Goal: Information Seeking & Learning: Check status

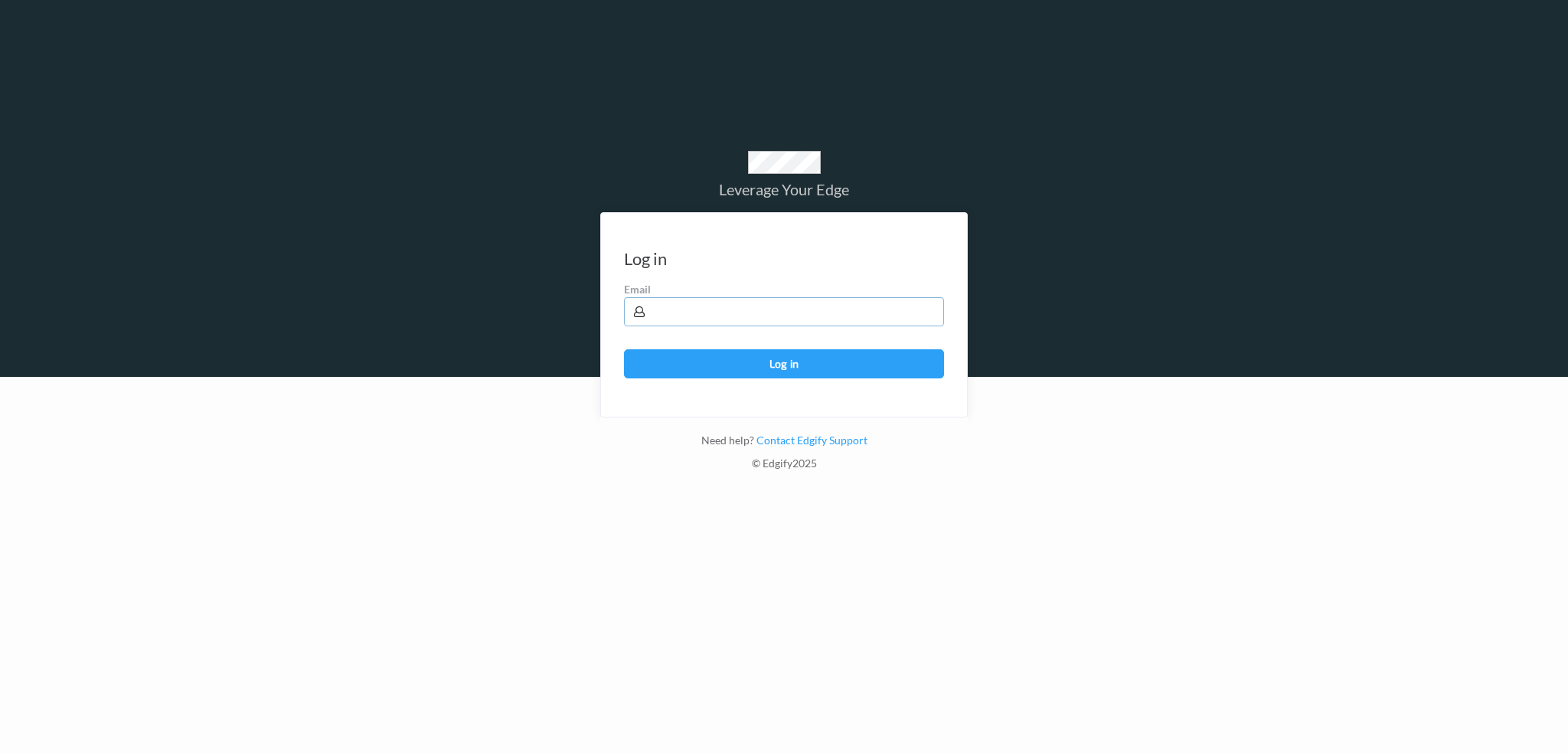
click at [735, 313] on input "text" at bounding box center [784, 311] width 320 height 29
type input "harlan.nelson@heb.com"
click at [624, 349] on button "Log in" at bounding box center [784, 363] width 320 height 29
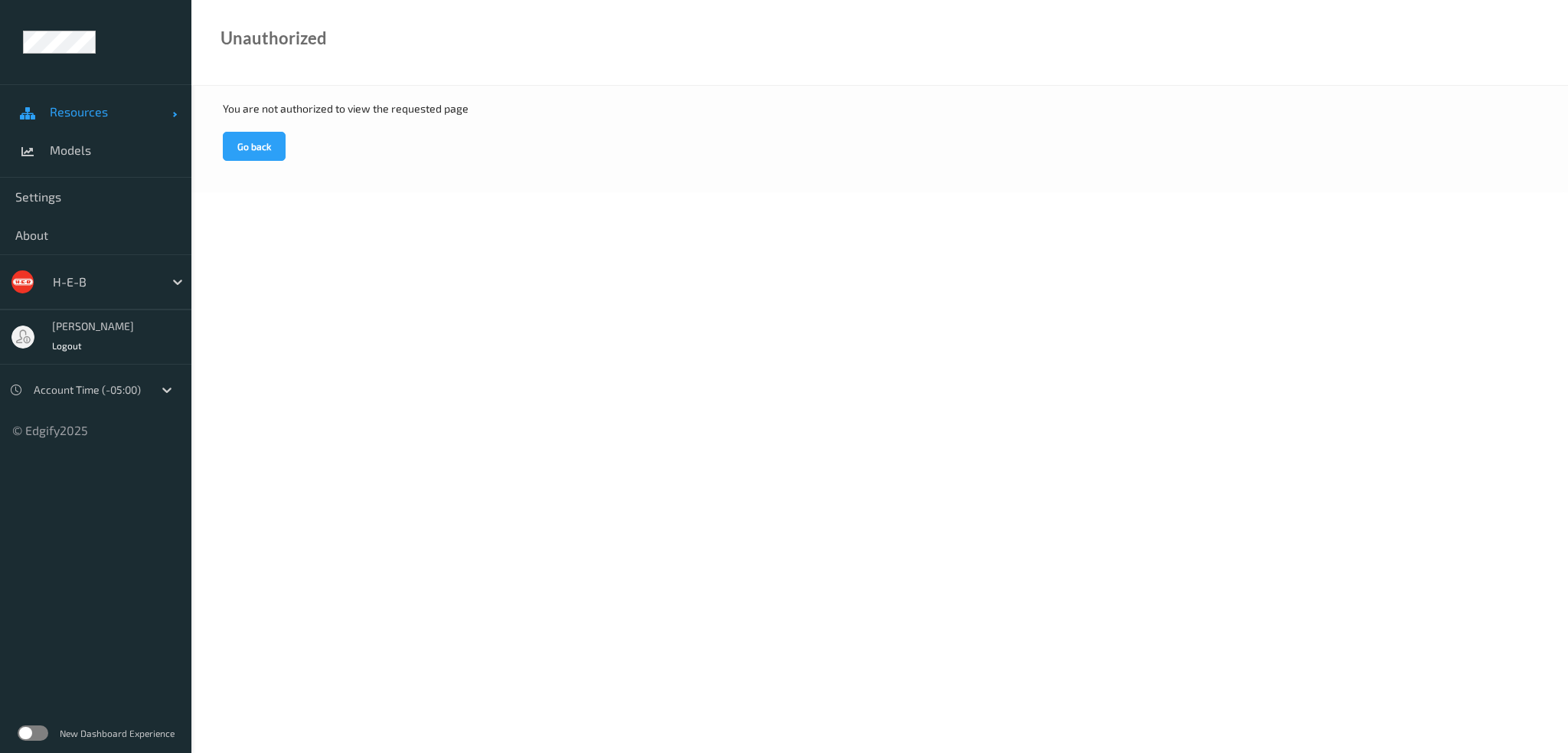
click at [91, 116] on span "Resources" at bounding box center [111, 111] width 123 height 15
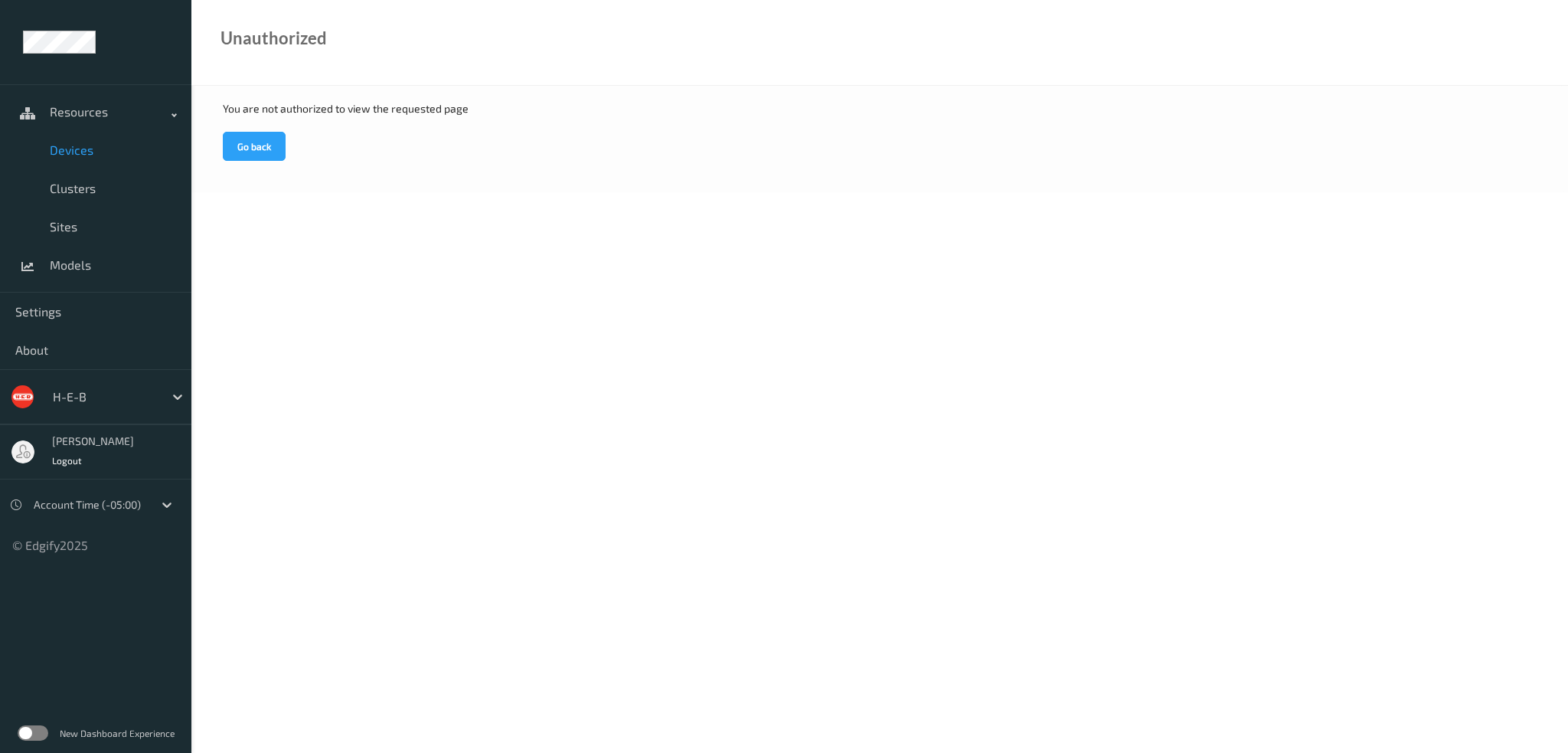
click at [98, 150] on span "Devices" at bounding box center [113, 149] width 126 height 15
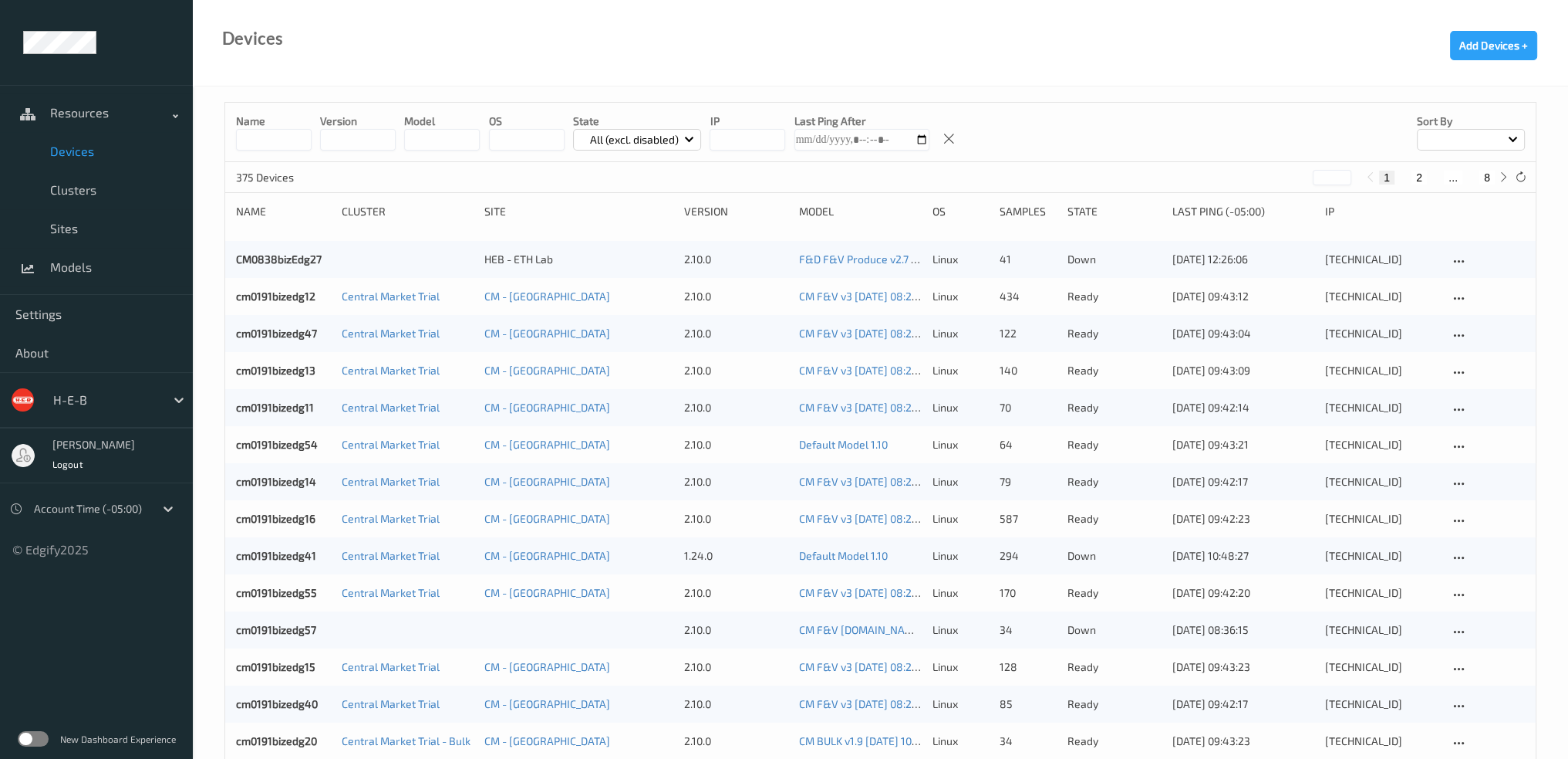
drag, startPoint x: 270, startPoint y: 140, endPoint x: 513, endPoint y: 199, distance: 250.1
click at [274, 143] on input at bounding box center [273, 139] width 76 height 22
paste input "**********"
type input "**********"
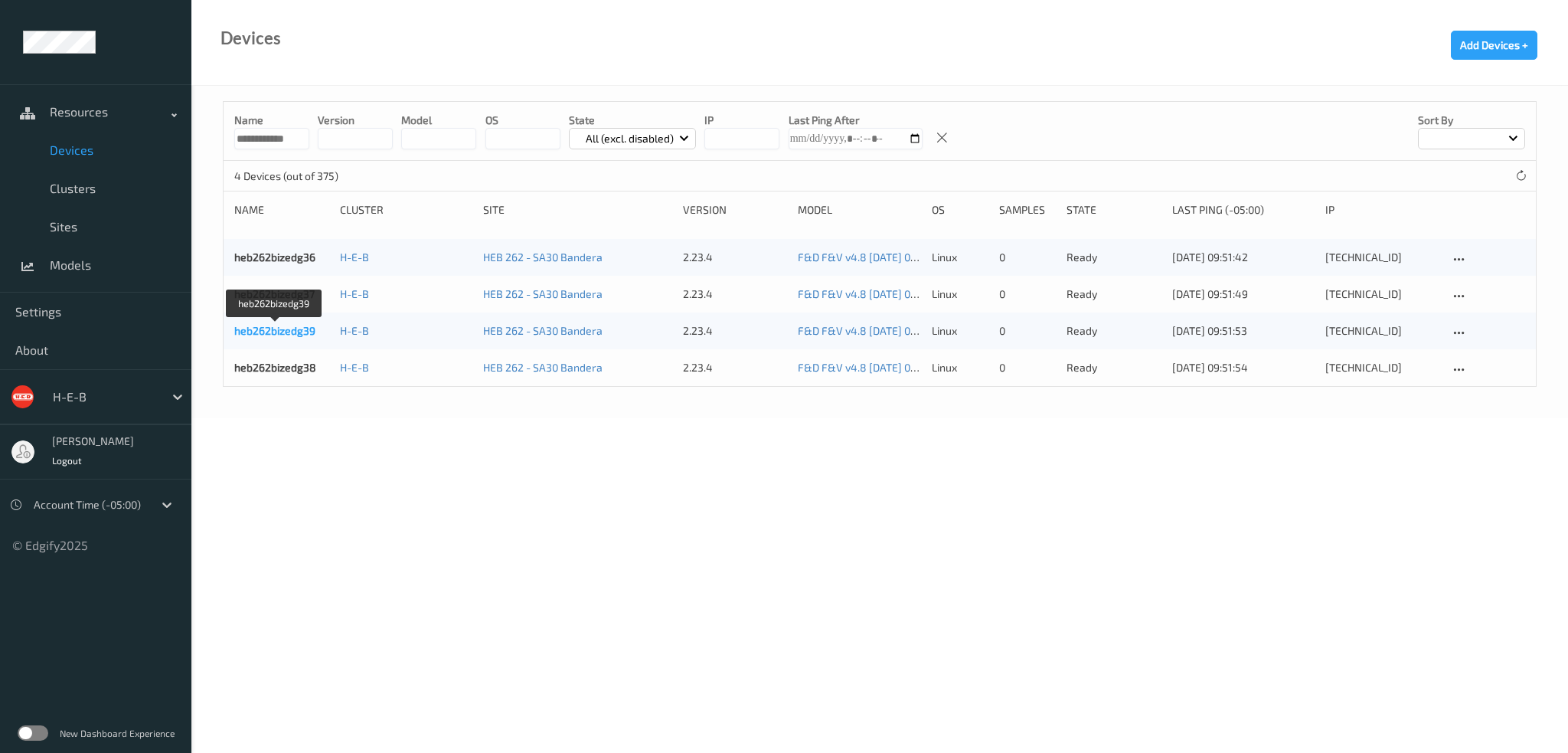
click at [288, 329] on link "heb262bizedg39" at bounding box center [274, 331] width 81 height 13
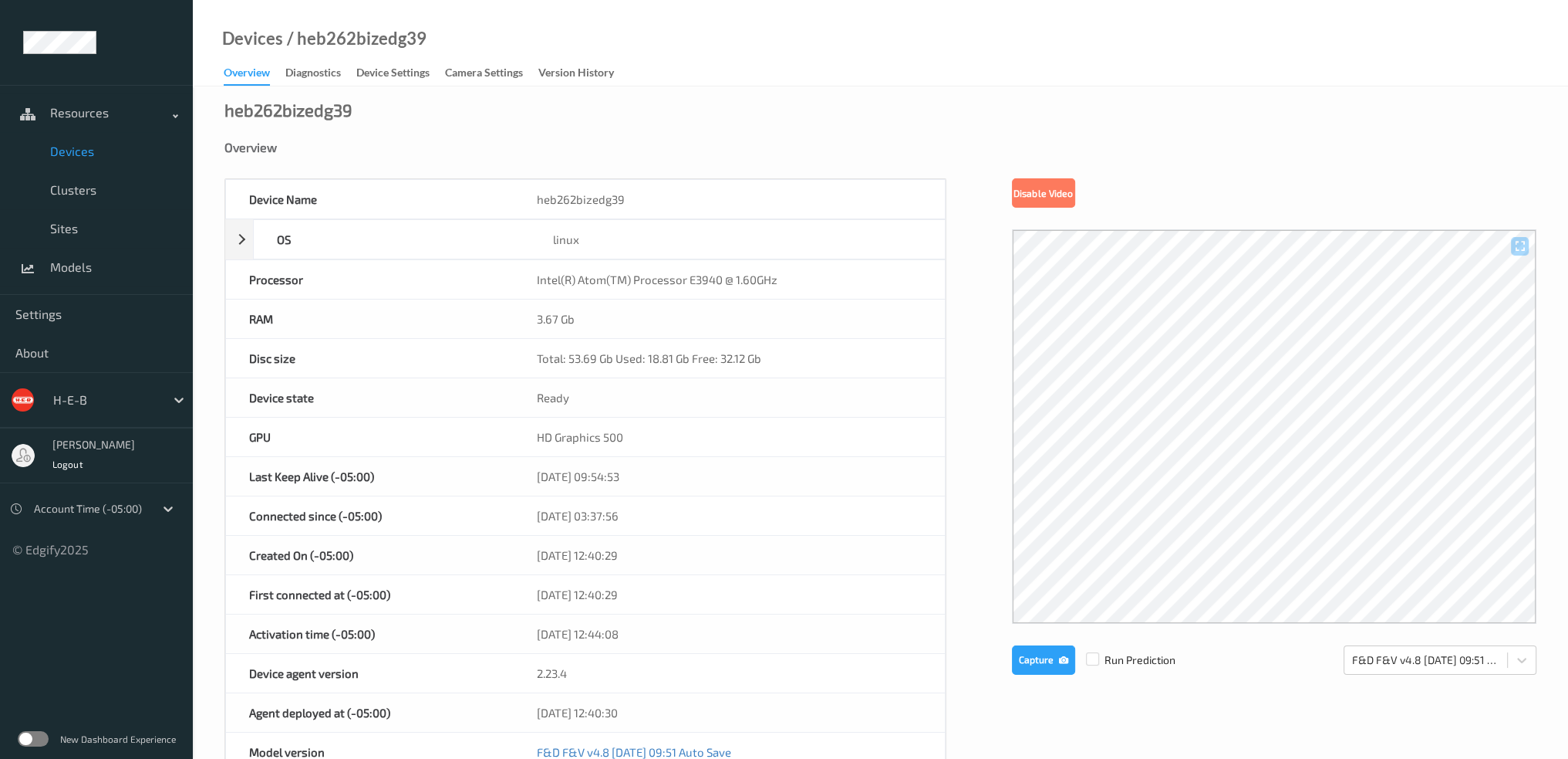
click at [88, 147] on span "Devices" at bounding box center [114, 151] width 127 height 15
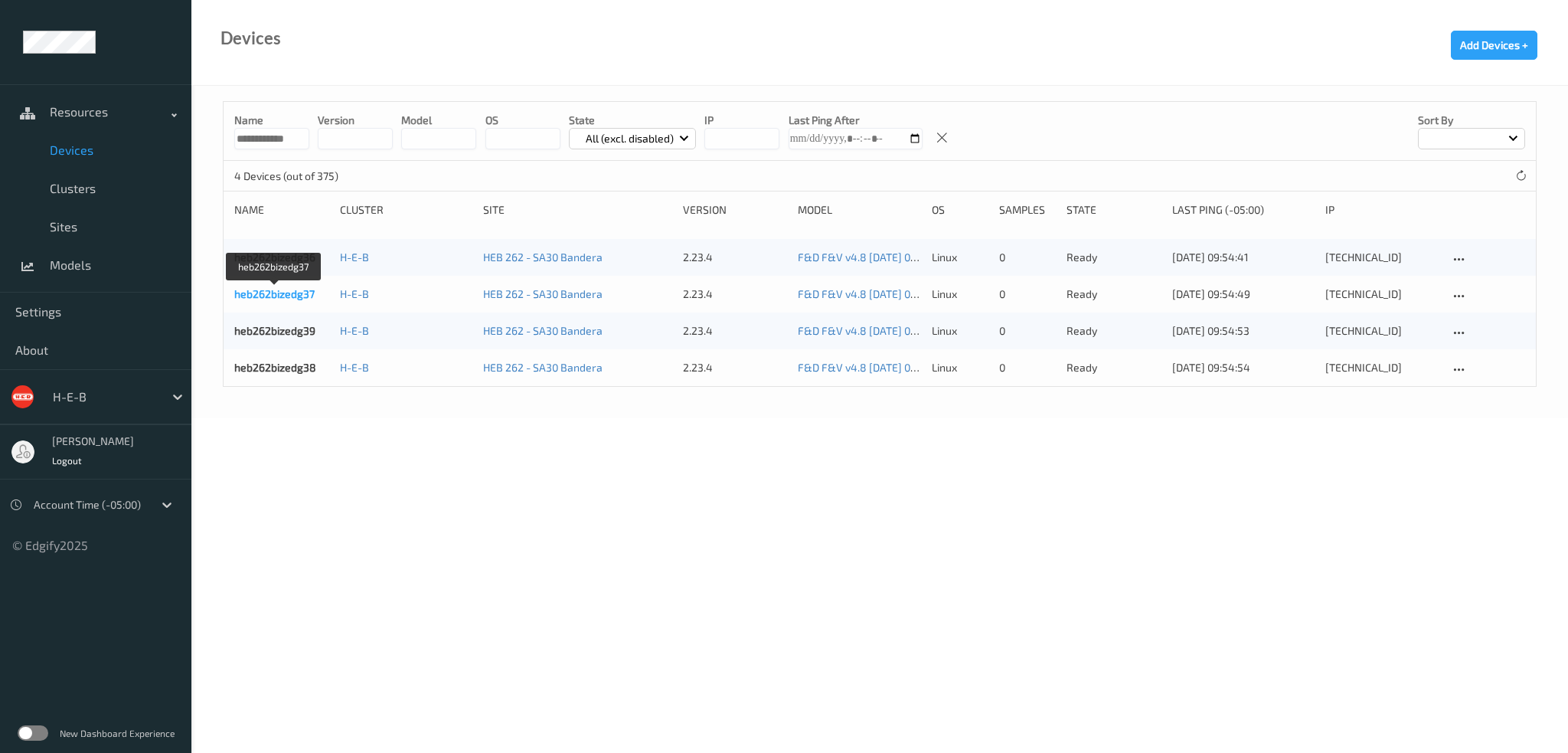
click at [281, 297] on link "heb262bizedg37" at bounding box center [274, 293] width 81 height 13
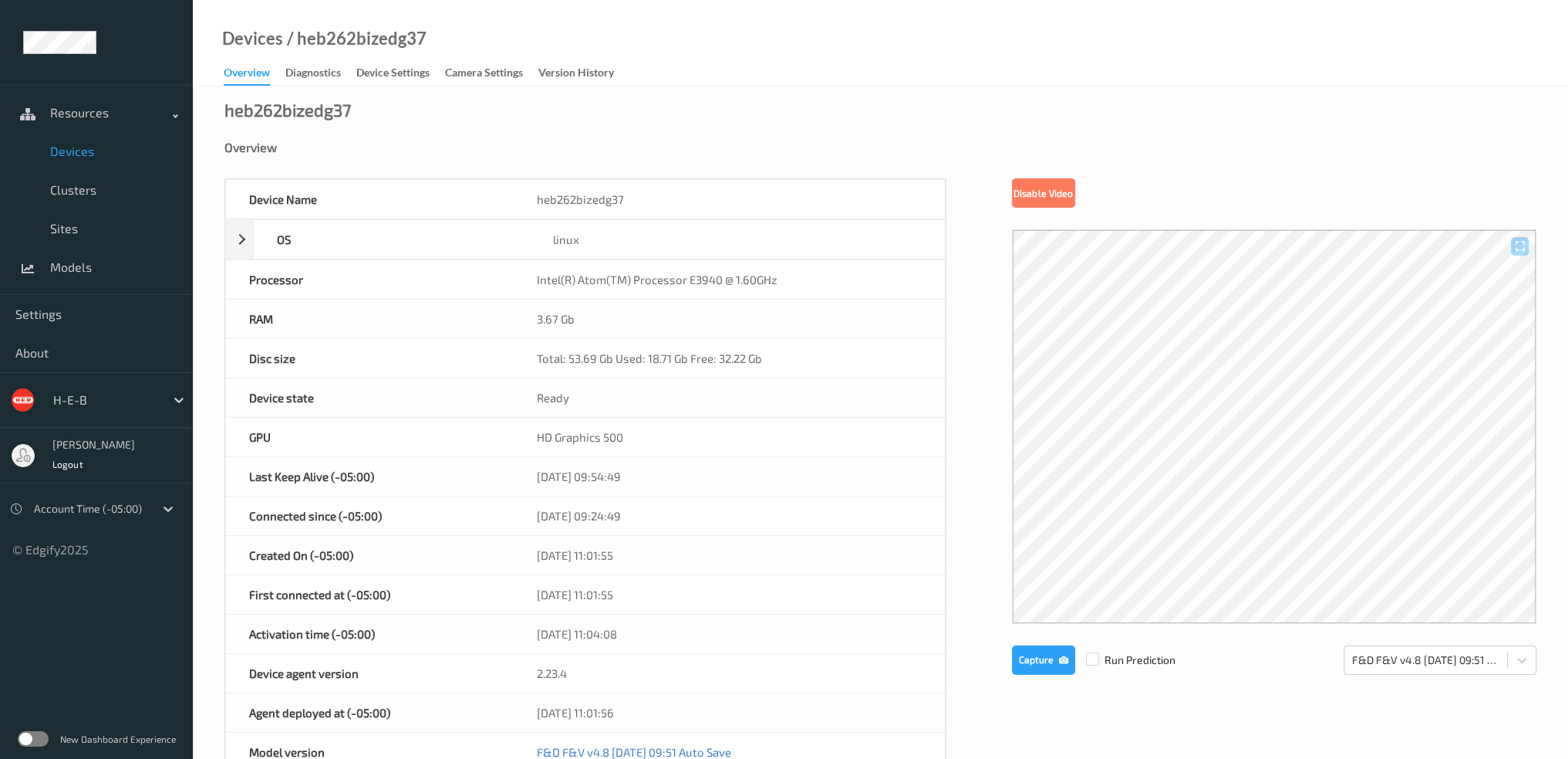
click at [88, 154] on span "Devices" at bounding box center [114, 151] width 127 height 15
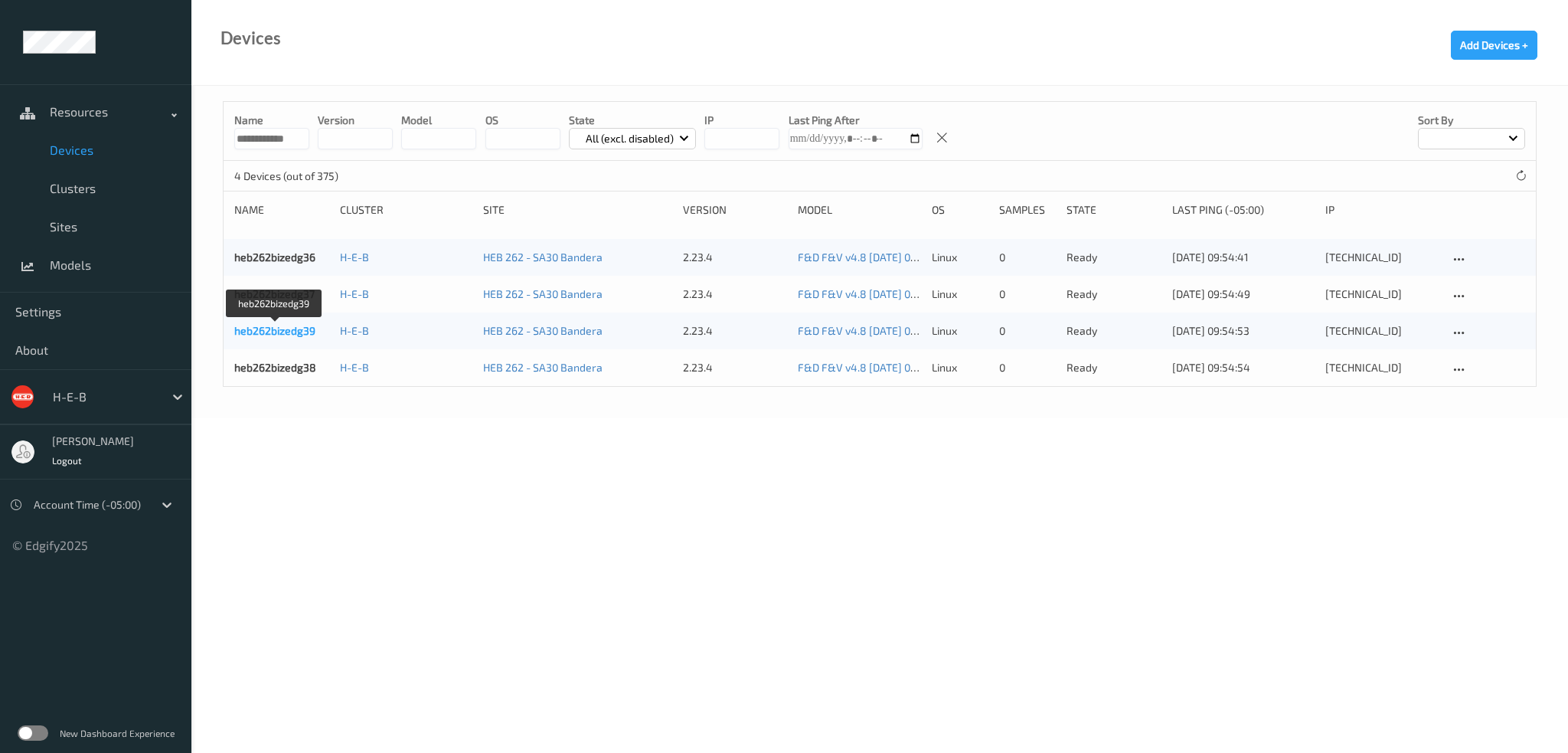
click at [292, 328] on link "heb262bizedg39" at bounding box center [274, 331] width 81 height 13
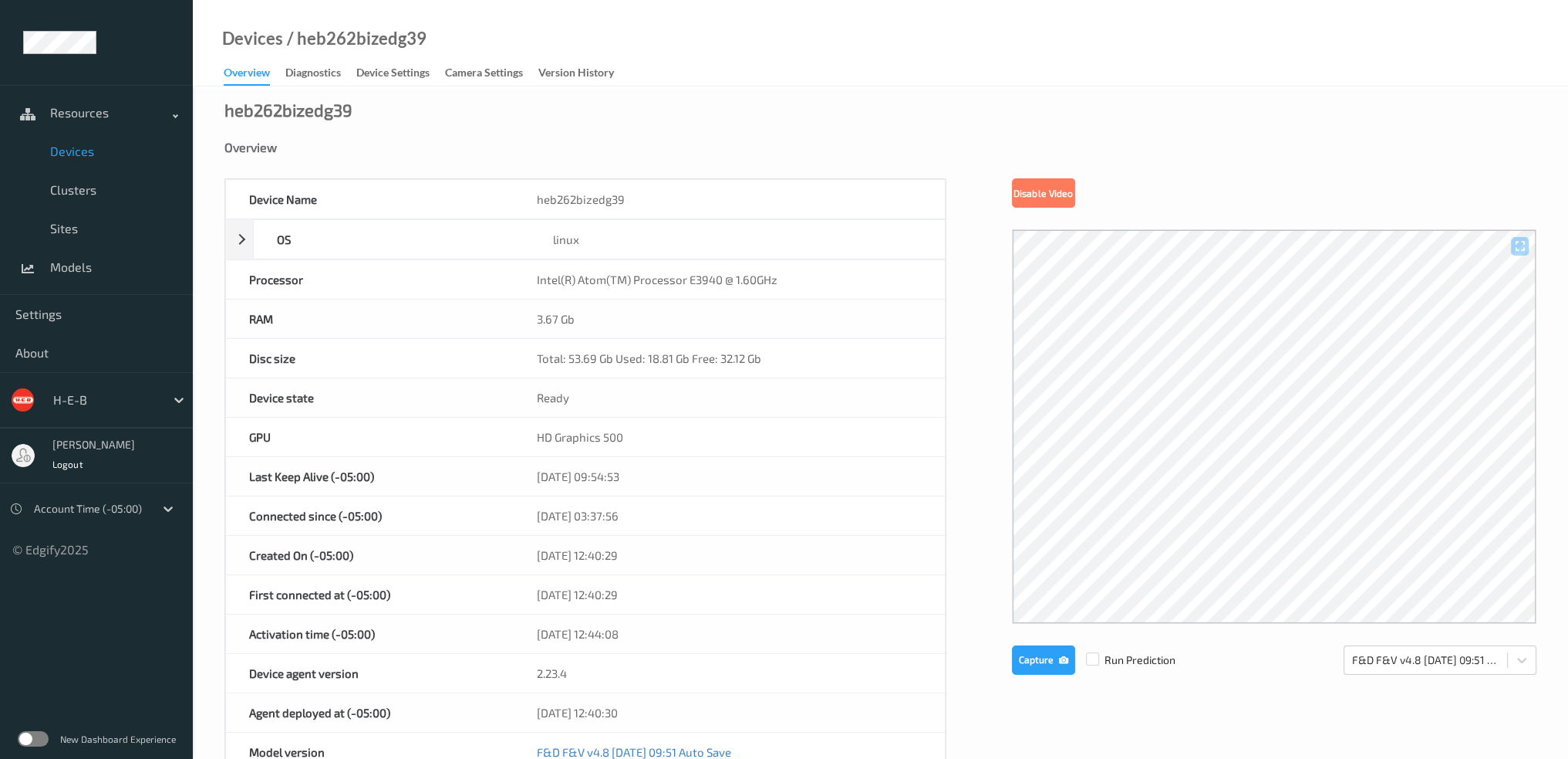
click at [86, 152] on span "Devices" at bounding box center [114, 151] width 127 height 15
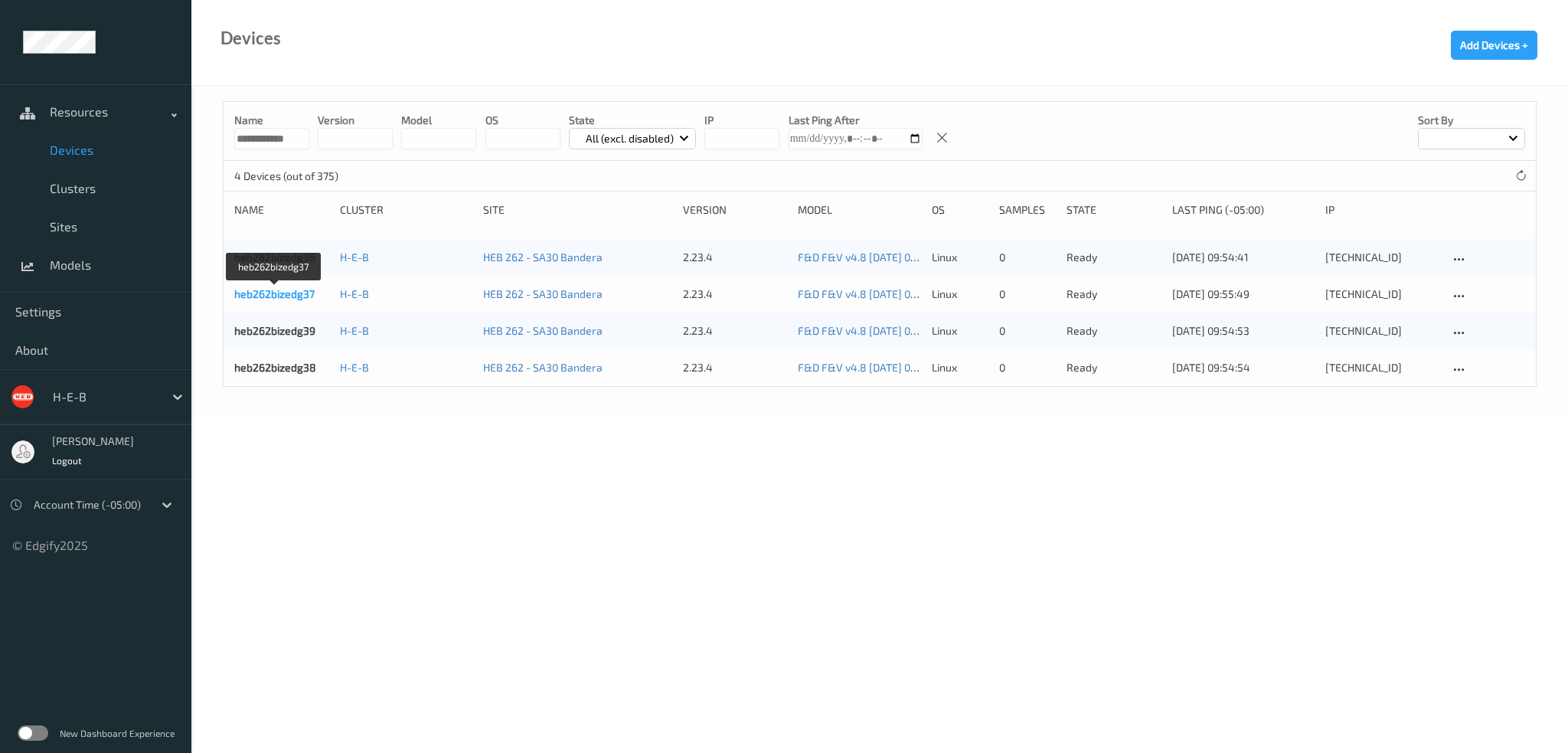
click at [266, 293] on link "heb262bizedg37" at bounding box center [274, 293] width 81 height 13
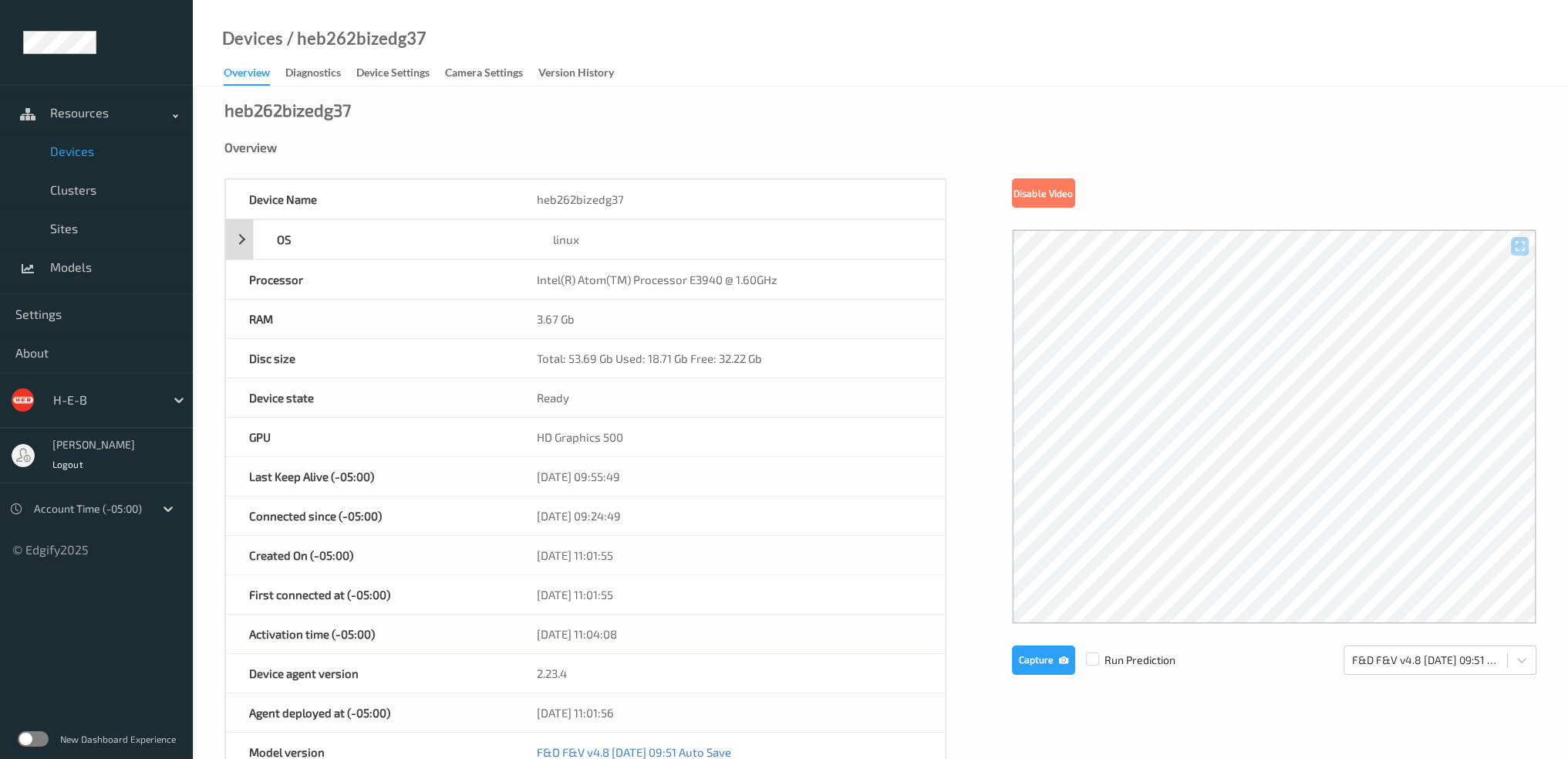
click at [238, 249] on div "OS linux" at bounding box center [586, 239] width 720 height 40
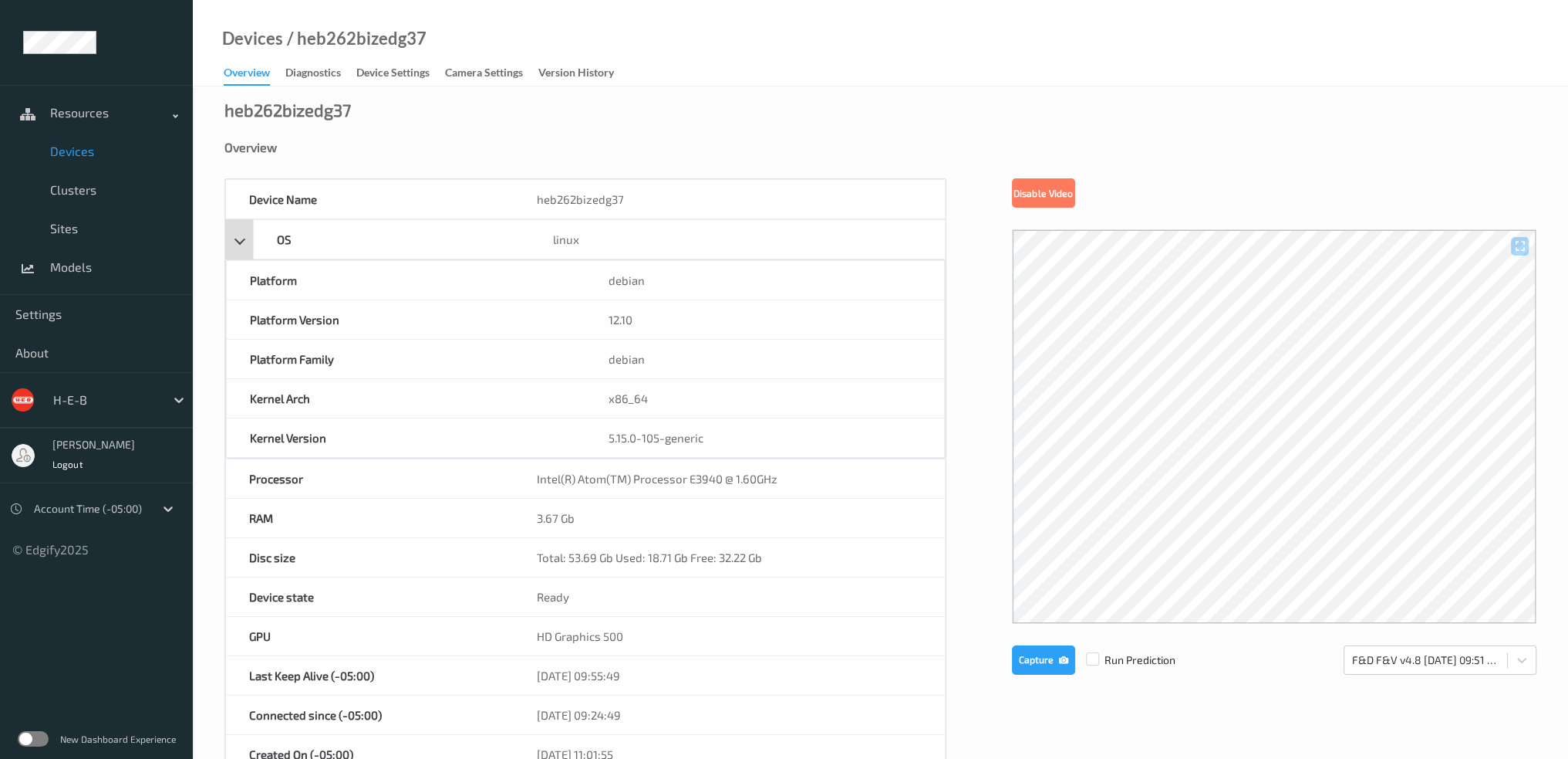
click at [230, 236] on div "OS linux" at bounding box center [586, 239] width 720 height 40
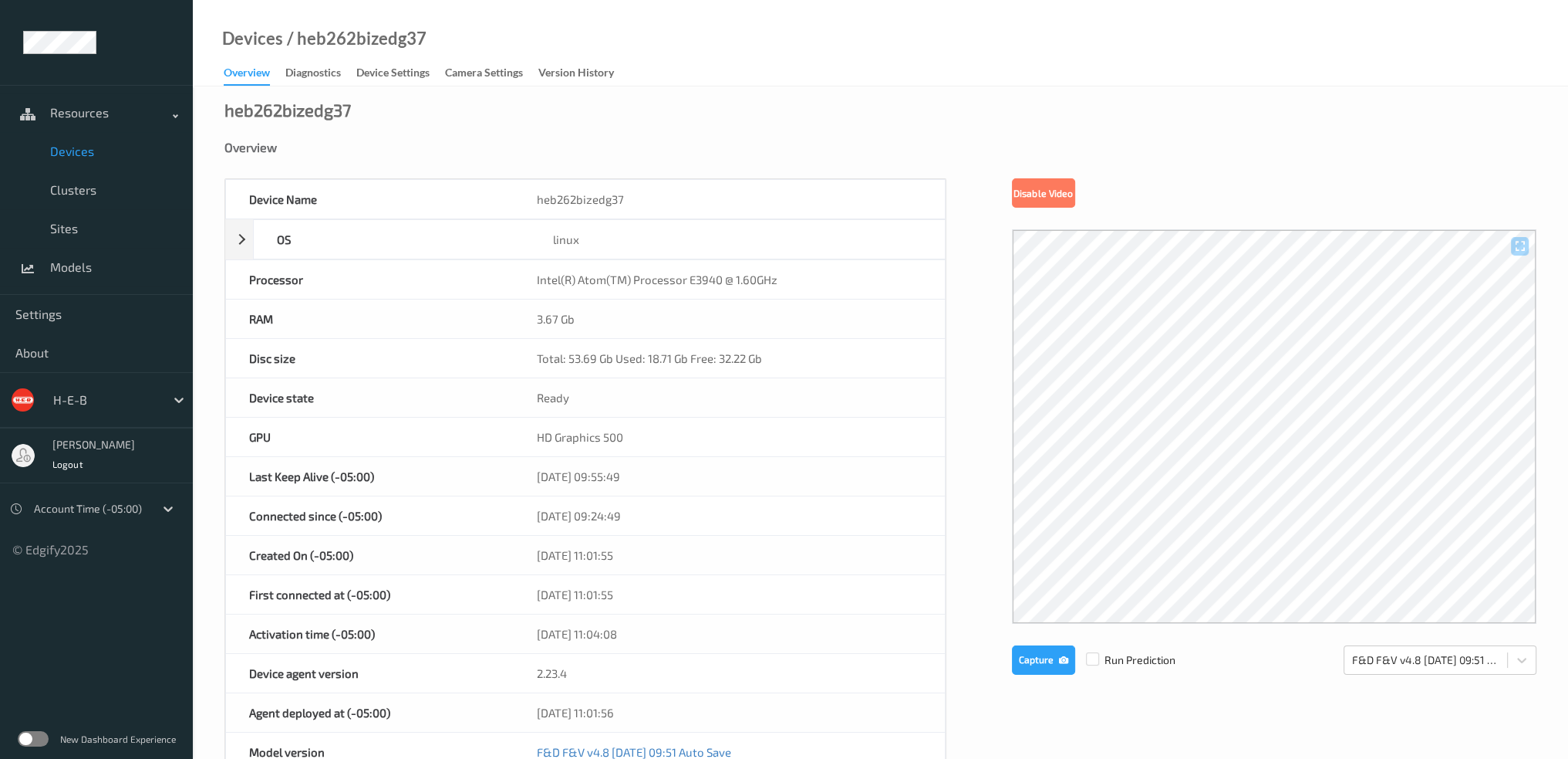
click at [94, 149] on span "Devices" at bounding box center [114, 151] width 127 height 15
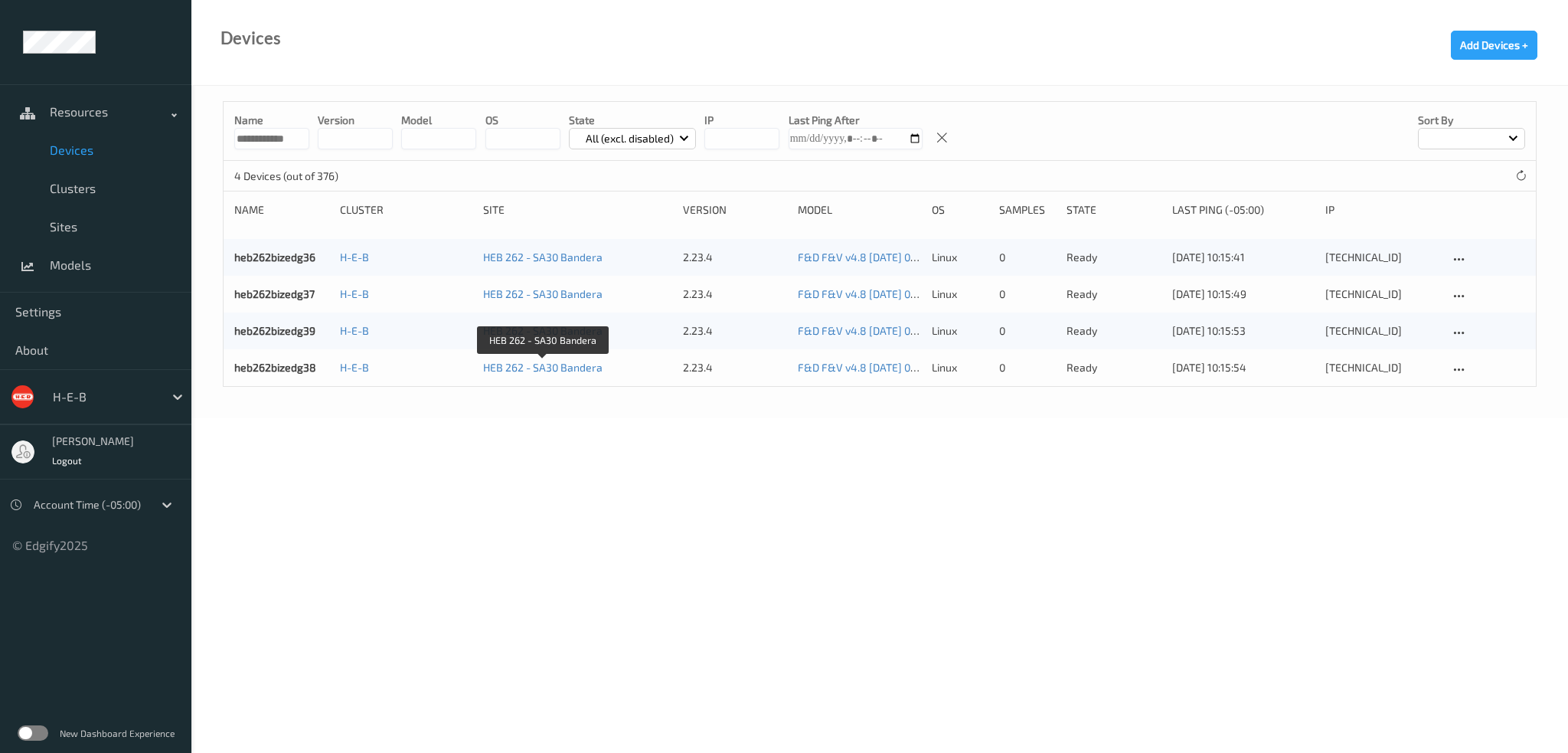
click at [530, 364] on link "HEB 262 - SA30 Bandera" at bounding box center [542, 367] width 120 height 13
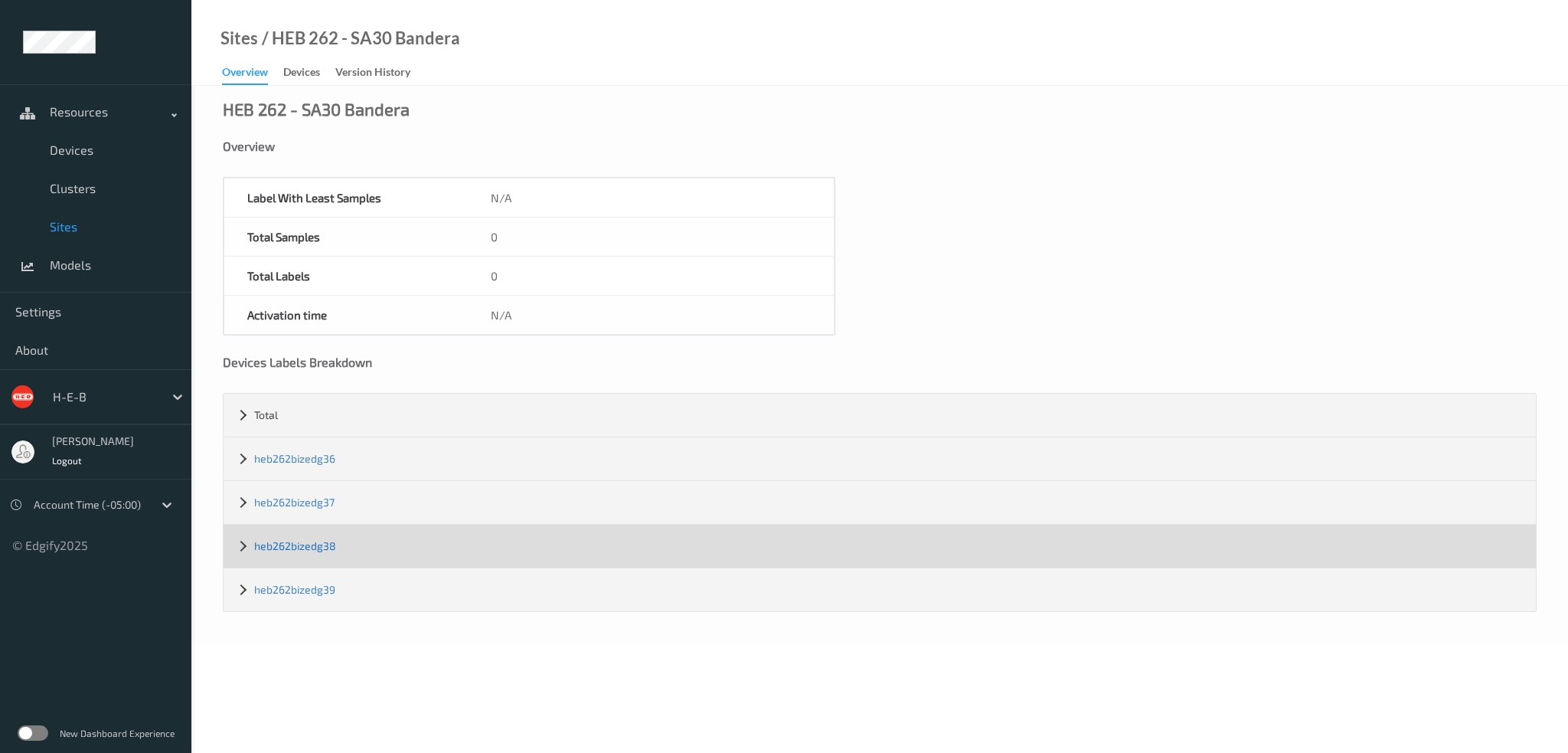
click at [308, 543] on link "heb262bizedg38" at bounding box center [295, 546] width 82 height 13
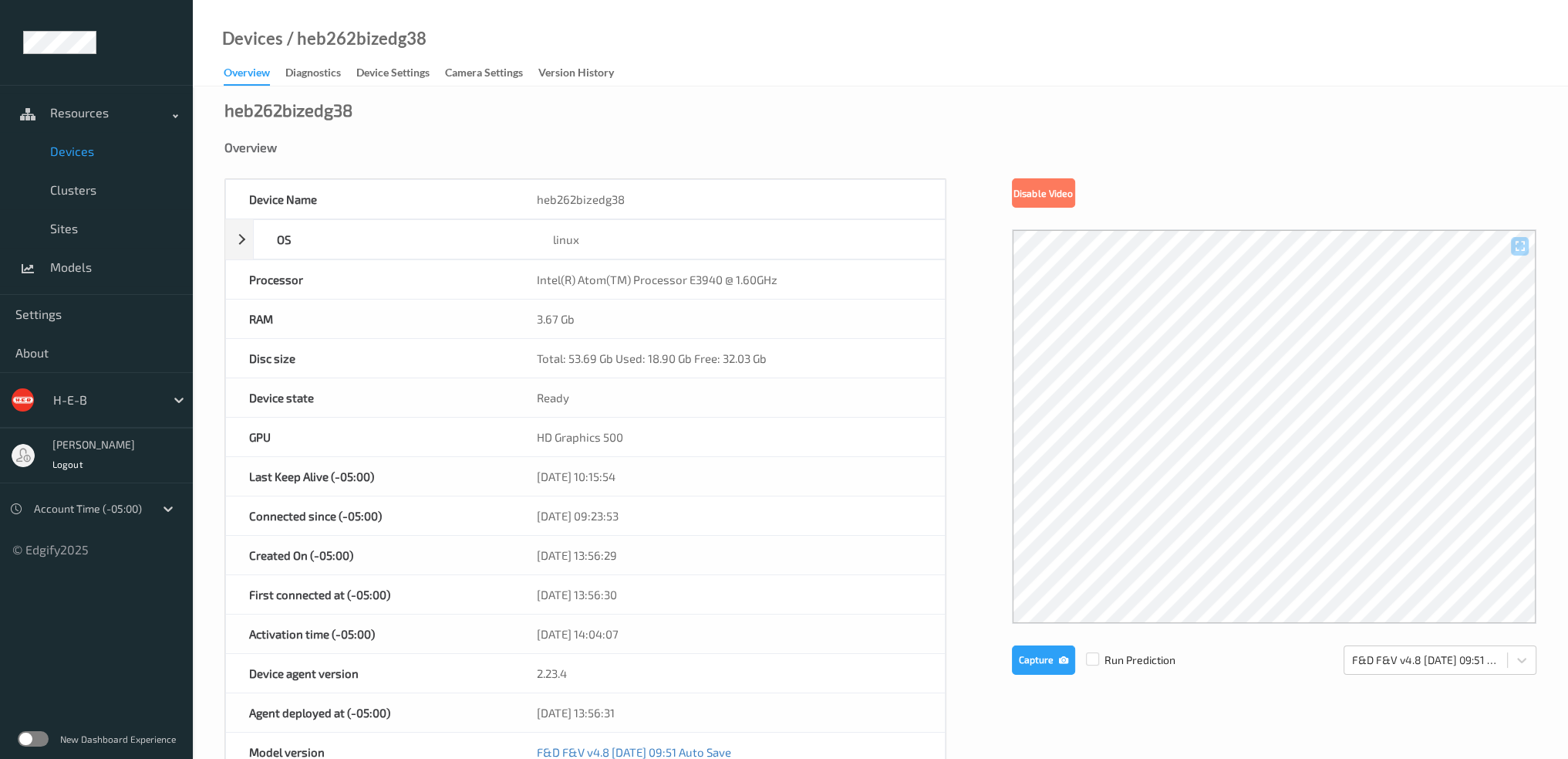
drag, startPoint x: 292, startPoint y: 73, endPoint x: 275, endPoint y: 73, distance: 17.0
click at [292, 73] on div "Diagnostics" at bounding box center [312, 74] width 55 height 20
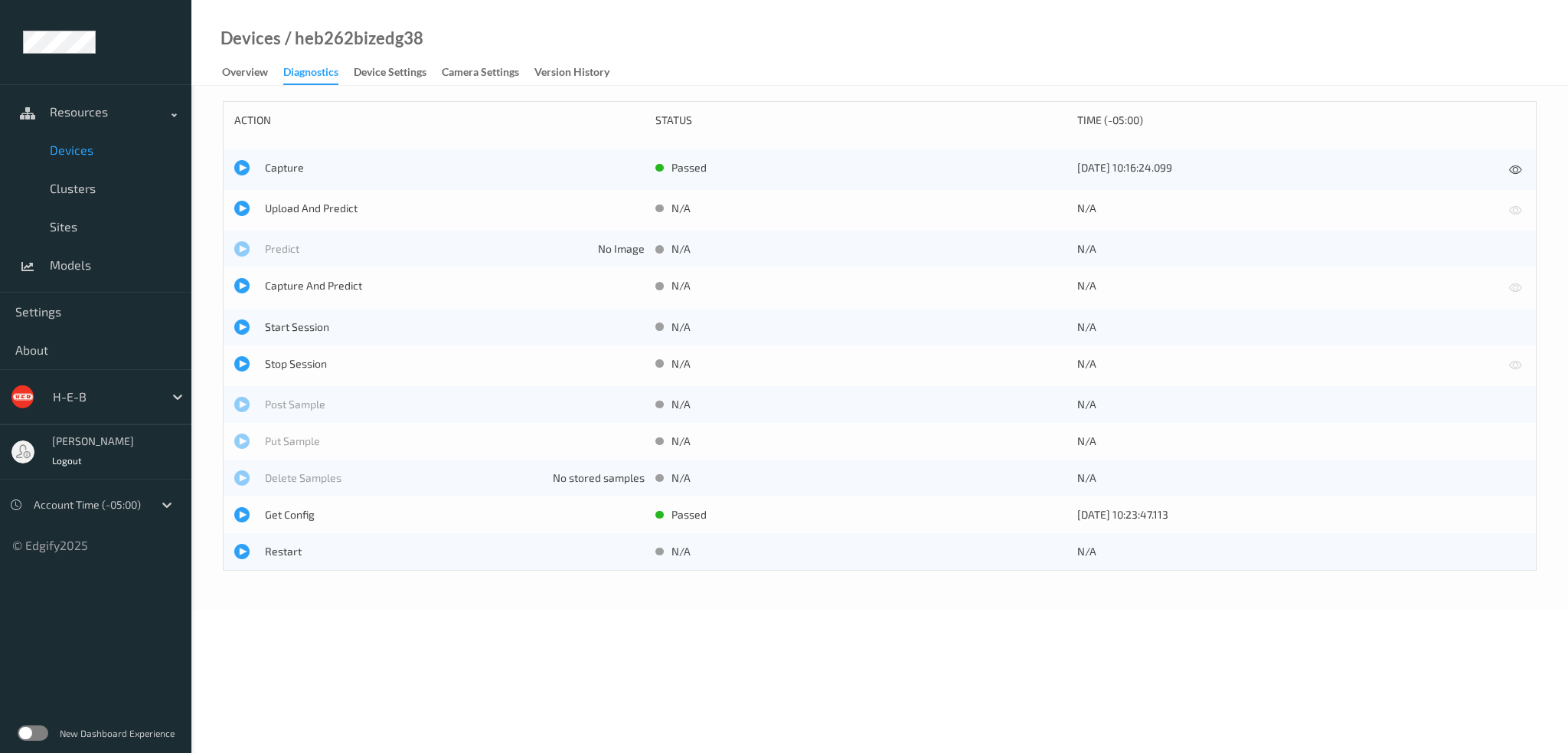
click at [277, 68] on link "Overview" at bounding box center [253, 72] width 61 height 21
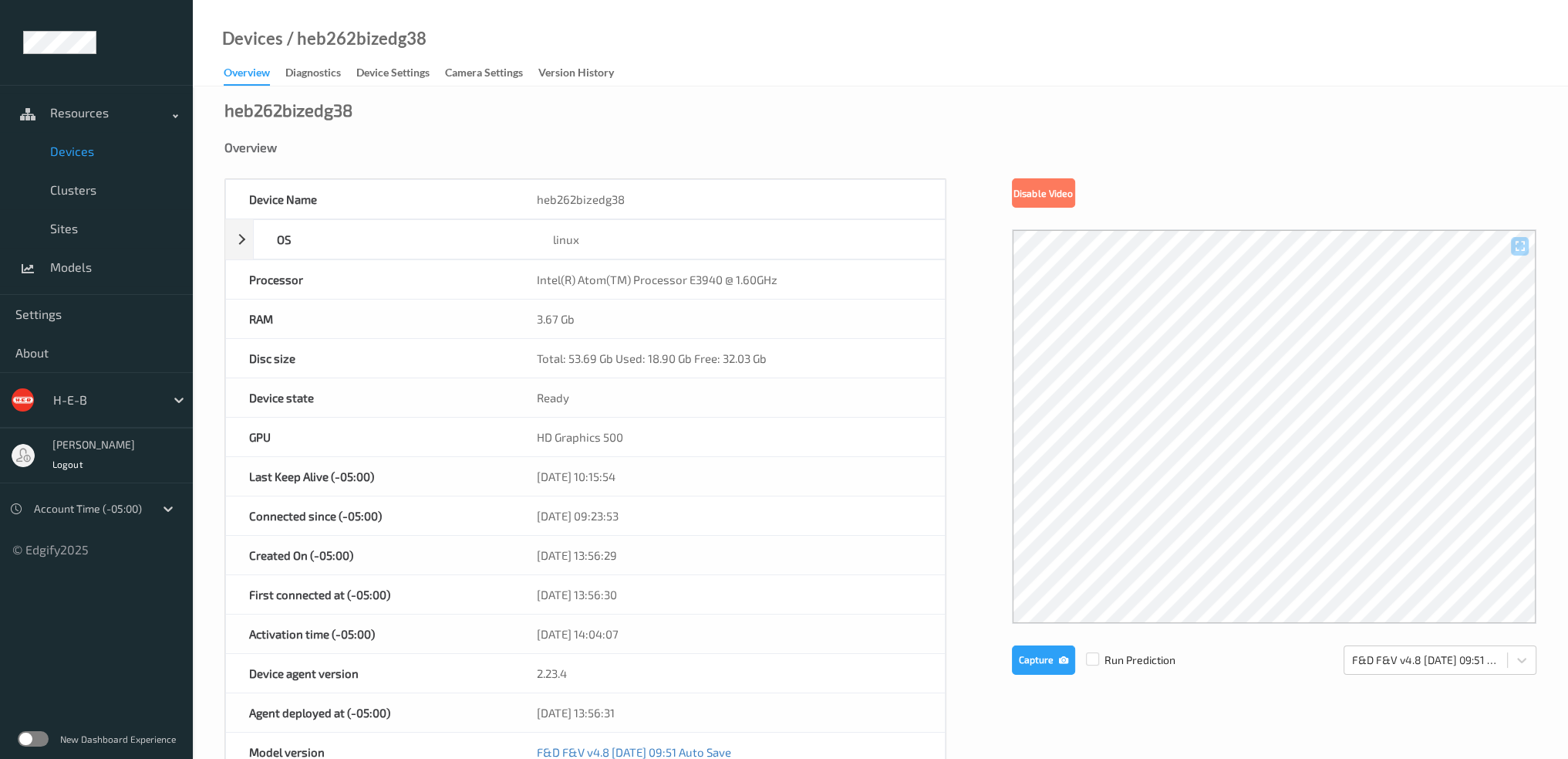
click at [83, 146] on span "Devices" at bounding box center [114, 151] width 127 height 15
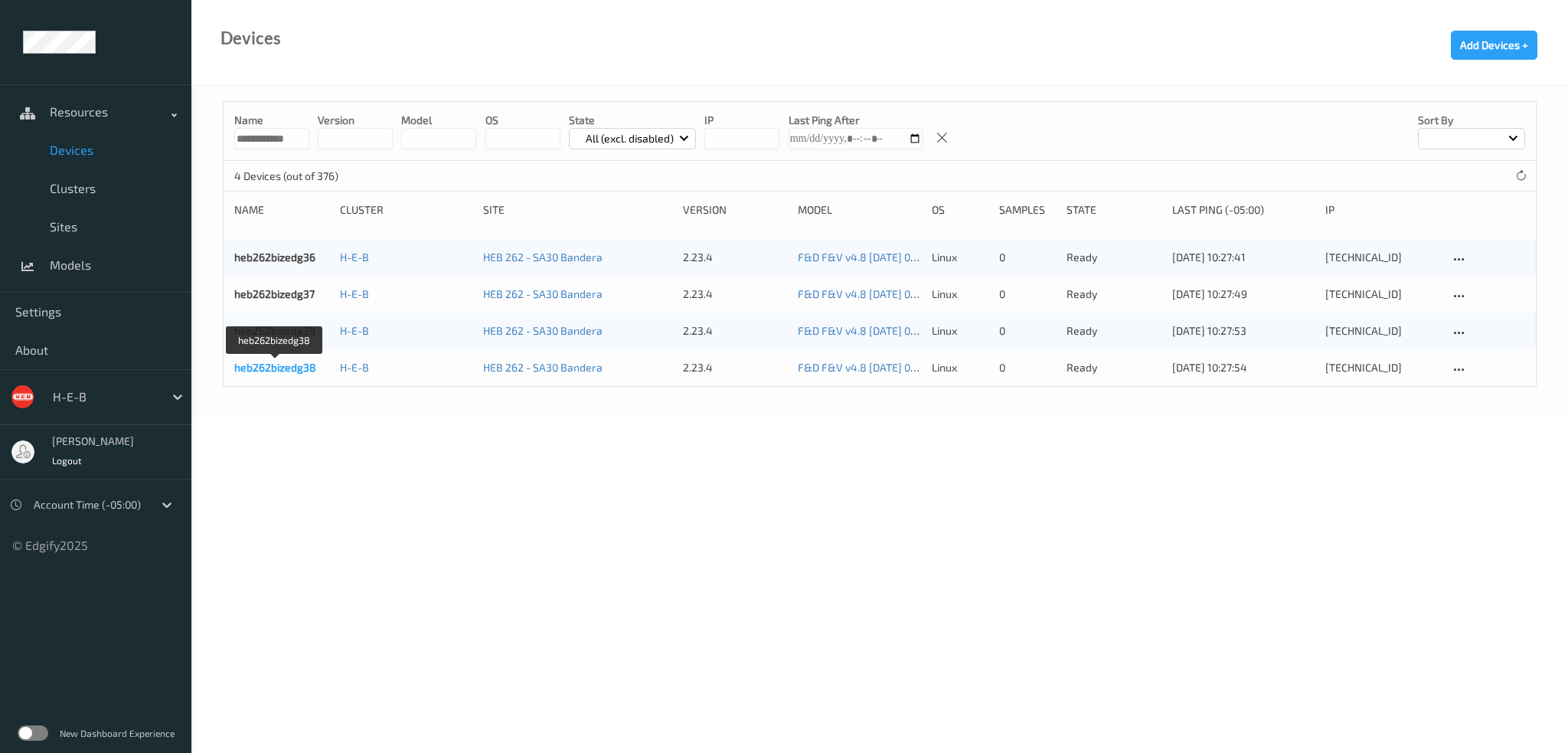
click at [292, 369] on link "heb262bizedg38" at bounding box center [275, 367] width 82 height 13
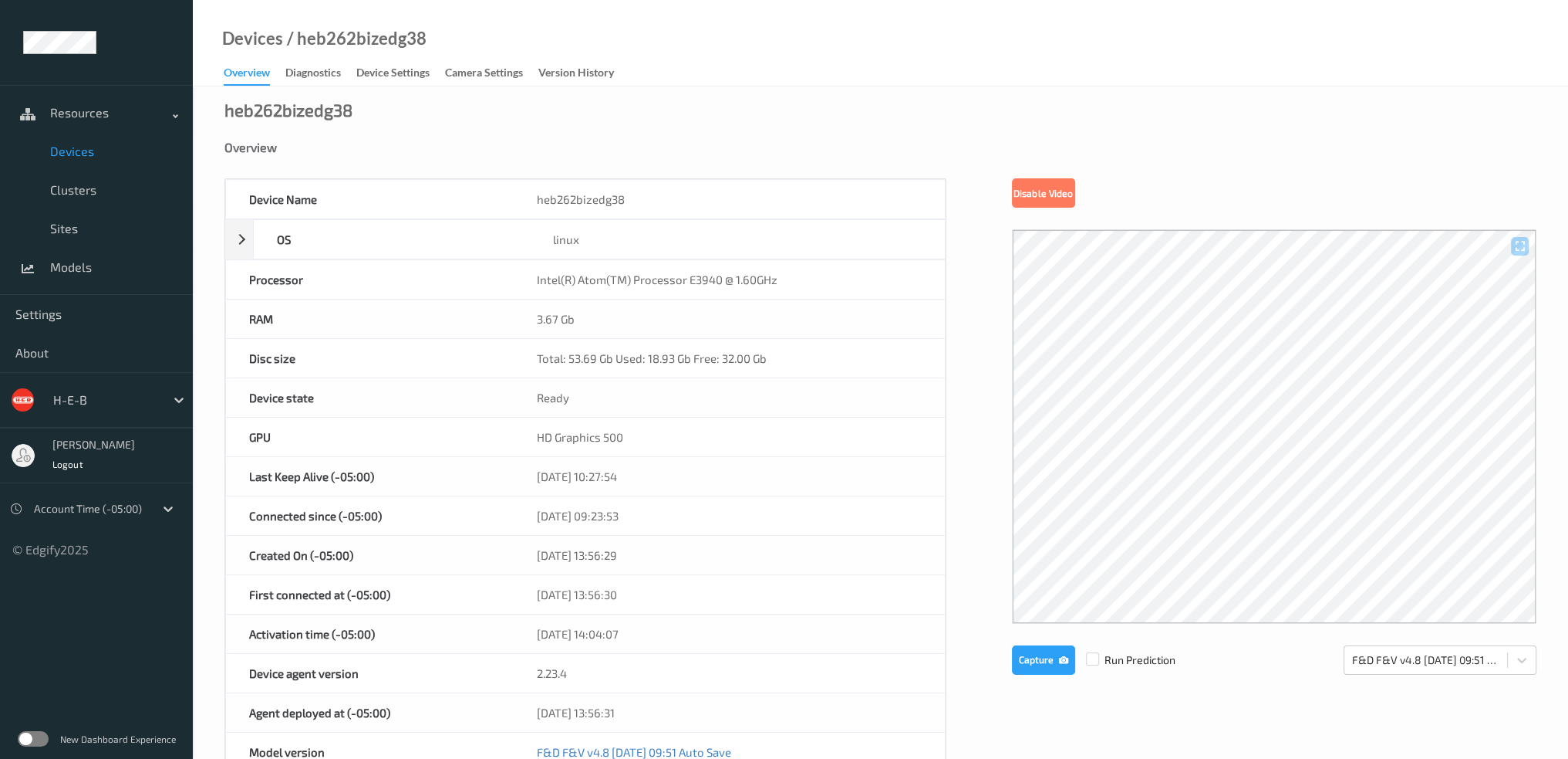
click at [75, 151] on span "Devices" at bounding box center [114, 151] width 127 height 15
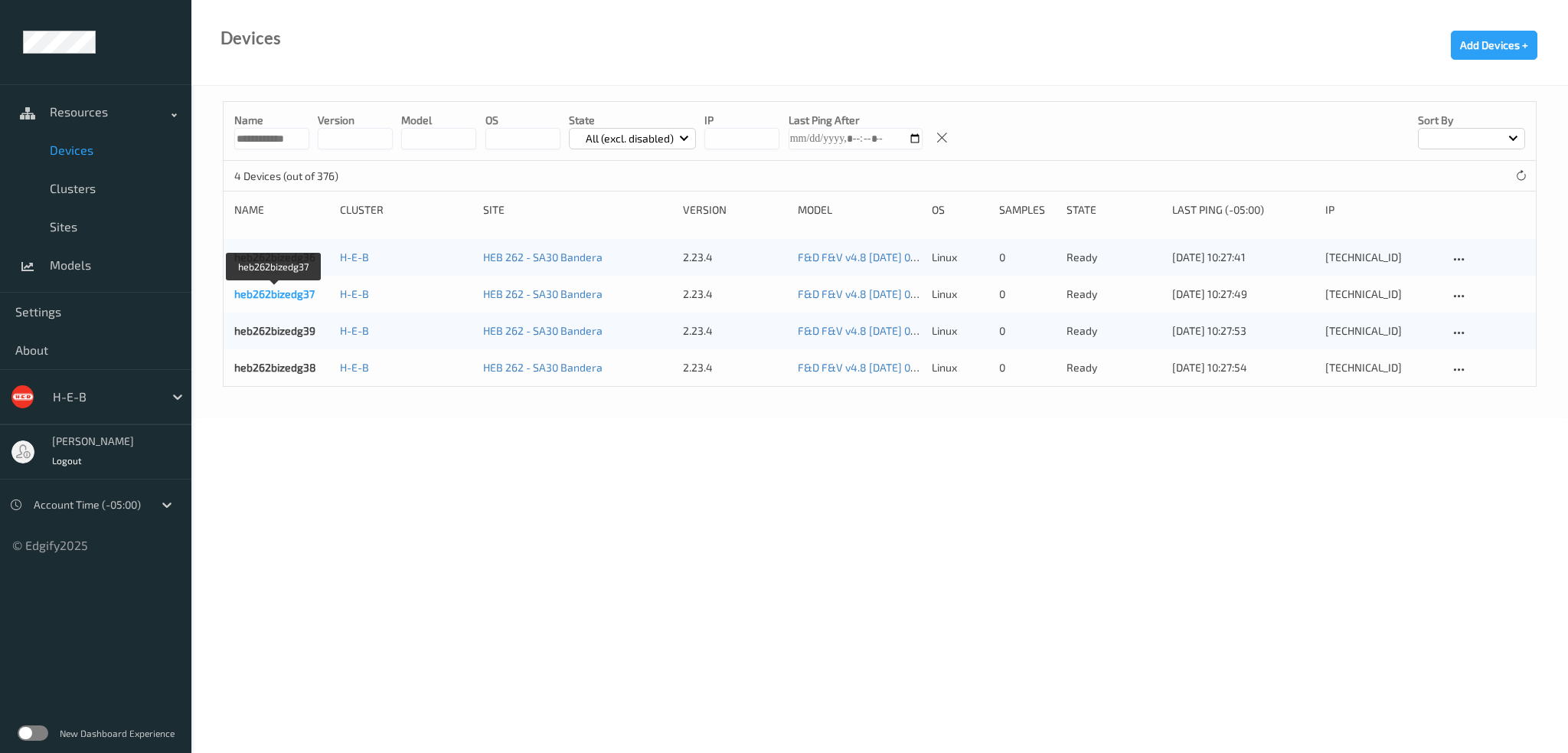
click at [278, 287] on link "heb262bizedg37" at bounding box center [274, 293] width 81 height 13
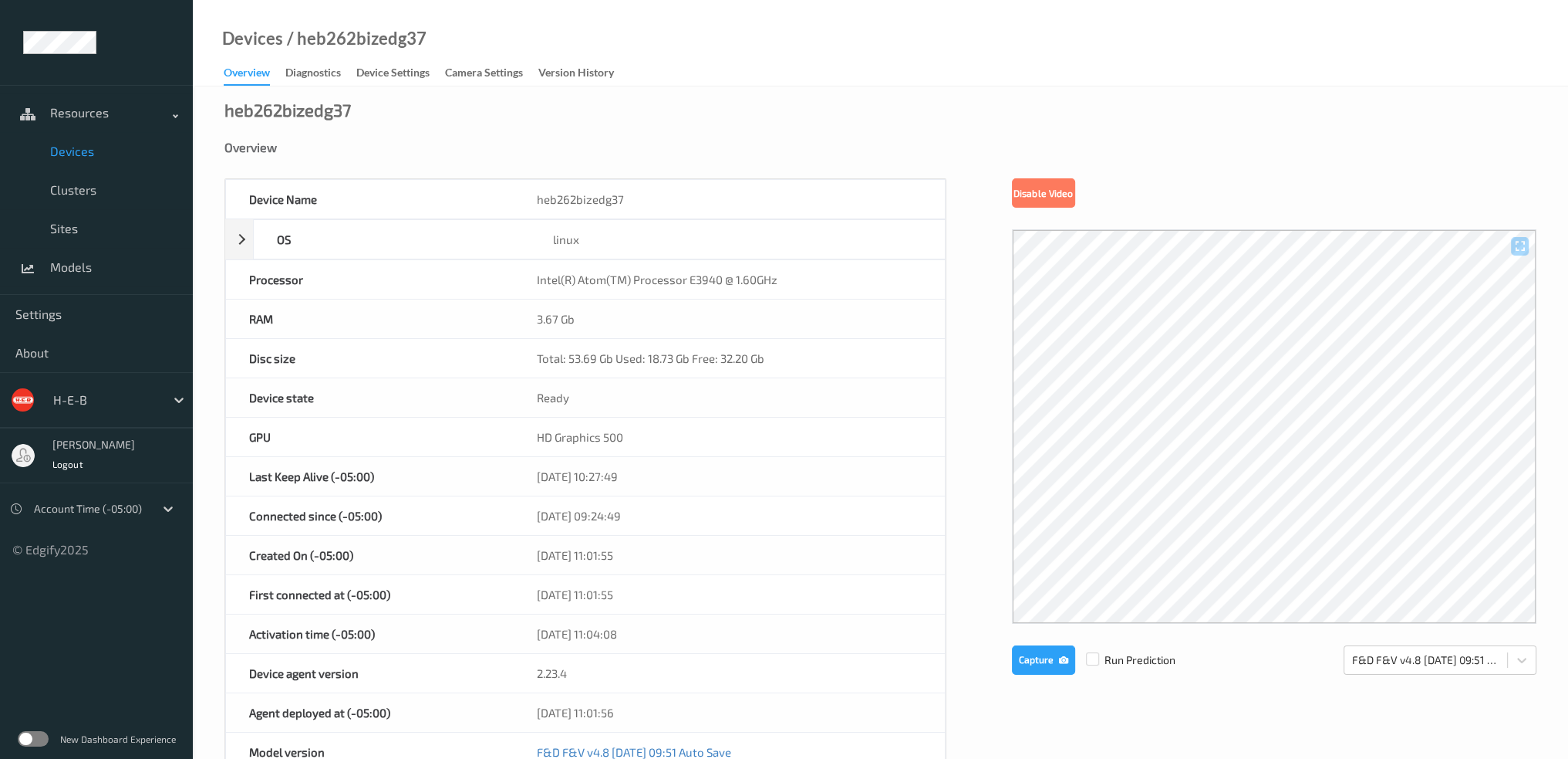
click at [81, 150] on span "Devices" at bounding box center [114, 151] width 127 height 15
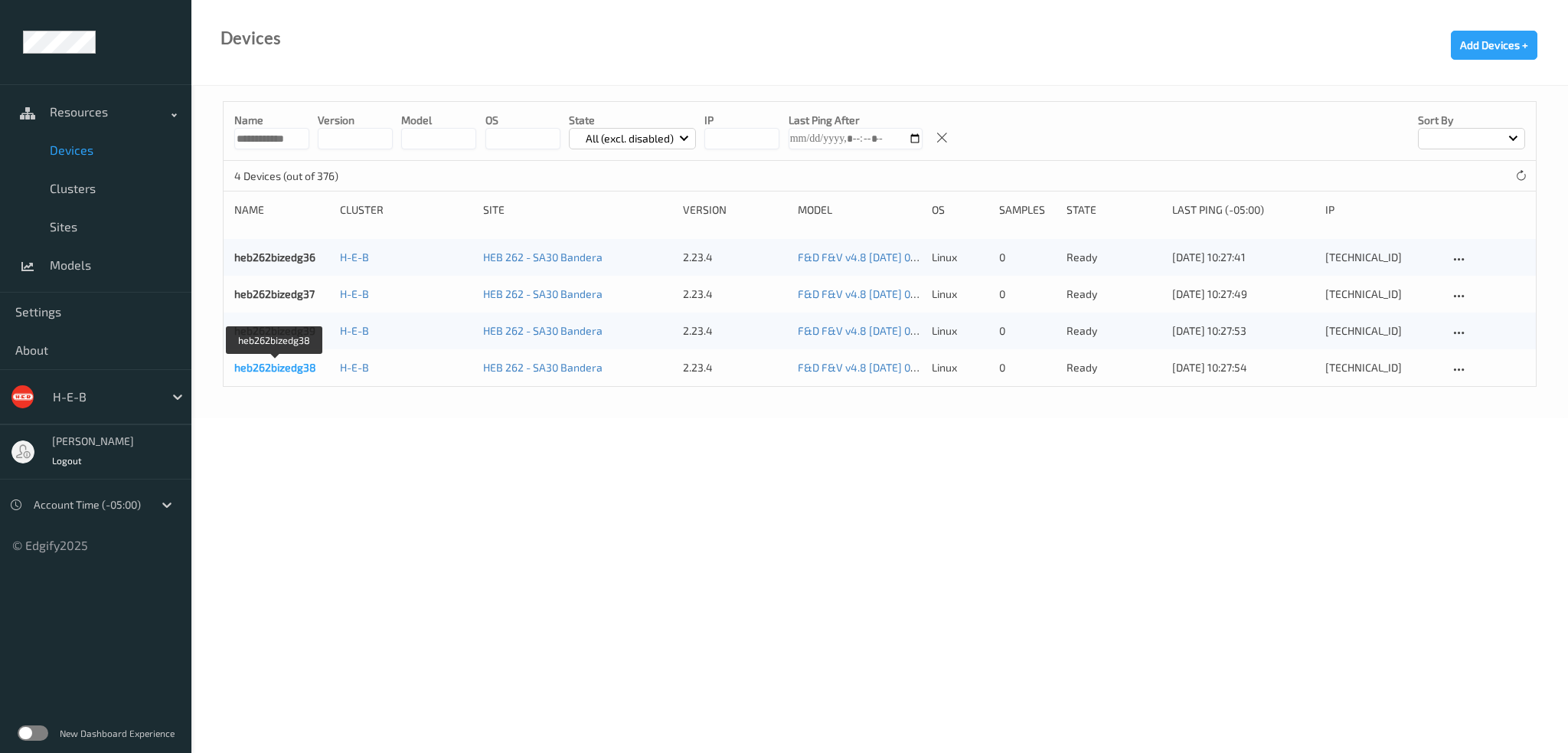
click at [300, 371] on link "heb262bizedg38" at bounding box center [275, 367] width 82 height 13
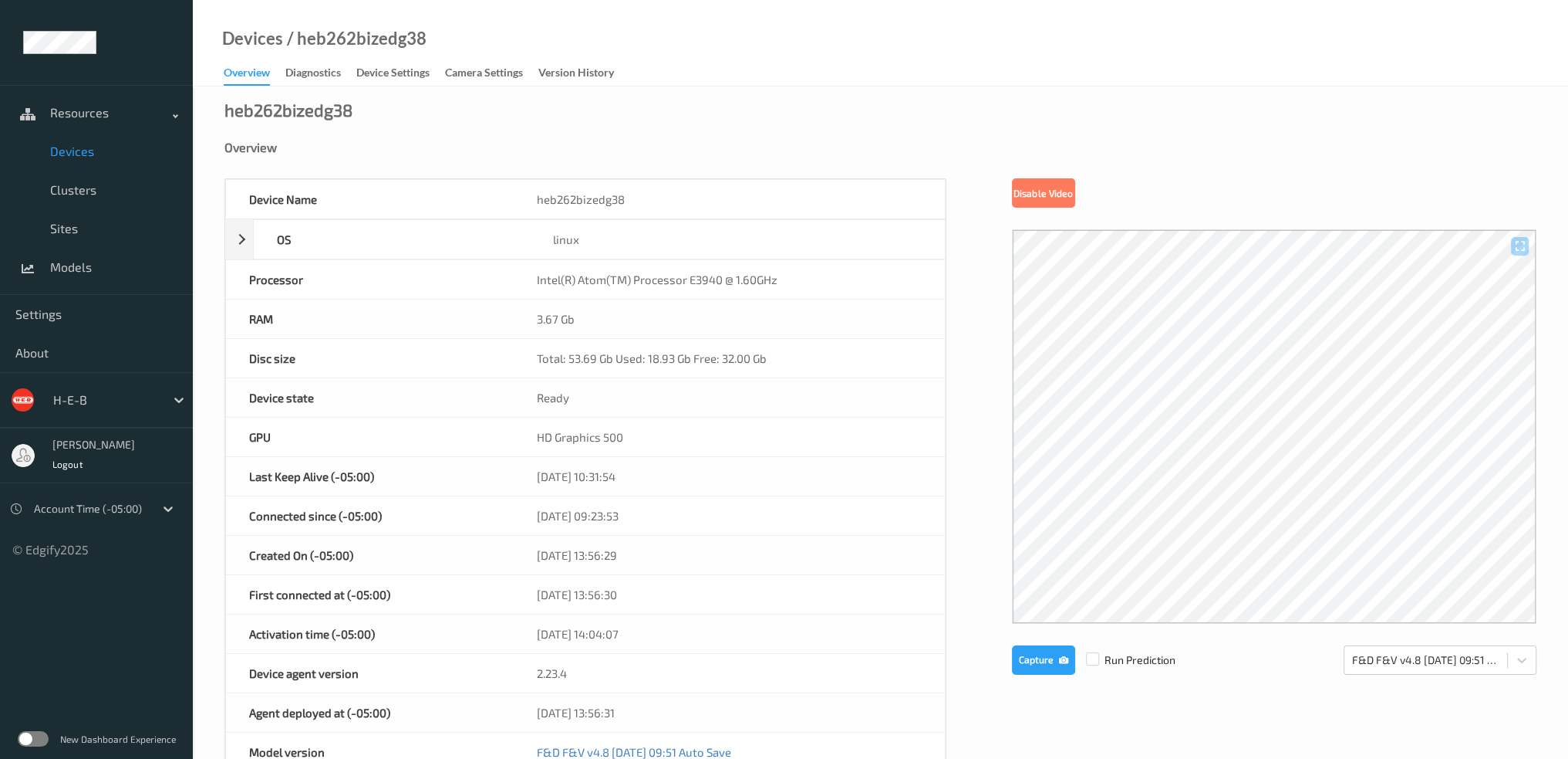
click at [79, 149] on span "Devices" at bounding box center [114, 151] width 127 height 15
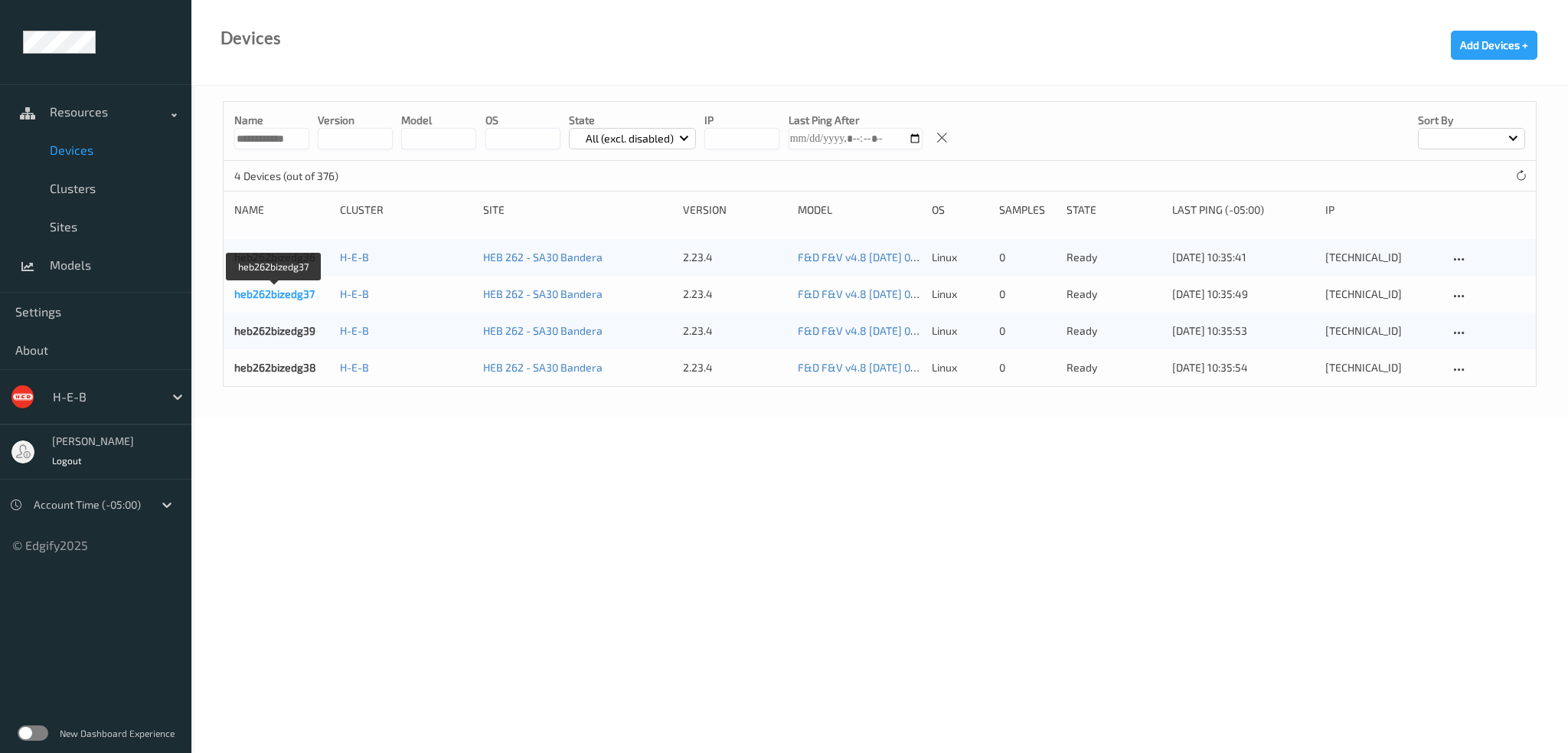
click at [302, 290] on link "heb262bizedg37" at bounding box center [274, 293] width 81 height 13
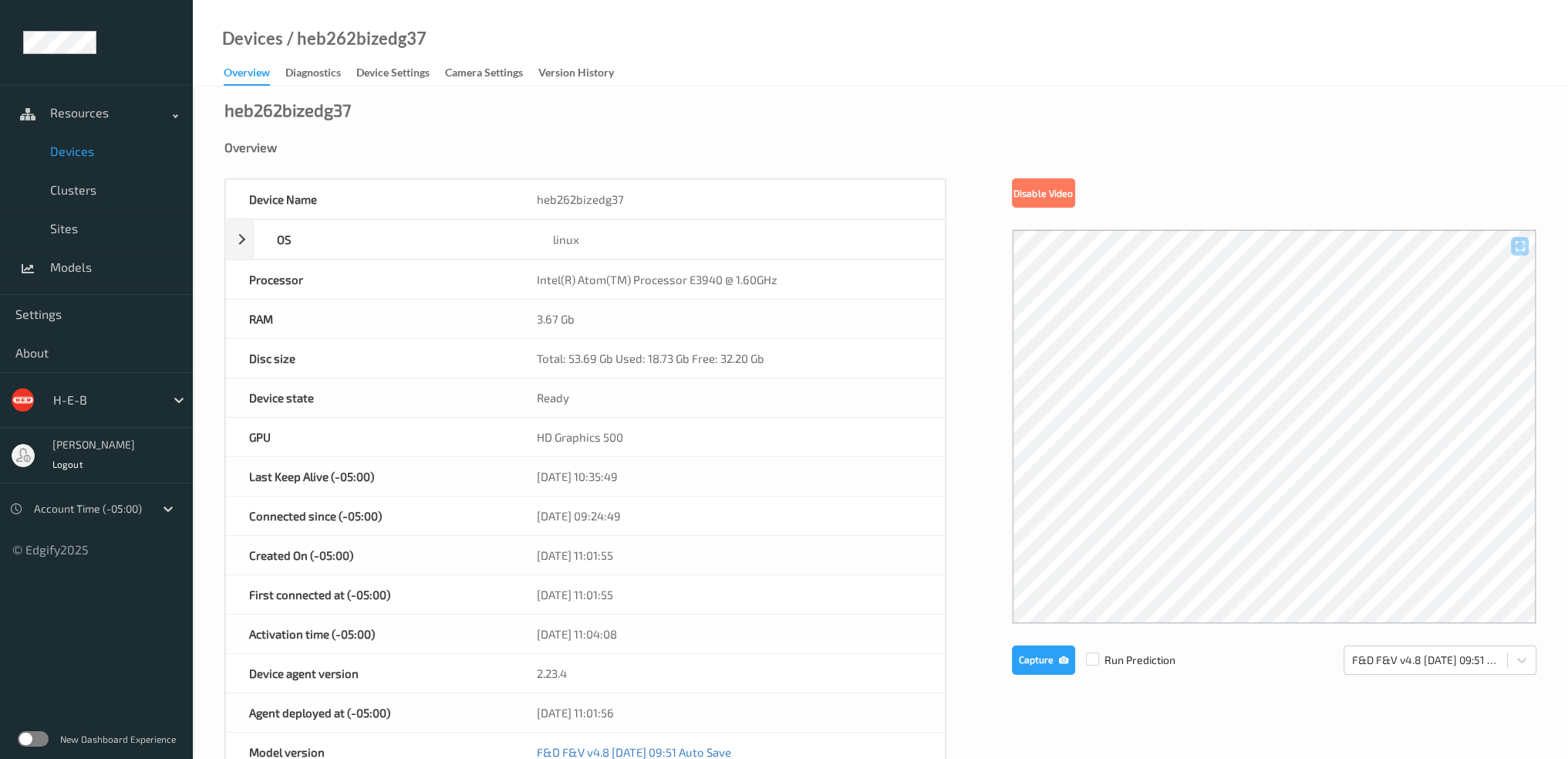
click at [66, 152] on span "Devices" at bounding box center [114, 151] width 127 height 15
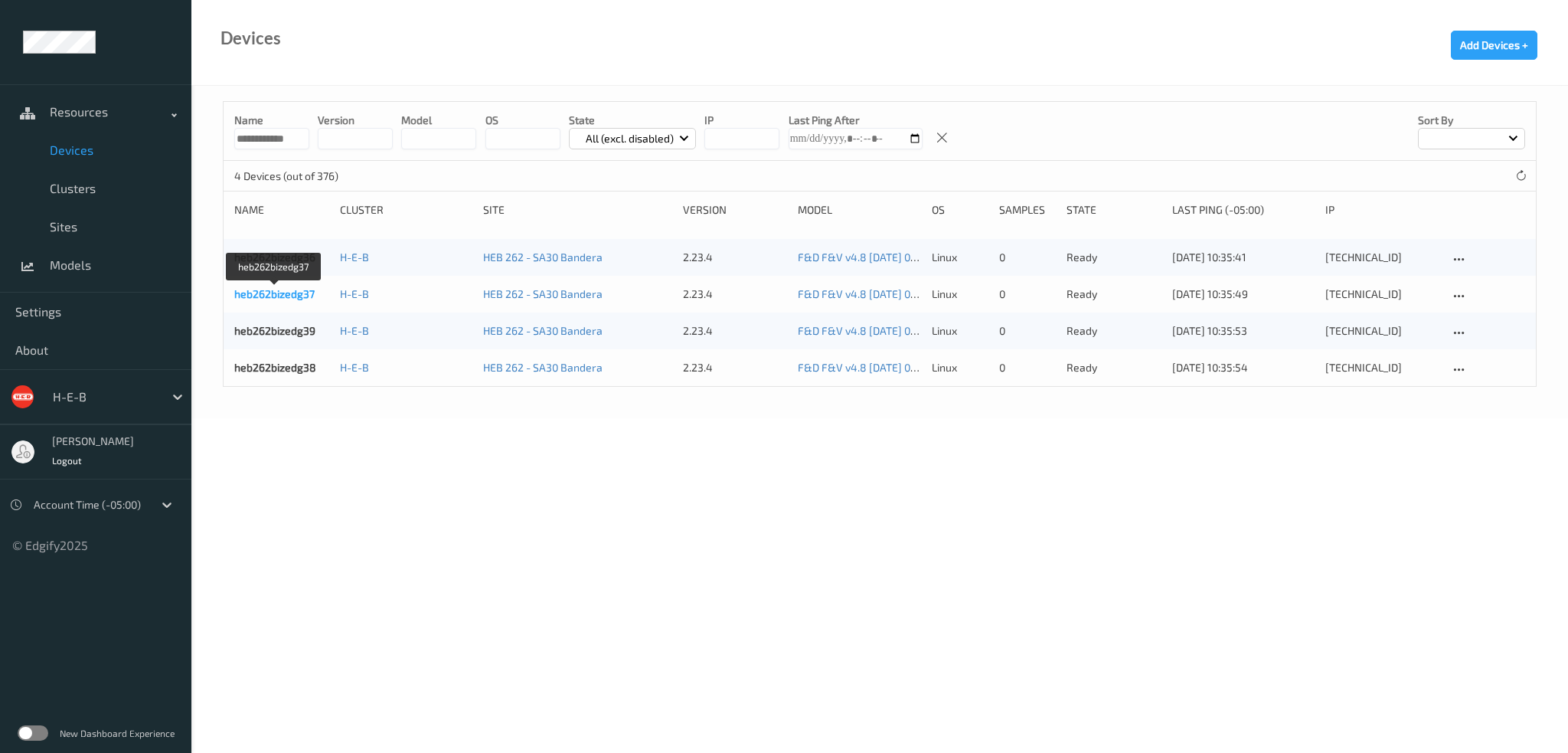
click at [278, 296] on link "heb262bizedg37" at bounding box center [274, 293] width 81 height 13
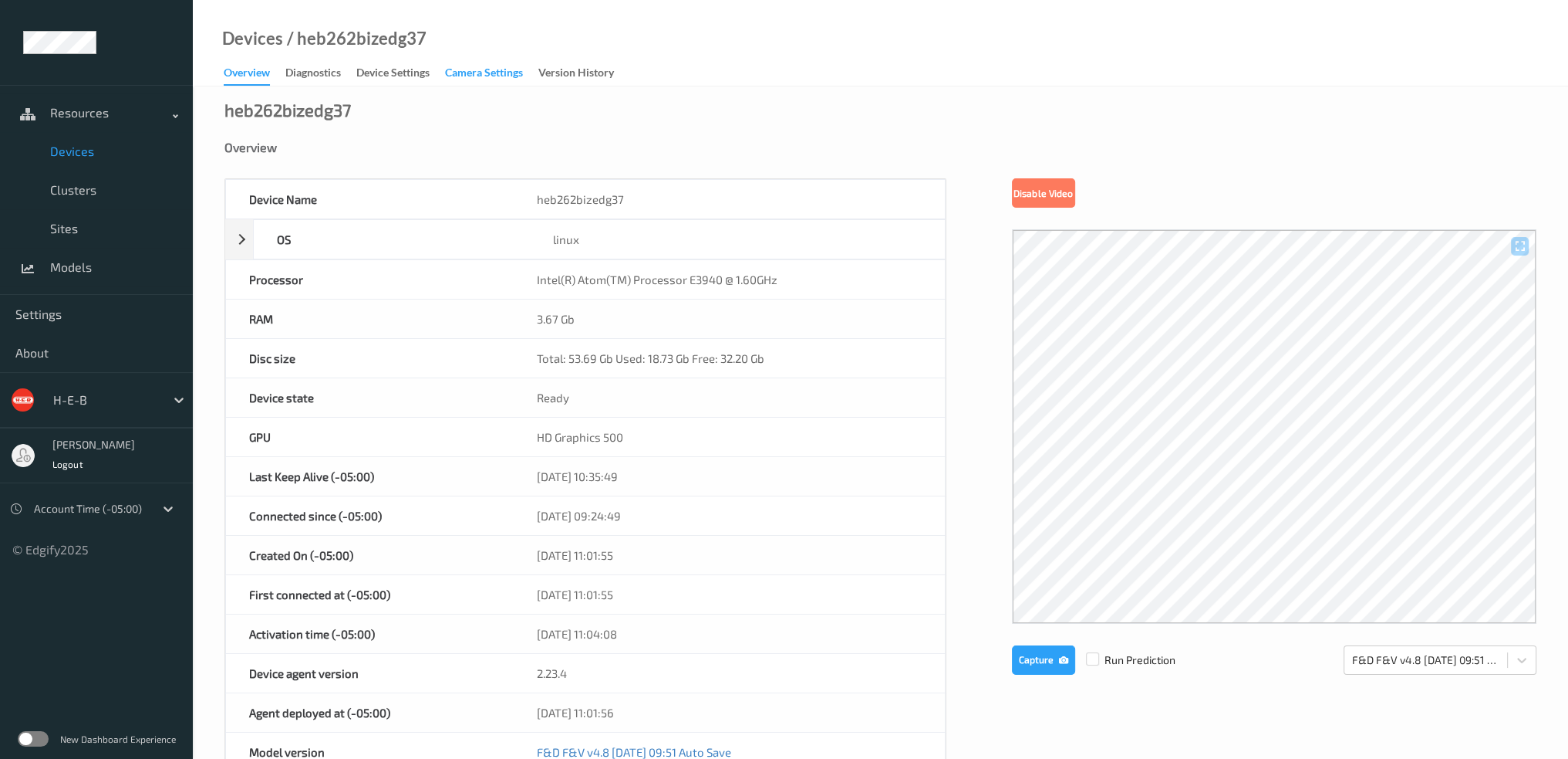
click at [487, 77] on div "Camera Settings" at bounding box center [484, 74] width 78 height 20
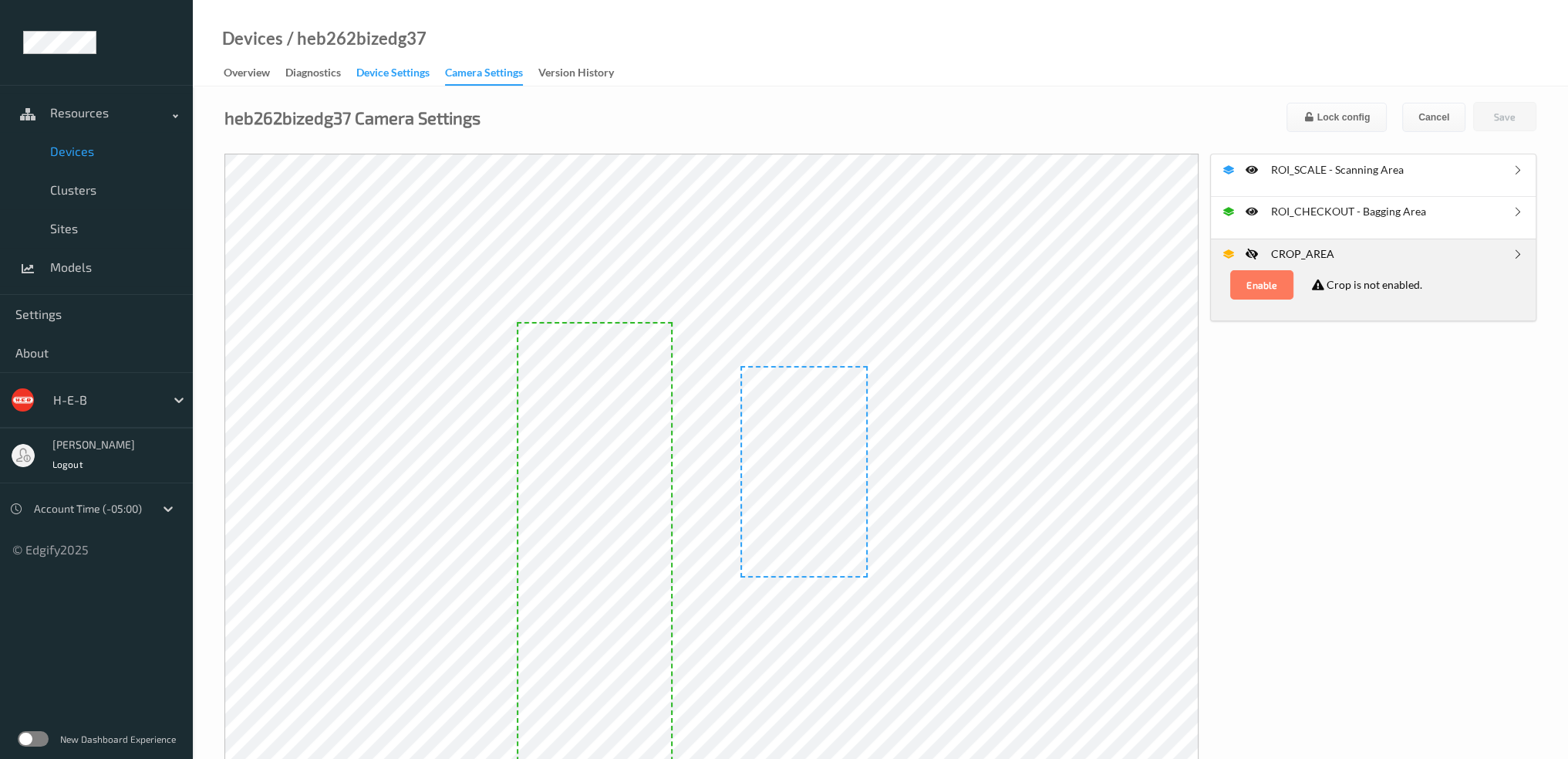
click at [423, 81] on div "Device Settings" at bounding box center [393, 74] width 73 height 20
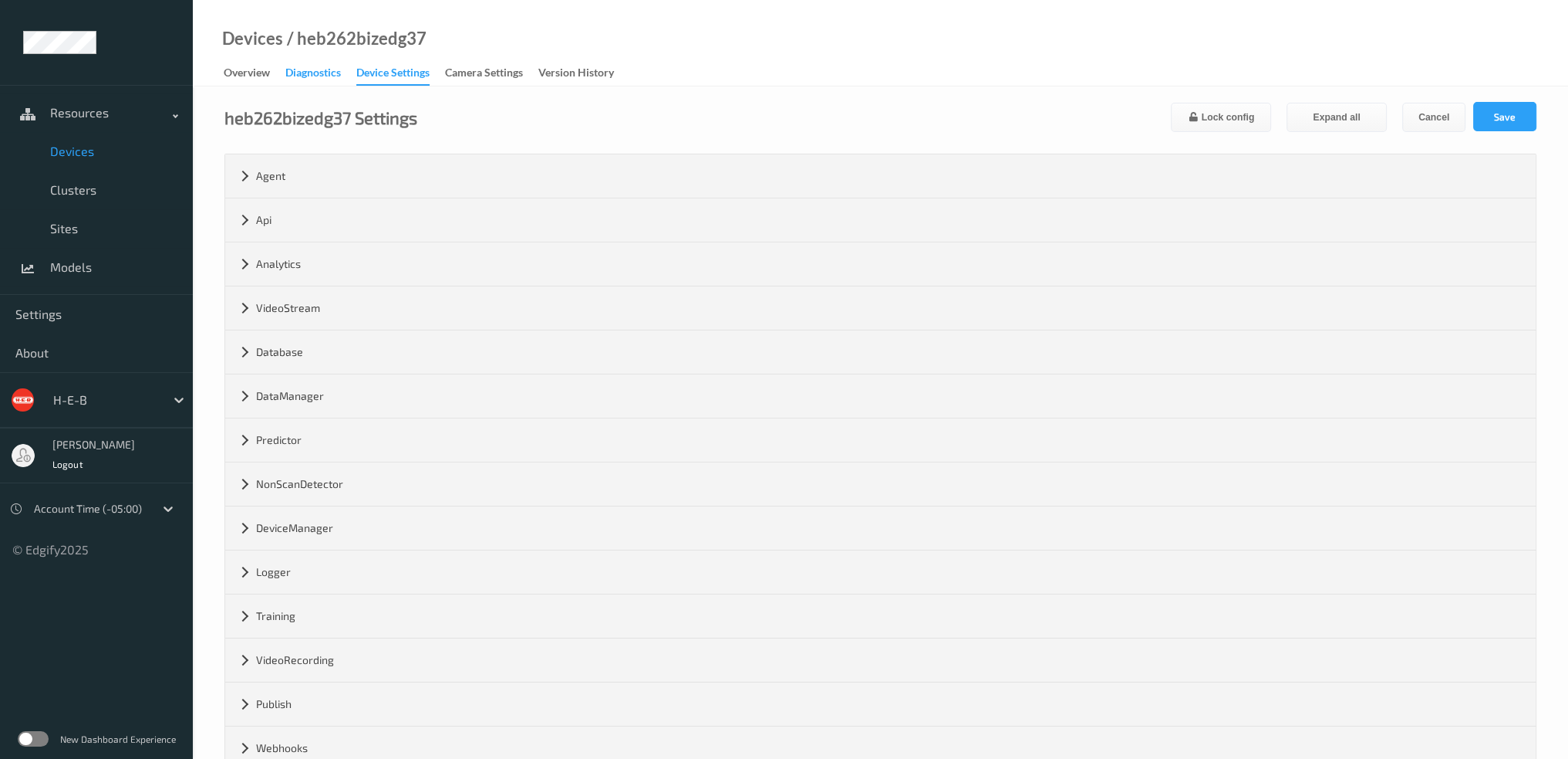
click at [321, 80] on div "Diagnostics" at bounding box center [312, 74] width 55 height 20
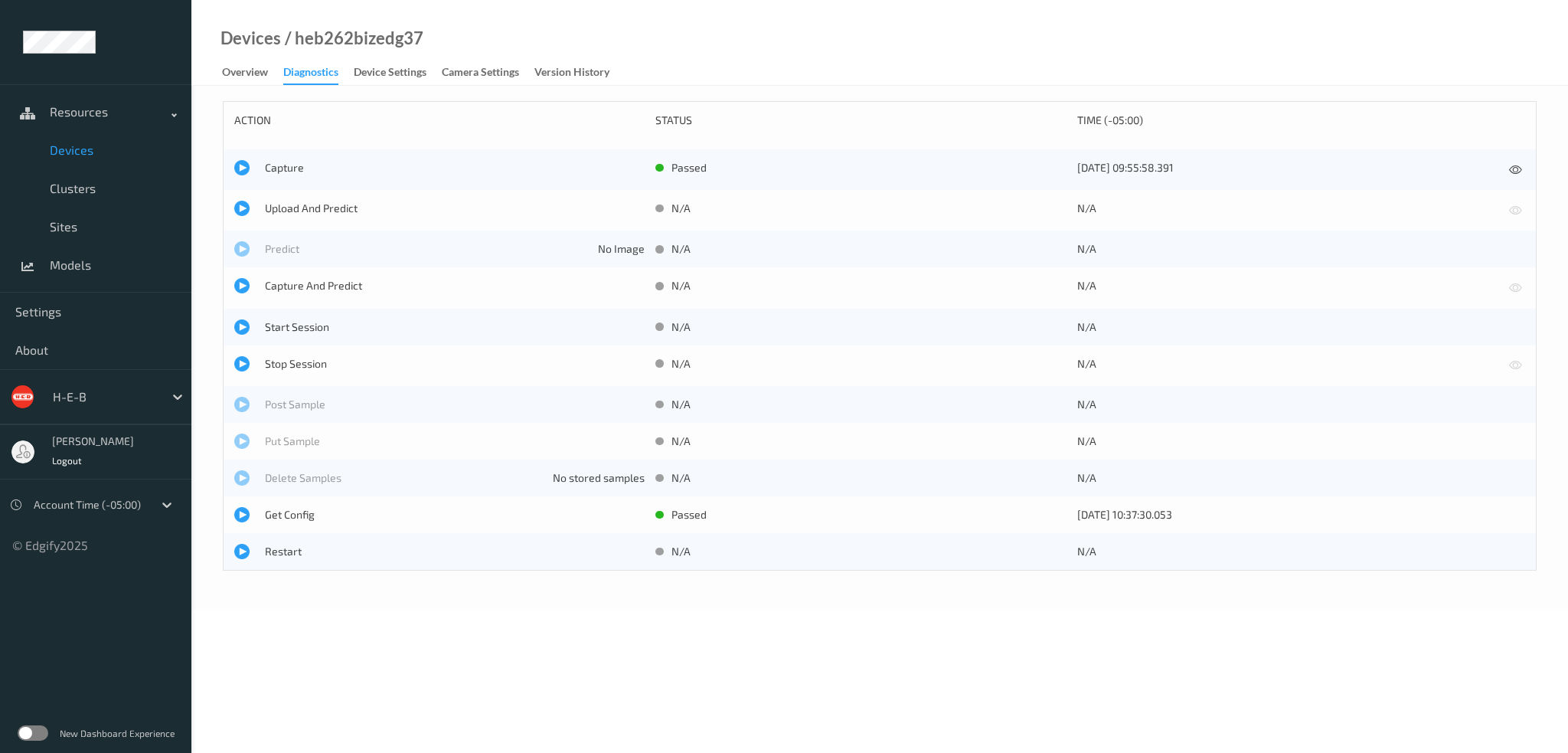
drag, startPoint x: 71, startPoint y: 155, endPoint x: 84, endPoint y: 164, distance: 15.8
click at [71, 155] on span "Devices" at bounding box center [113, 149] width 126 height 15
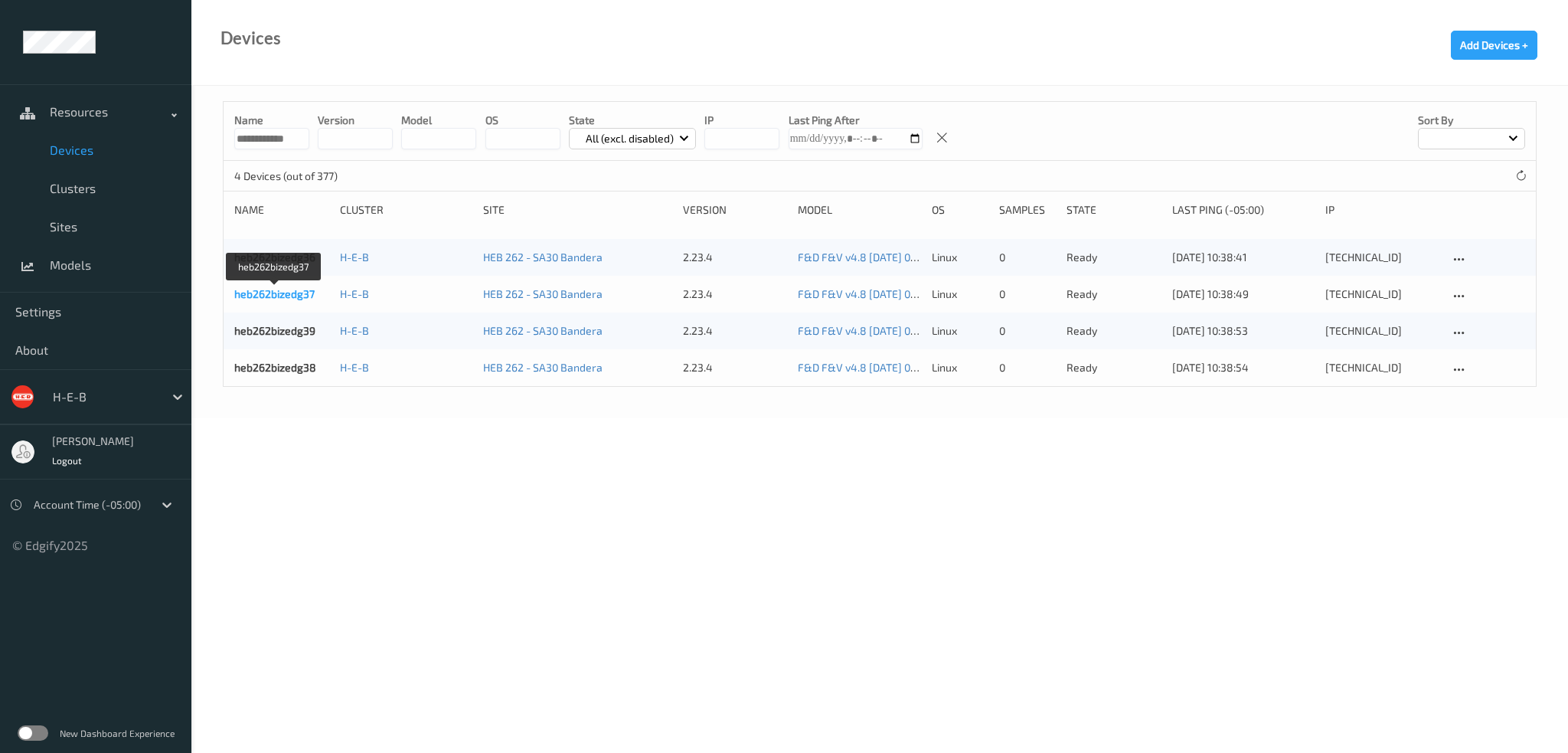
click at [294, 296] on link "heb262bizedg37" at bounding box center [274, 293] width 81 height 13
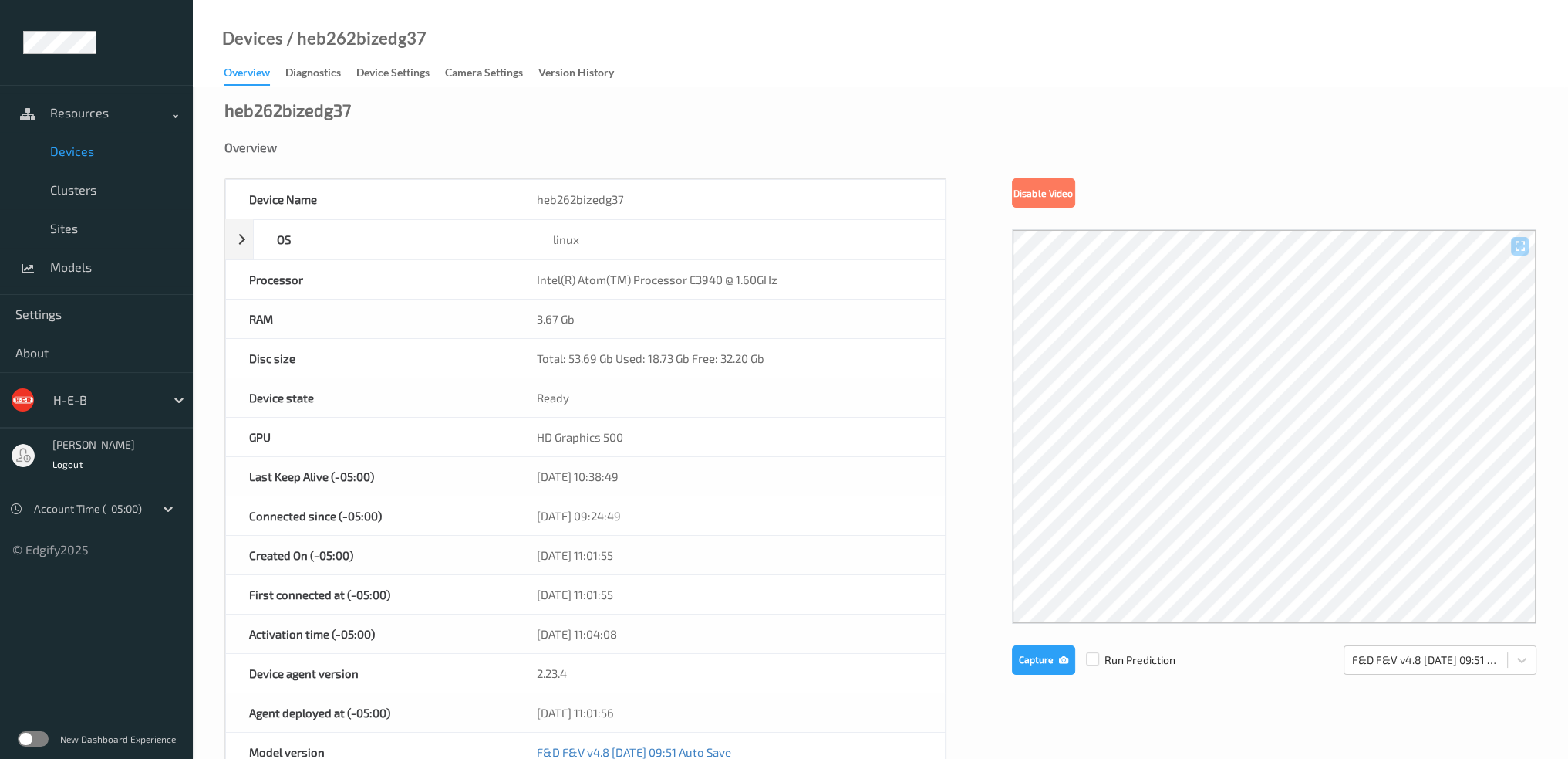
click at [83, 143] on span "Devices" at bounding box center [114, 151] width 127 height 15
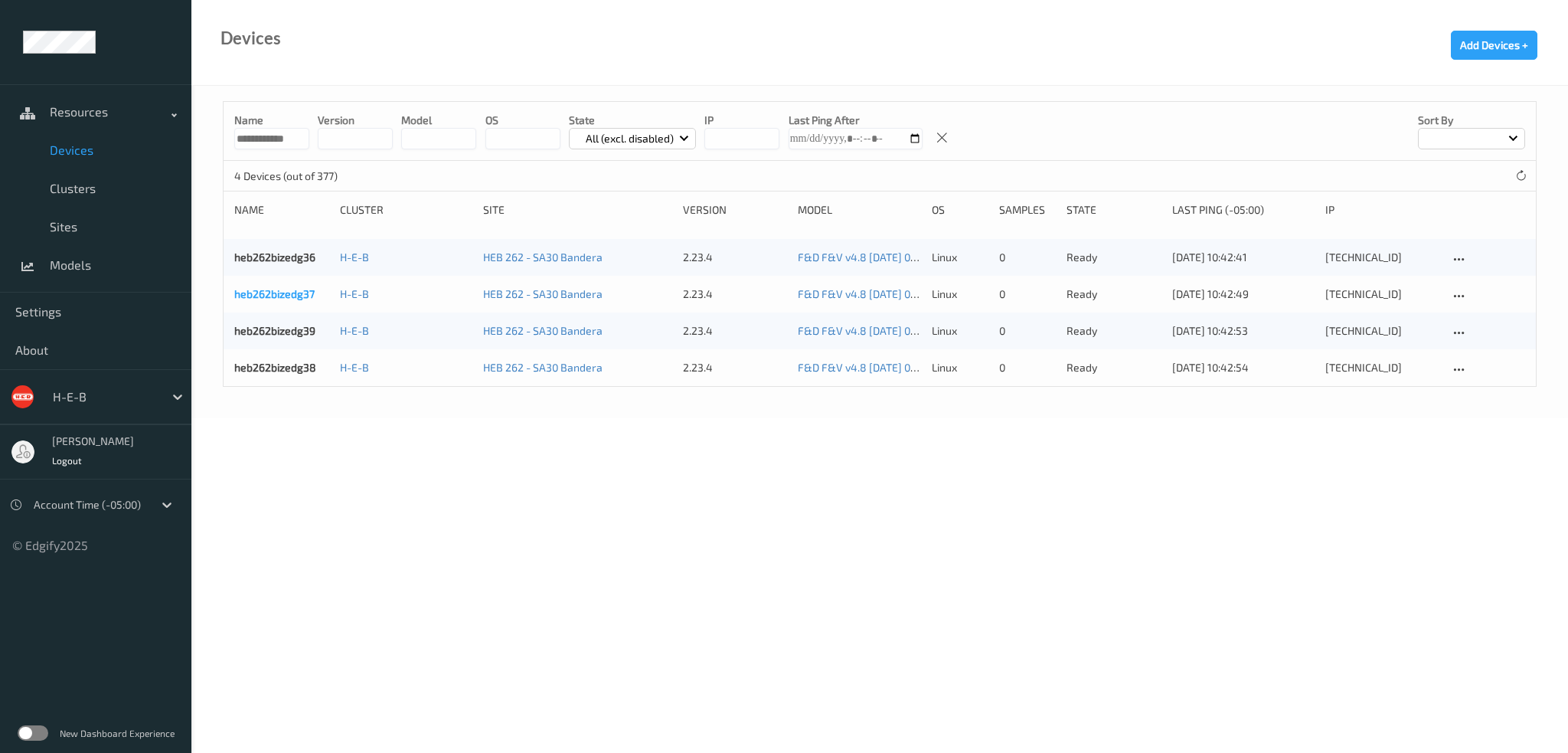
click at [274, 295] on link "heb262bizedg37" at bounding box center [274, 293] width 81 height 13
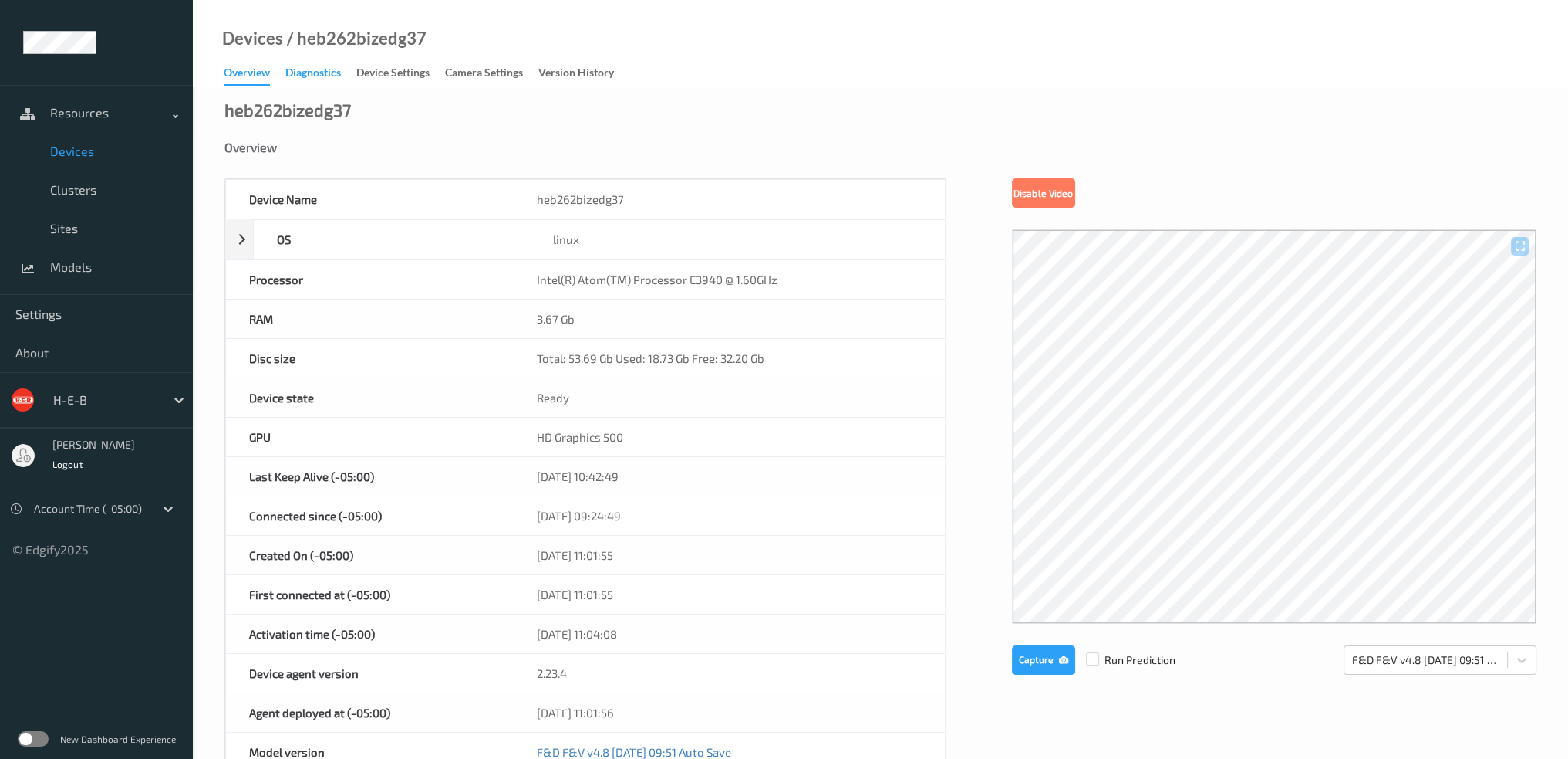
click at [305, 77] on div "Diagnostics" at bounding box center [312, 74] width 55 height 20
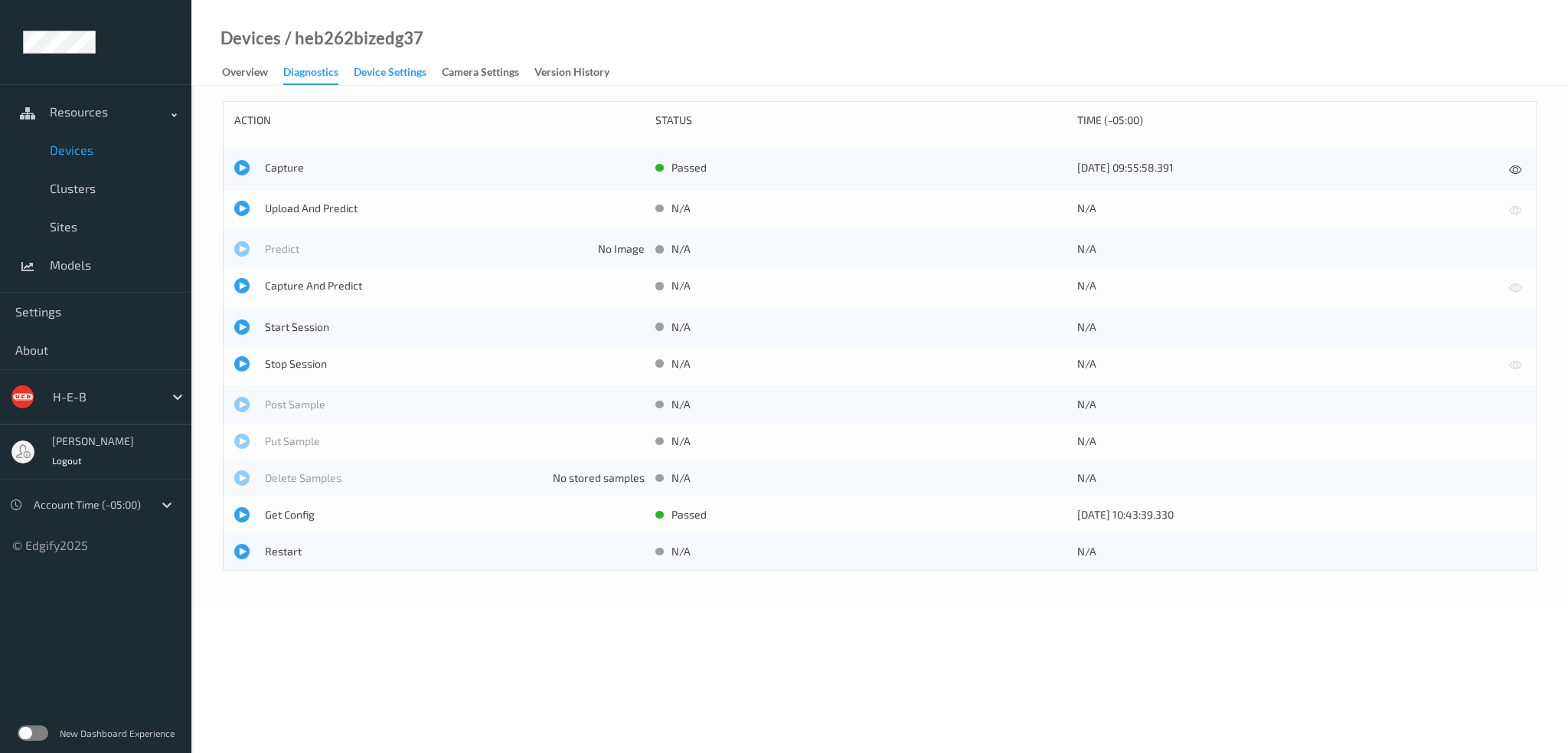
click at [412, 70] on div "Device Settings" at bounding box center [390, 73] width 72 height 19
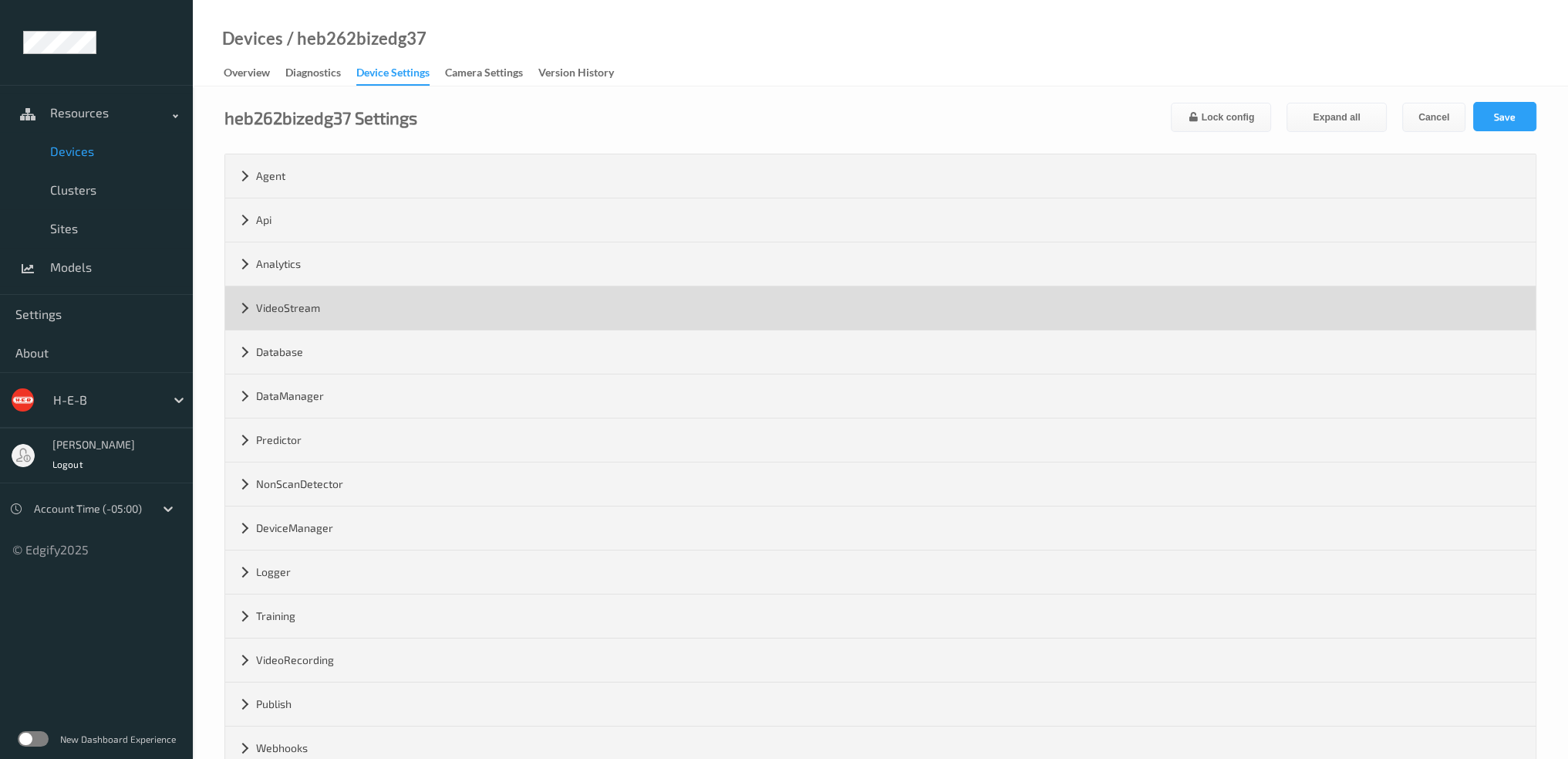
click at [310, 309] on div "VideoStream" at bounding box center [880, 308] width 1311 height 43
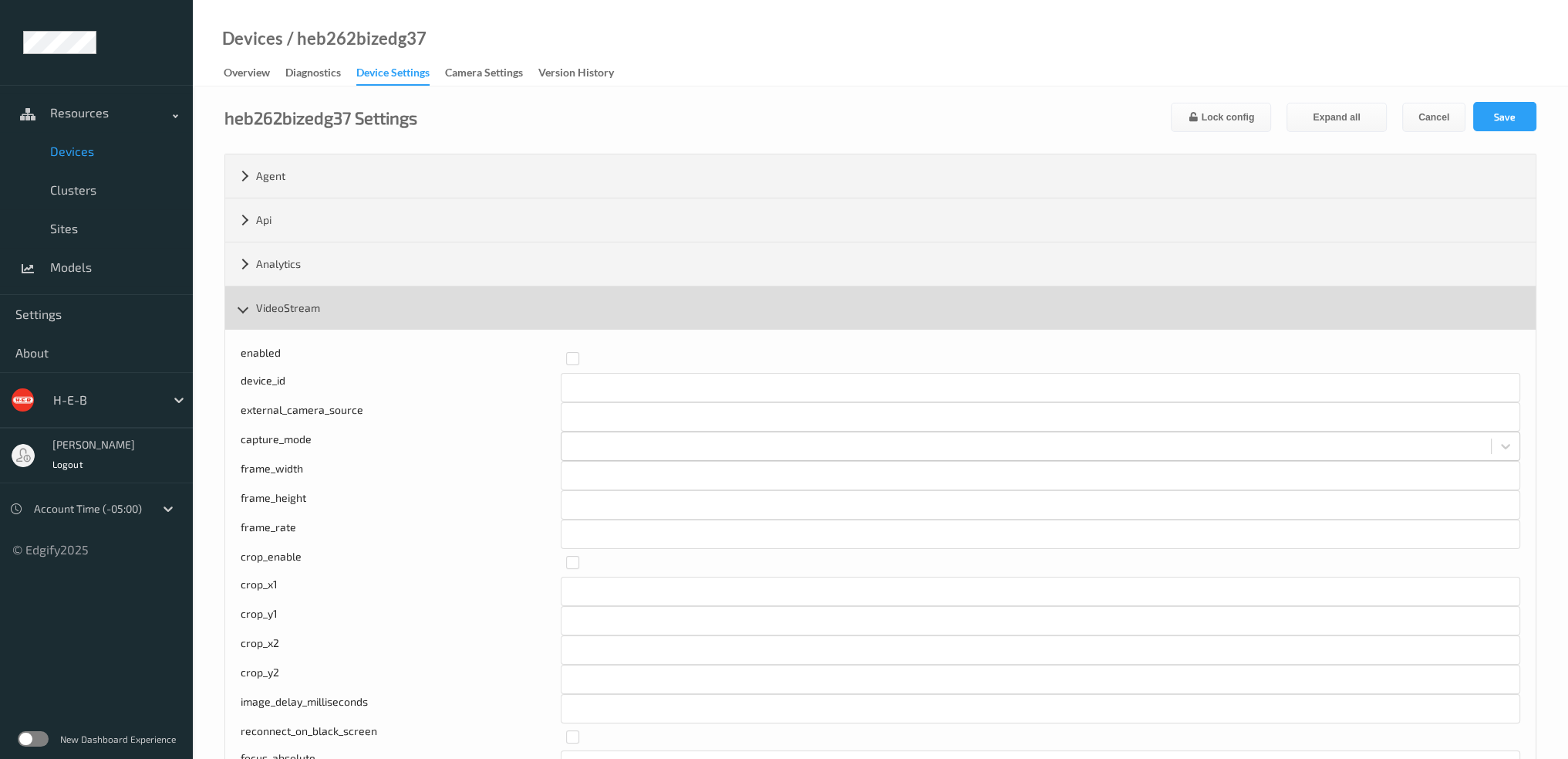
click at [323, 301] on div "VideoStream" at bounding box center [880, 308] width 1311 height 43
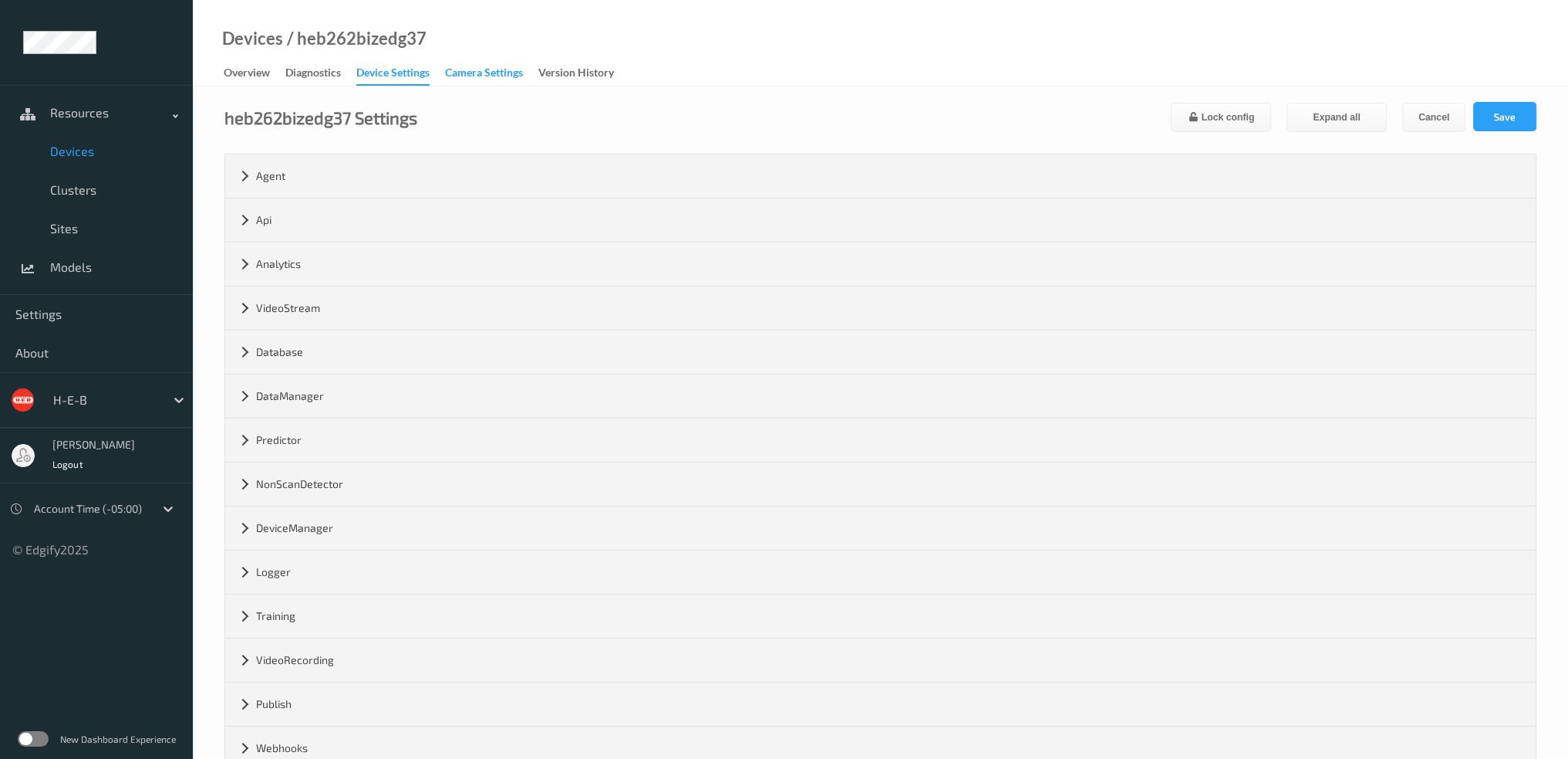
click at [467, 67] on div "Camera Settings" at bounding box center [484, 74] width 78 height 20
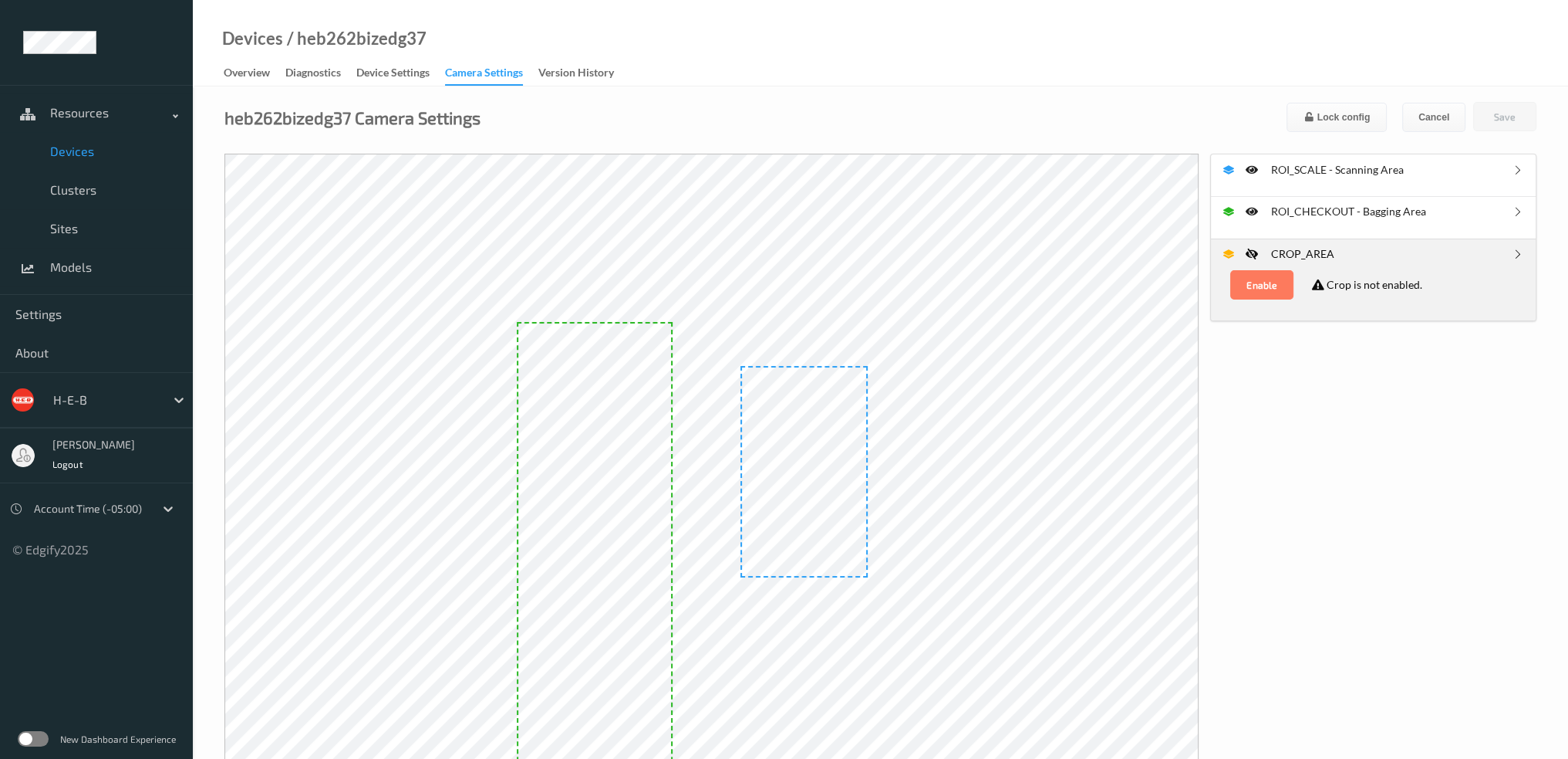
click at [66, 156] on span "Devices" at bounding box center [114, 151] width 127 height 15
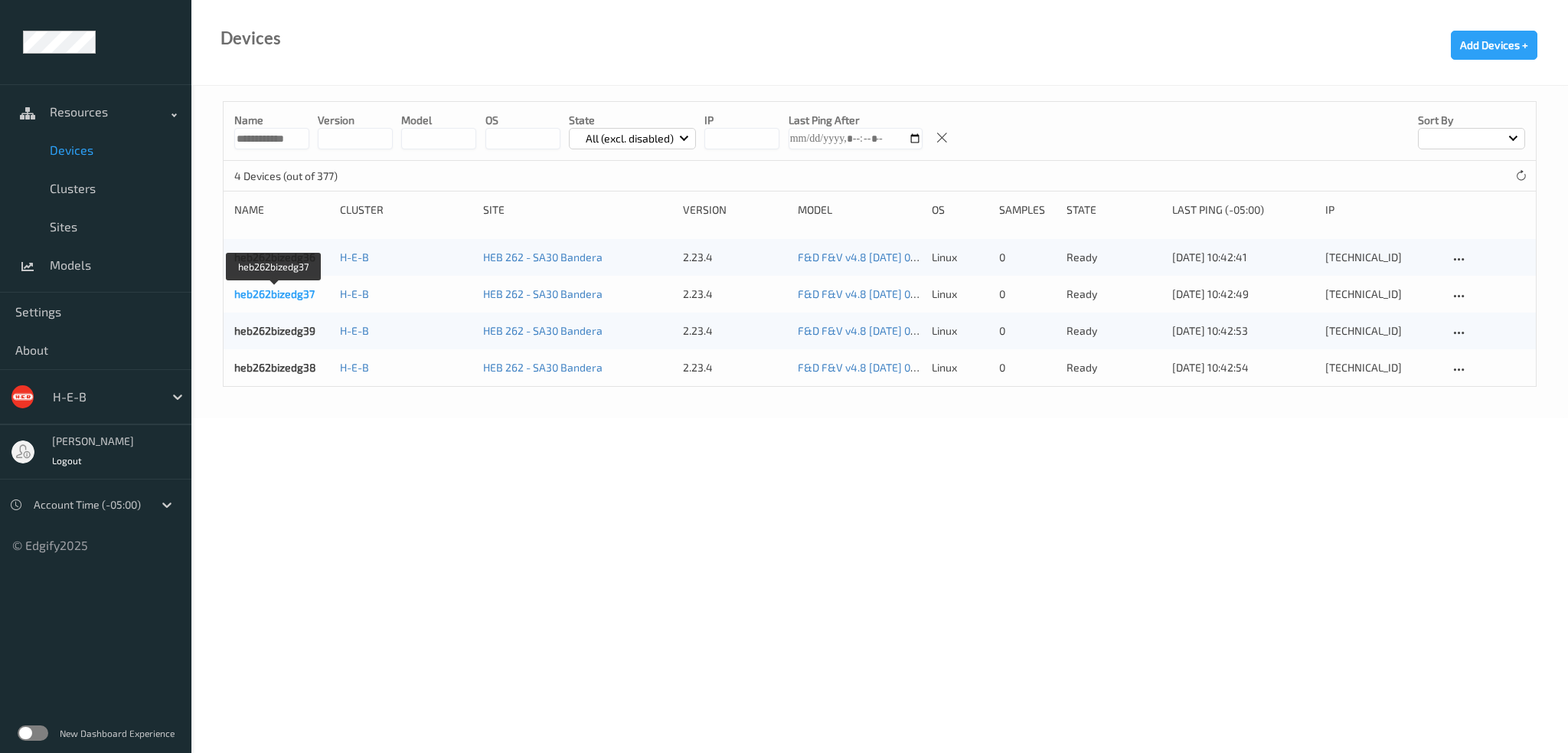
click at [309, 294] on link "heb262bizedg37" at bounding box center [274, 293] width 81 height 13
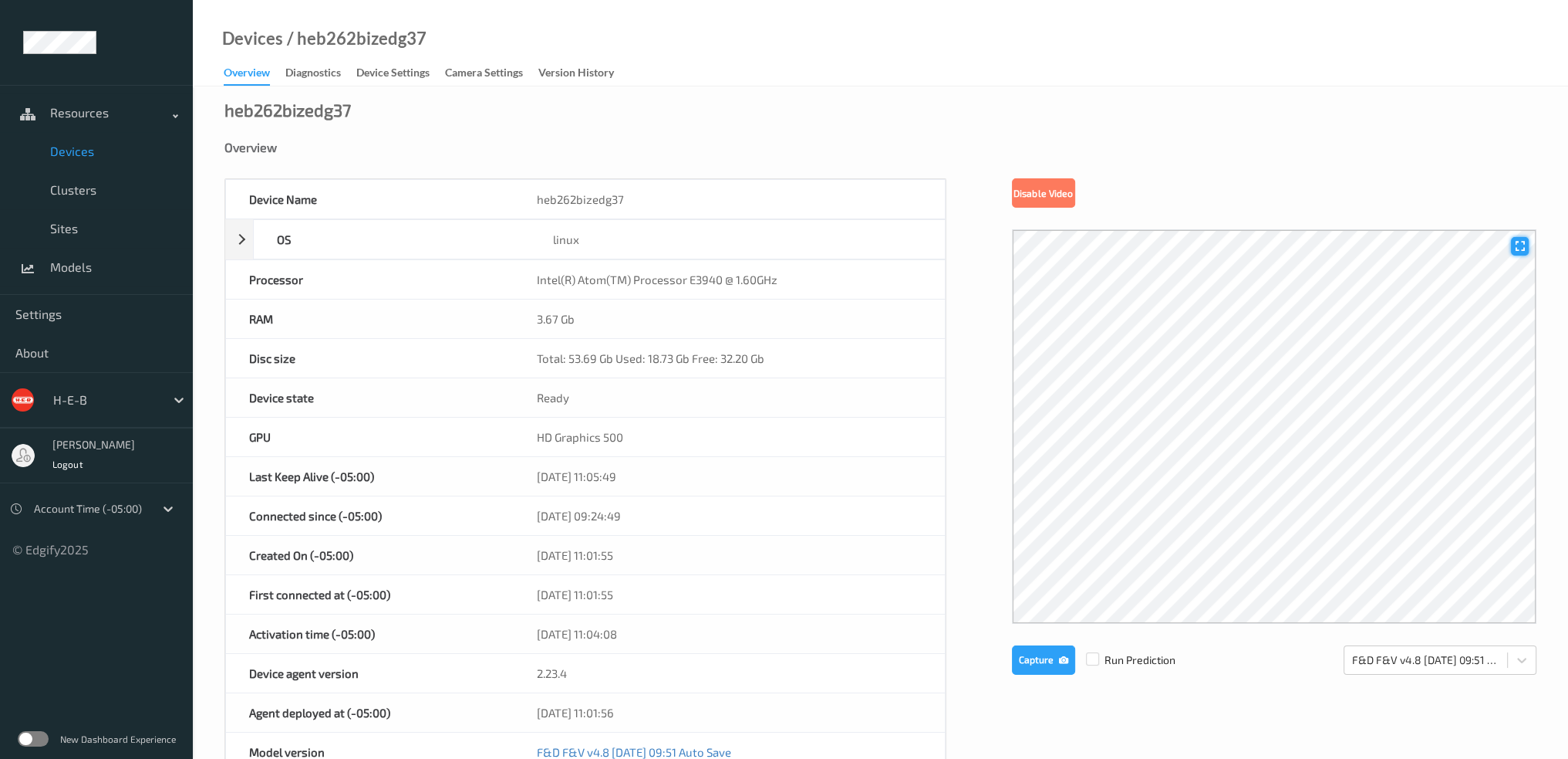
click at [1521, 245] on icon at bounding box center [1520, 246] width 13 height 11
click at [1520, 245] on icon at bounding box center [1520, 246] width 13 height 11
click at [312, 69] on div "Diagnostics" at bounding box center [312, 74] width 55 height 20
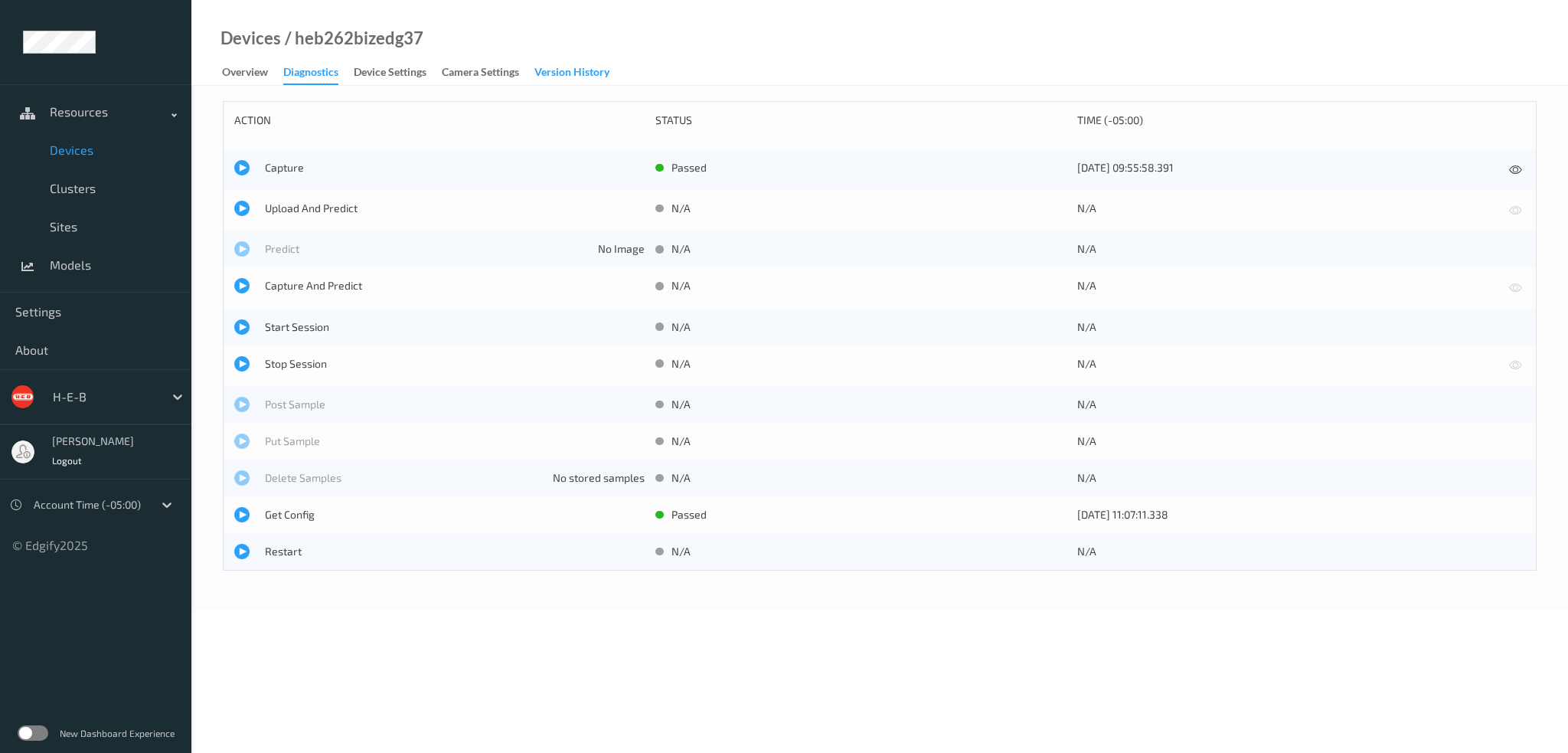
click at [579, 77] on div "Version History" at bounding box center [572, 73] width 75 height 19
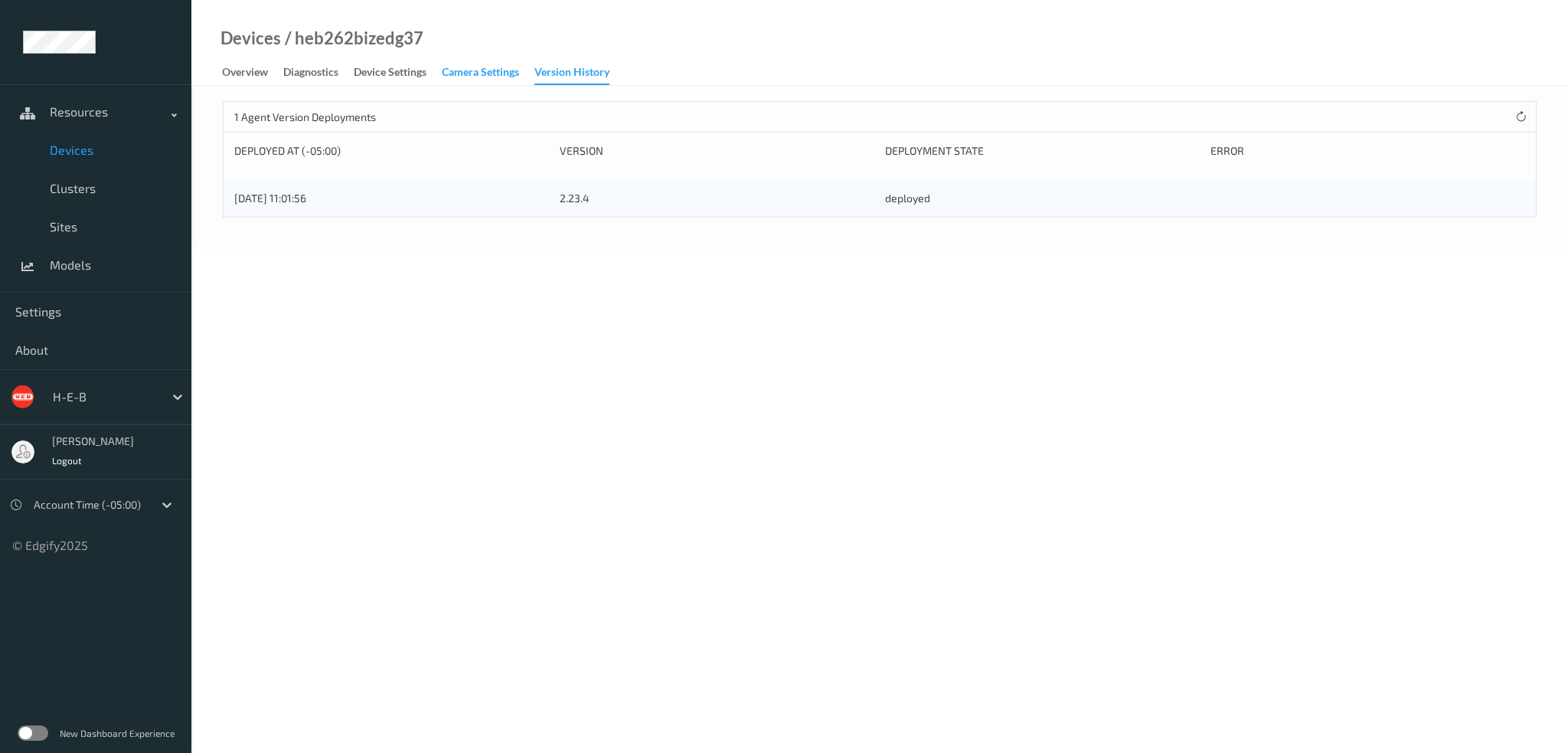
click at [497, 76] on div "Camera Settings" at bounding box center [480, 73] width 77 height 19
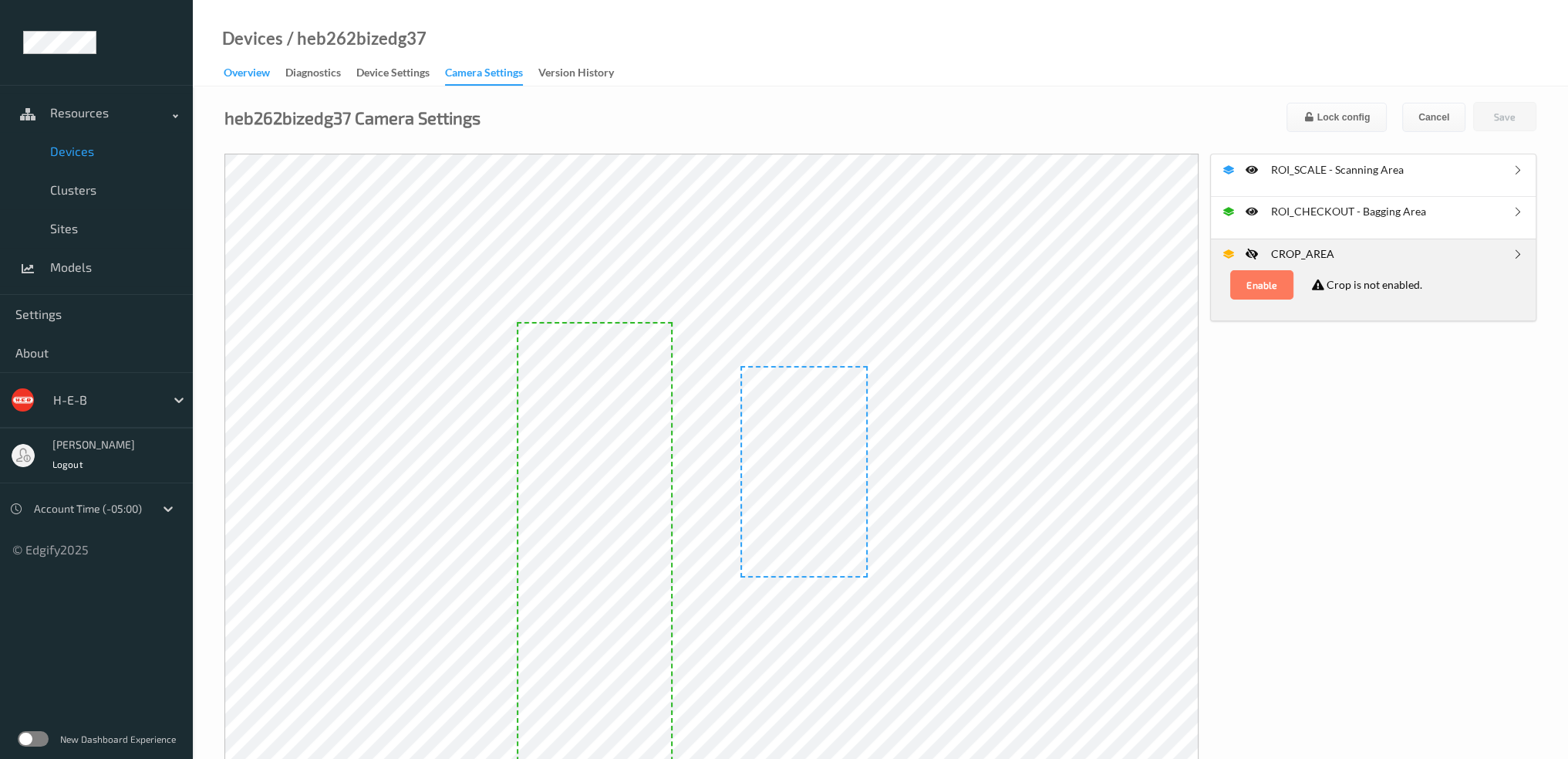
click at [240, 76] on div "Overview" at bounding box center [246, 74] width 46 height 20
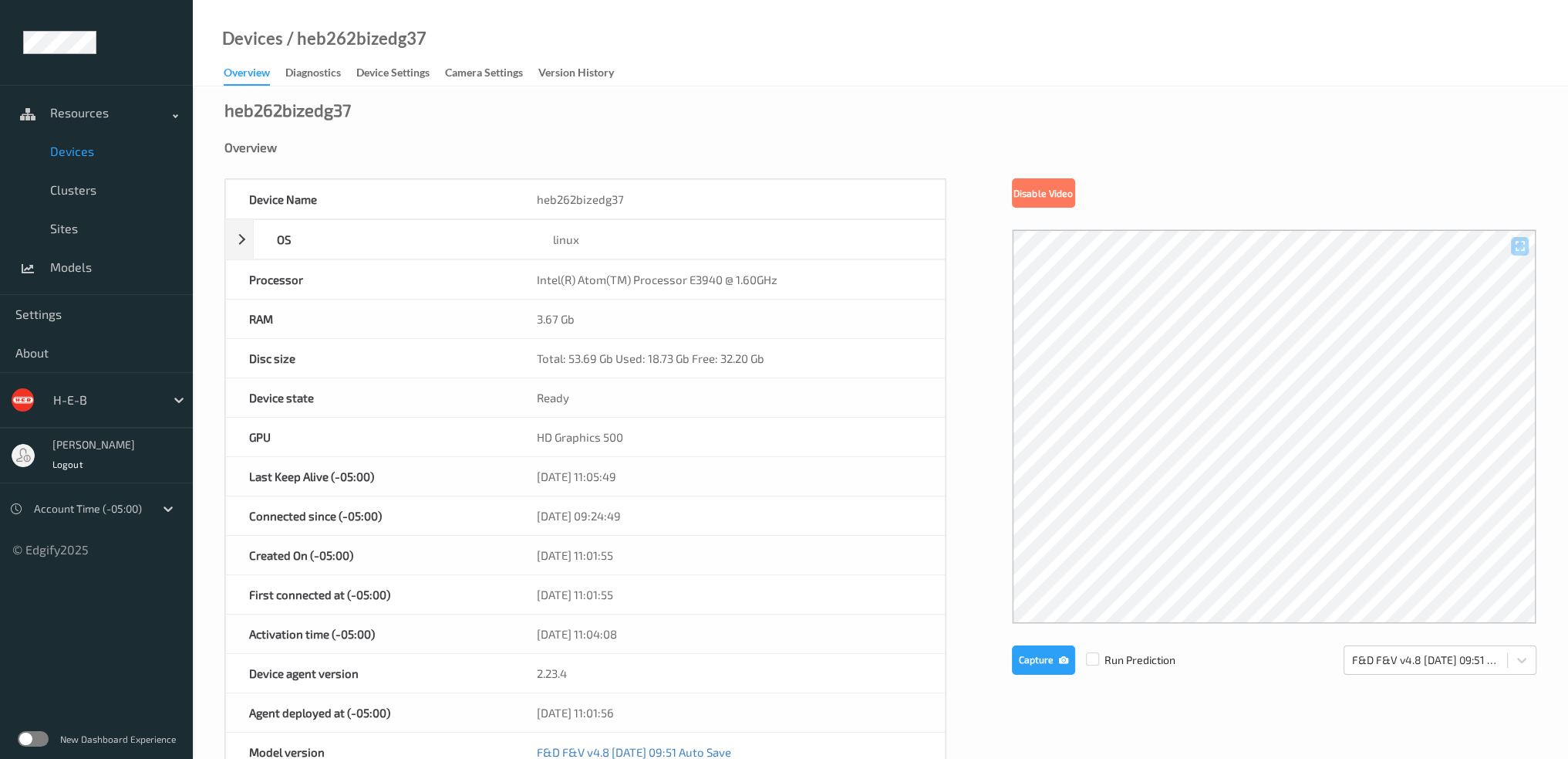
click at [94, 156] on span "Devices" at bounding box center [114, 151] width 127 height 15
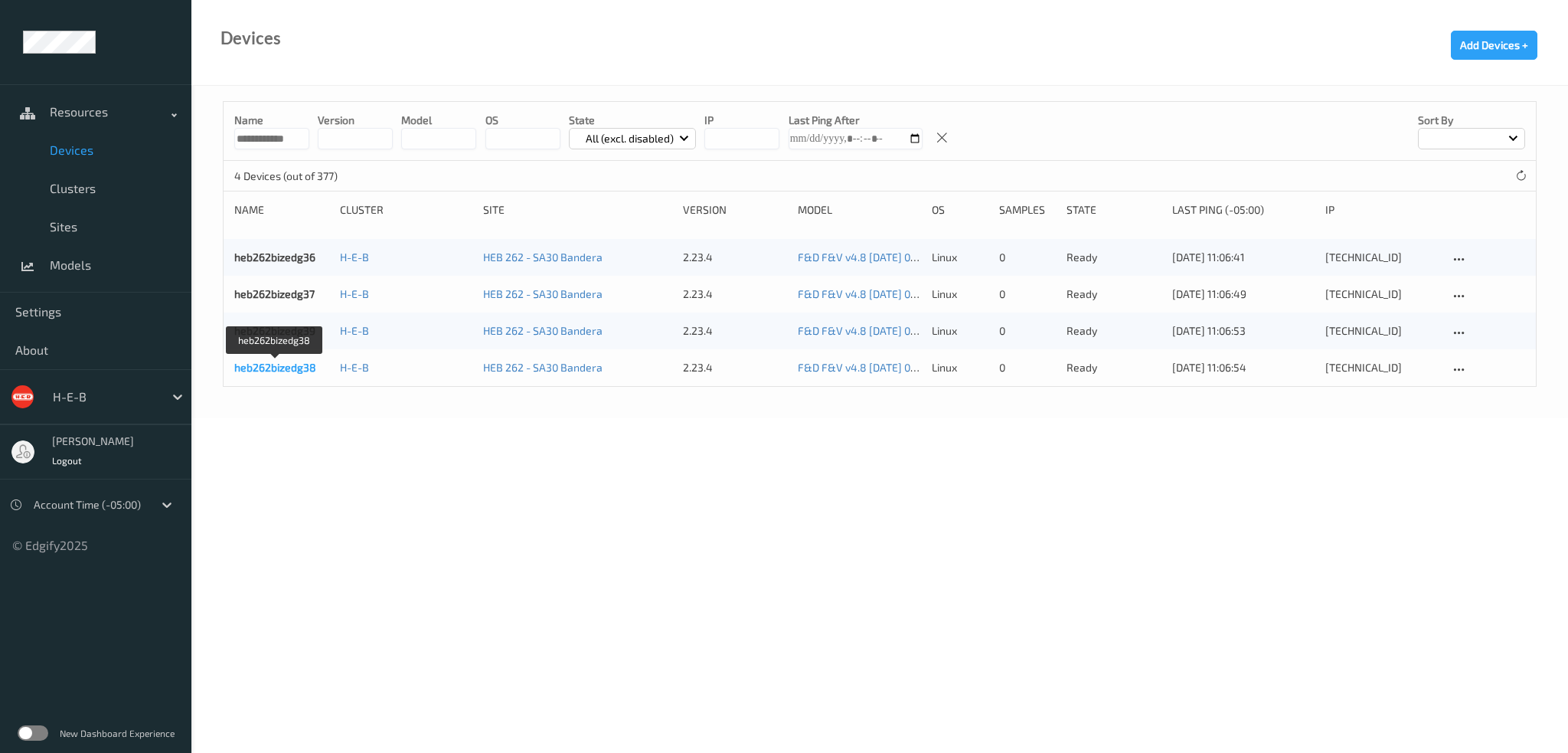
click at [300, 372] on link "heb262bizedg38" at bounding box center [275, 367] width 82 height 13
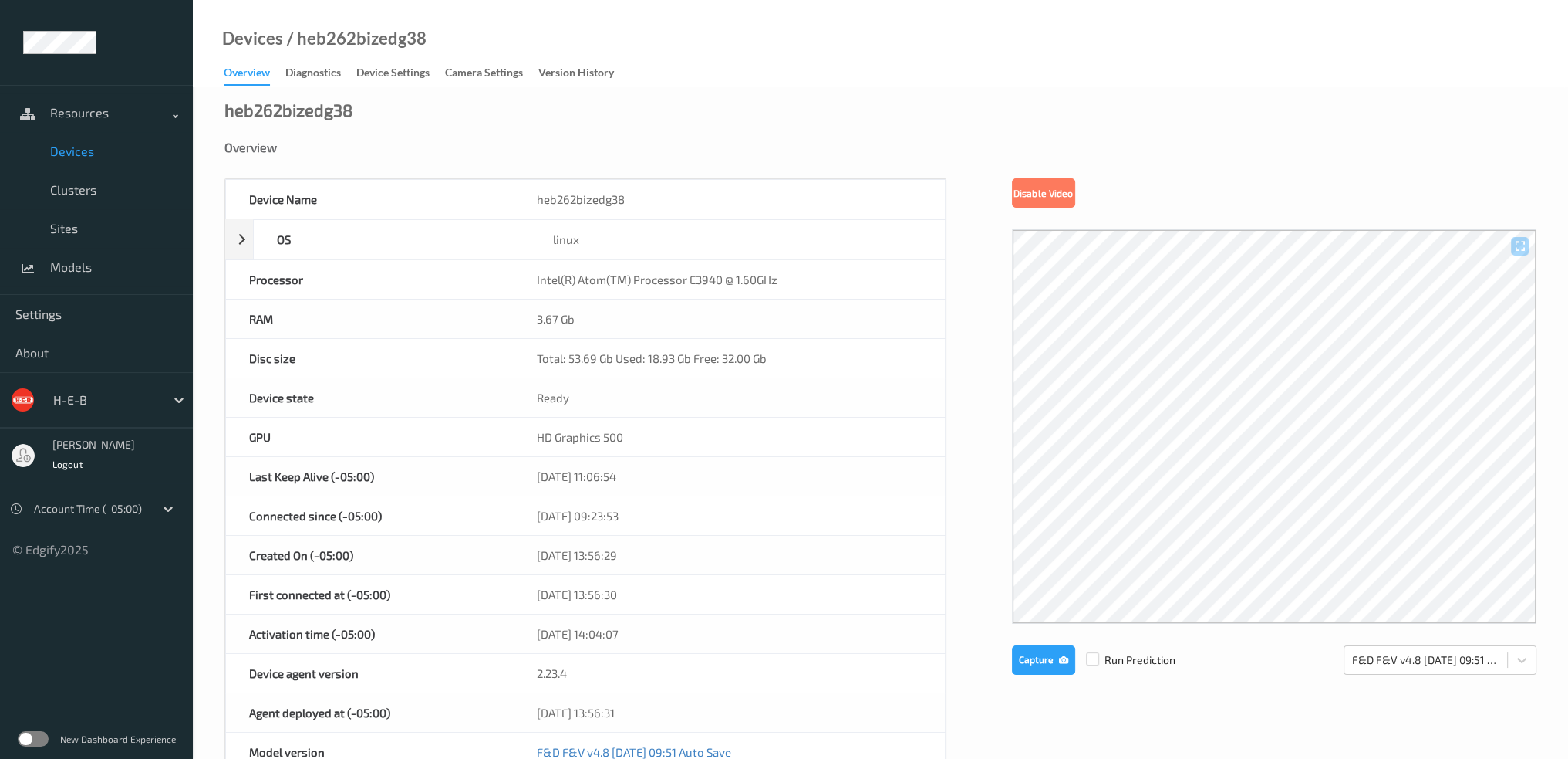
click at [95, 154] on span "Devices" at bounding box center [114, 151] width 127 height 15
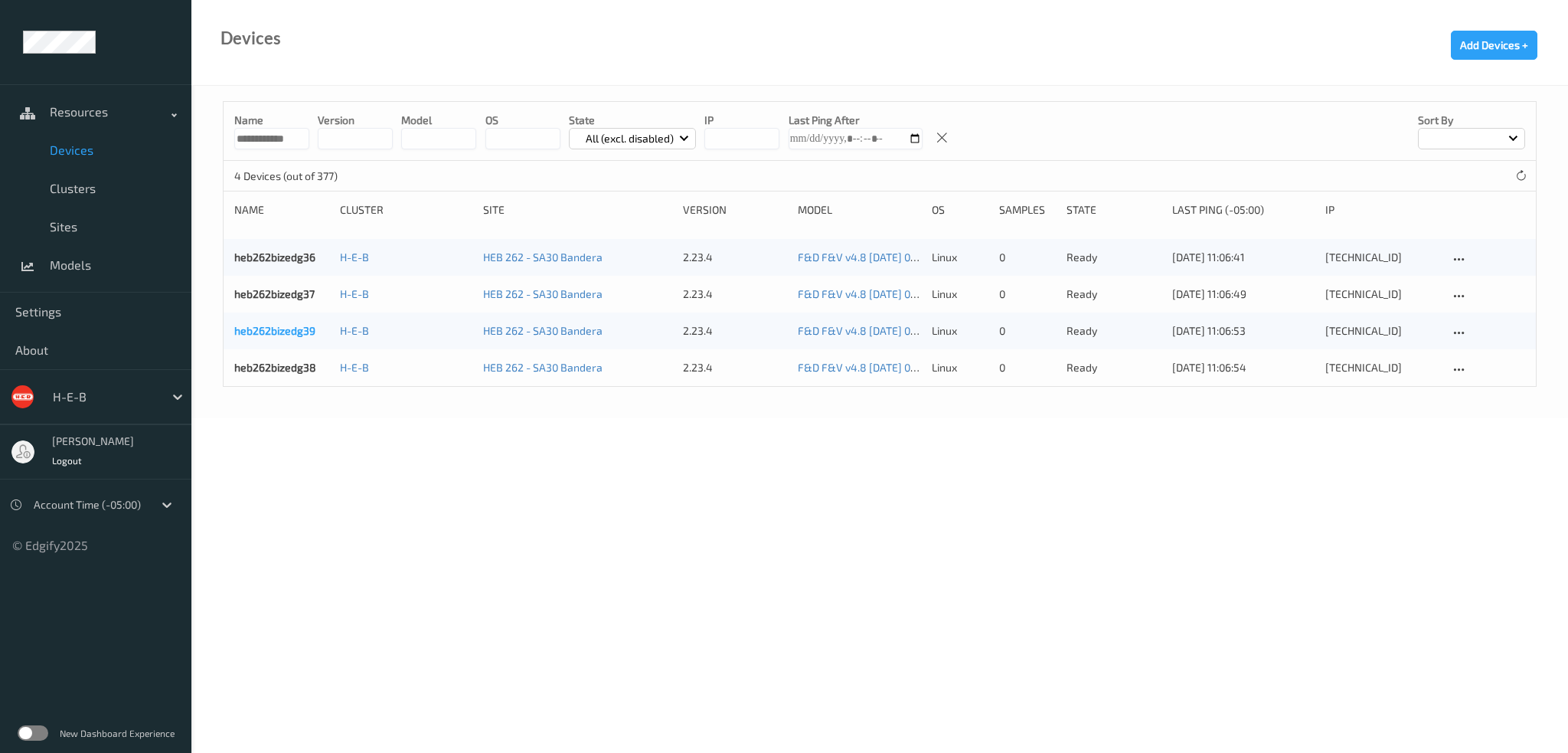
click at [286, 331] on link "heb262bizedg39" at bounding box center [274, 331] width 81 height 13
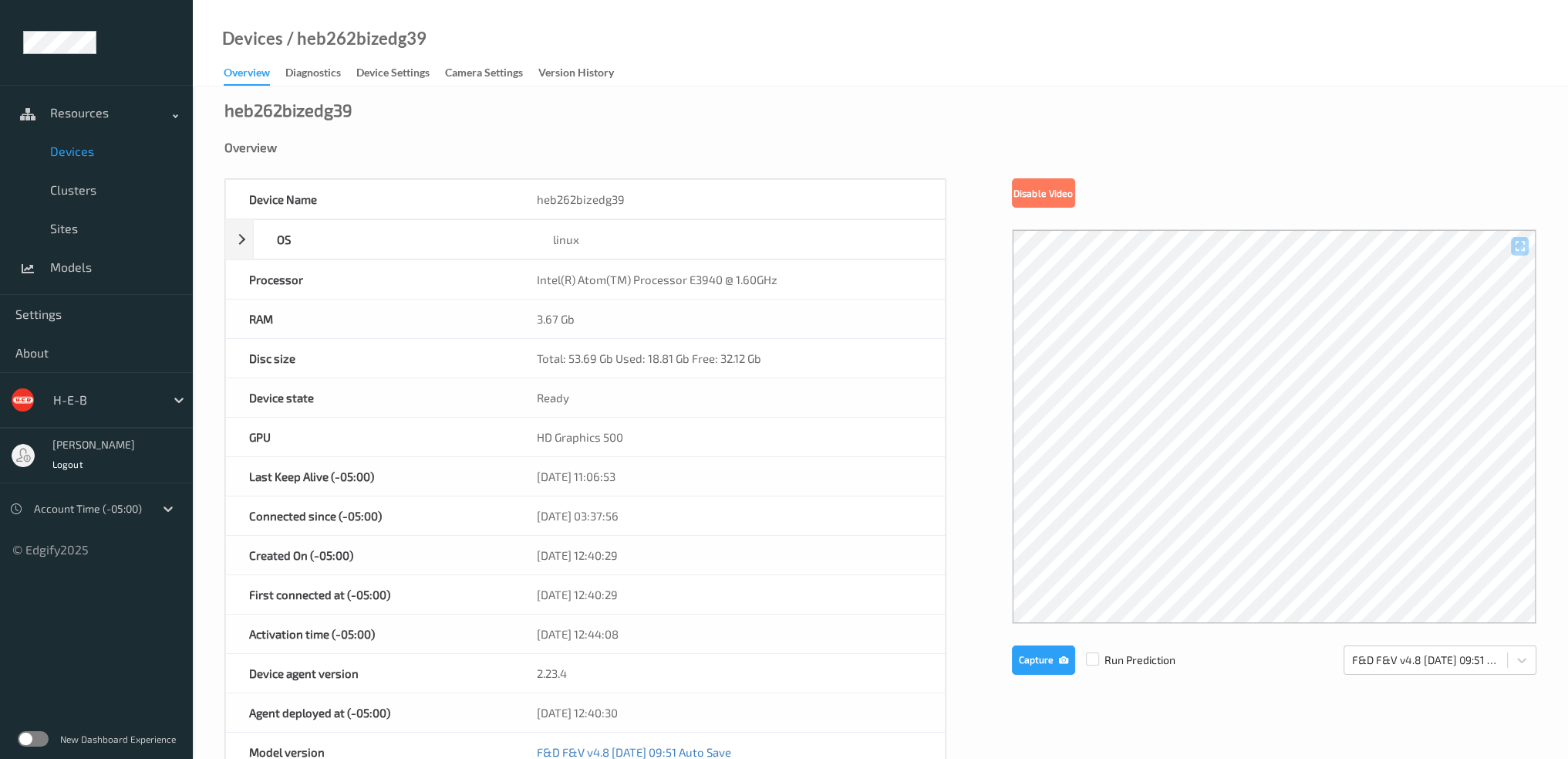
click at [78, 148] on span "Devices" at bounding box center [114, 151] width 127 height 15
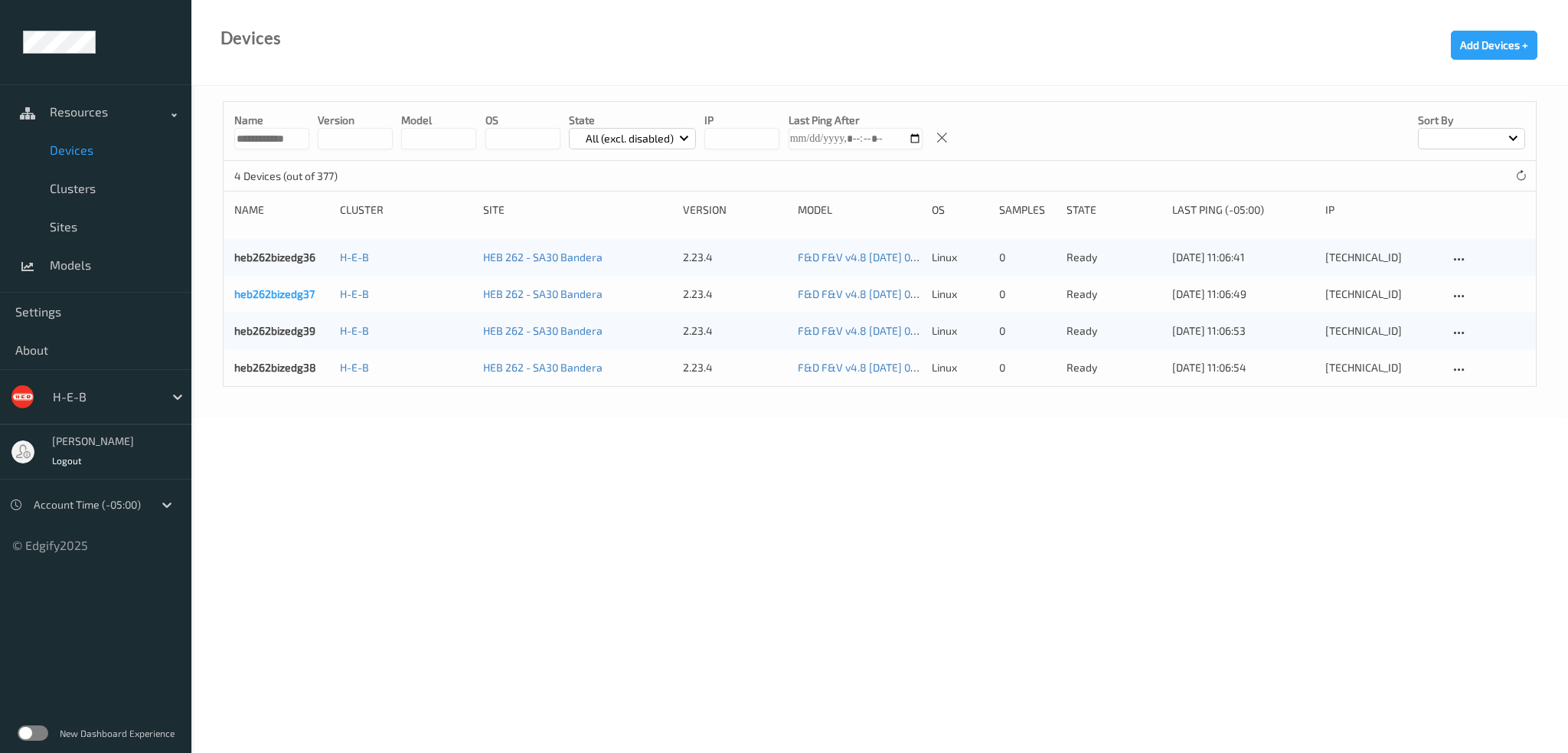
click at [267, 287] on link "heb262bizedg37" at bounding box center [274, 293] width 81 height 13
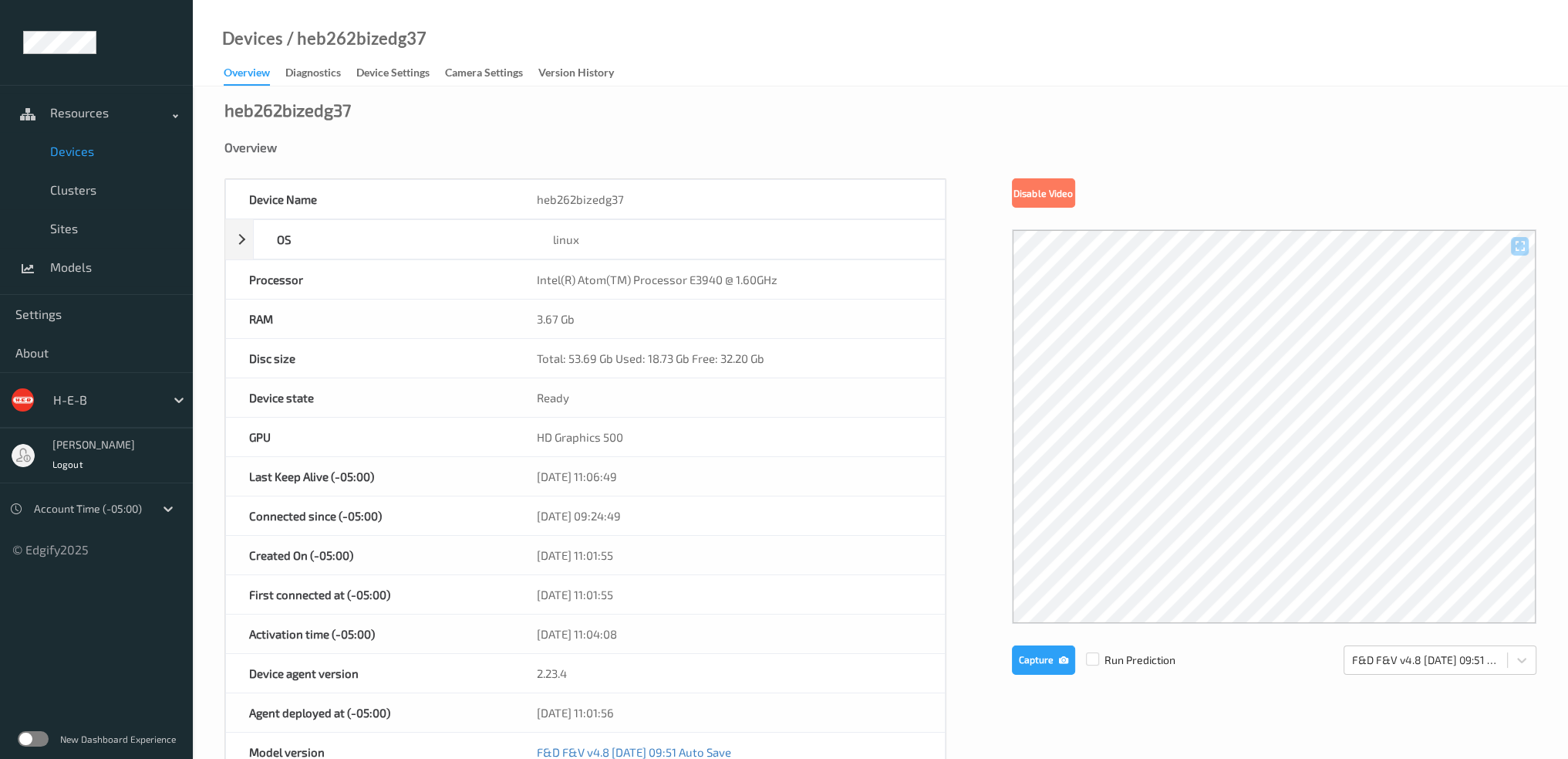
click at [77, 151] on span "Devices" at bounding box center [114, 151] width 127 height 15
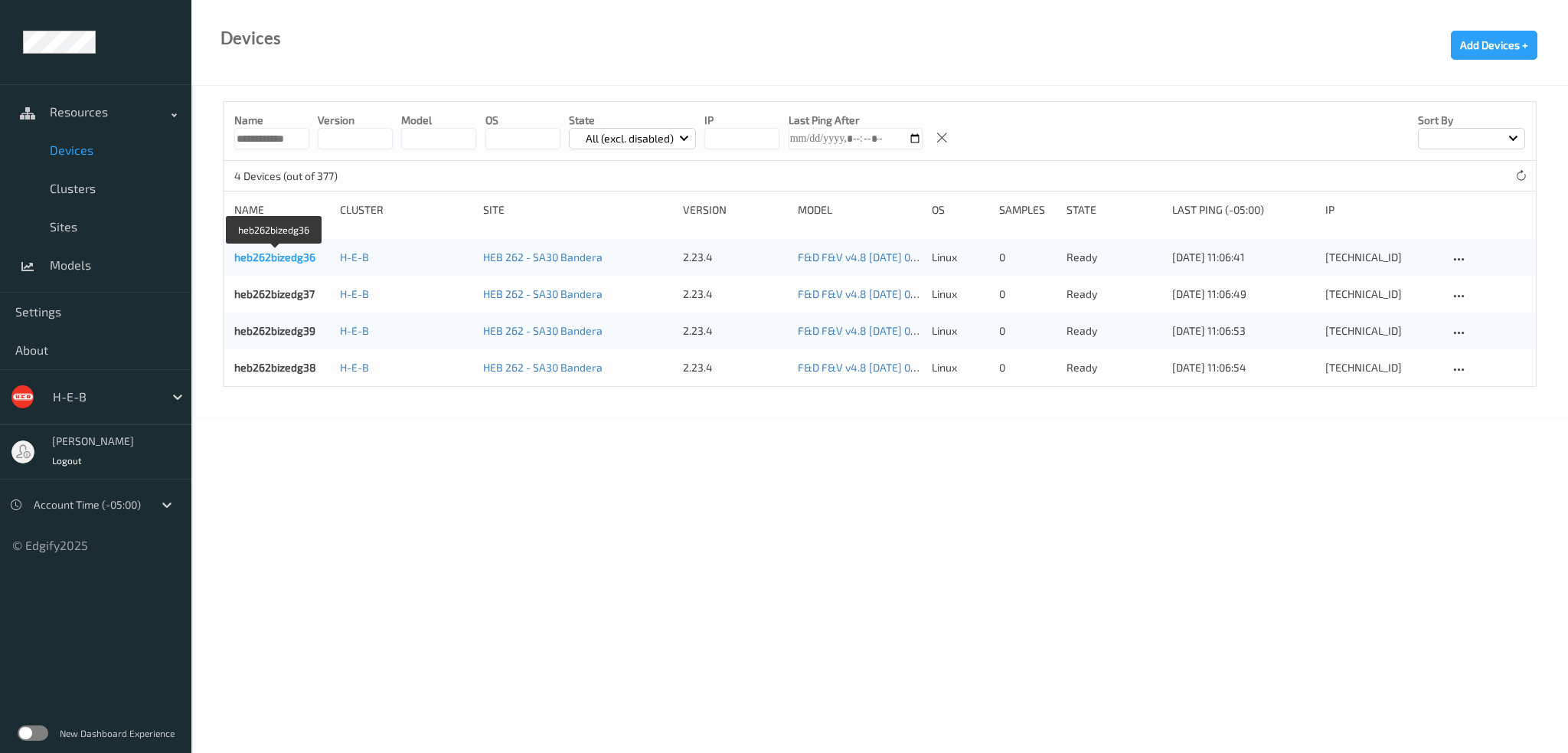
click at [279, 256] on link "heb262bizedg36" at bounding box center [274, 257] width 81 height 13
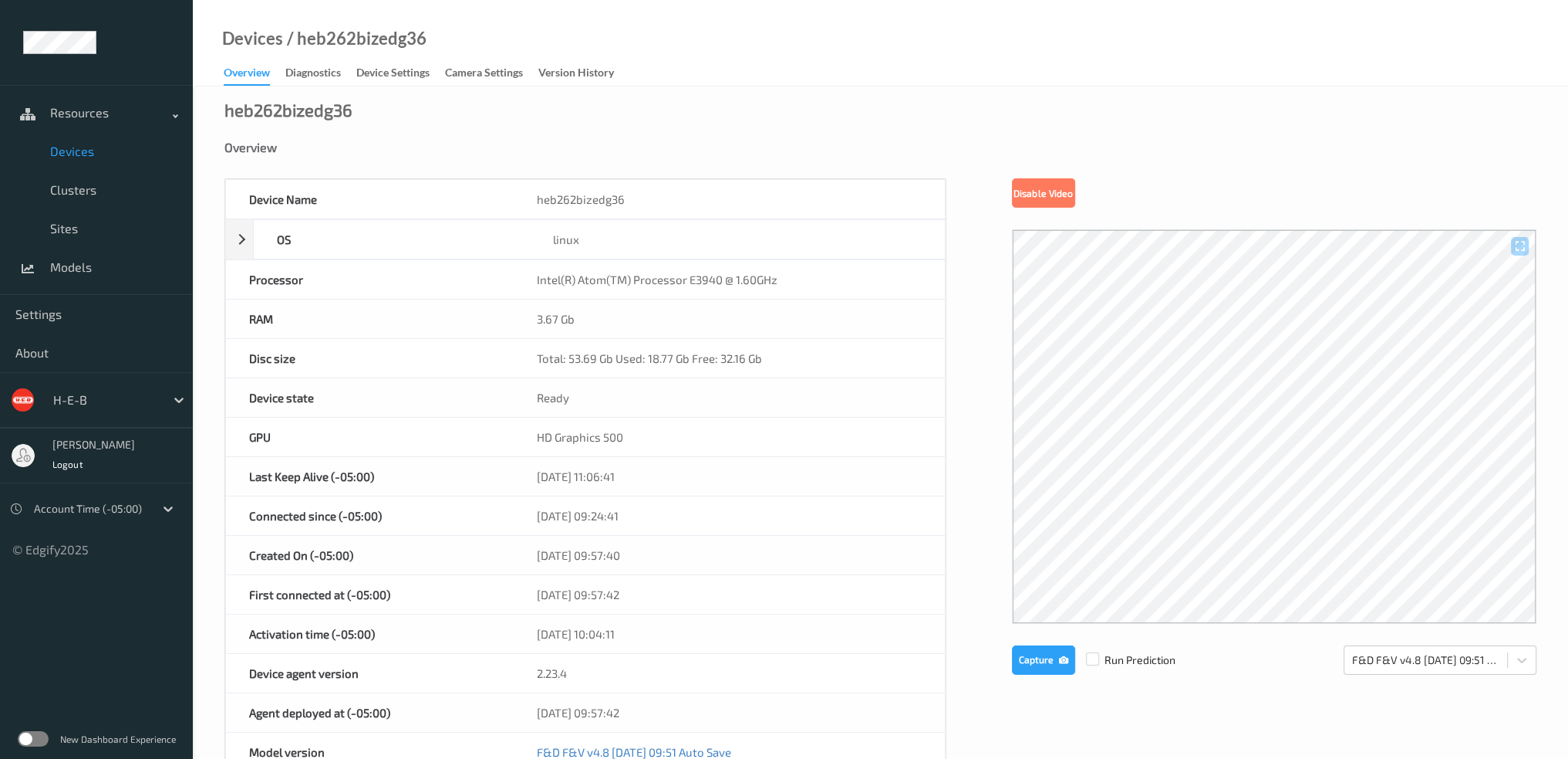
click at [89, 153] on span "Devices" at bounding box center [114, 151] width 127 height 15
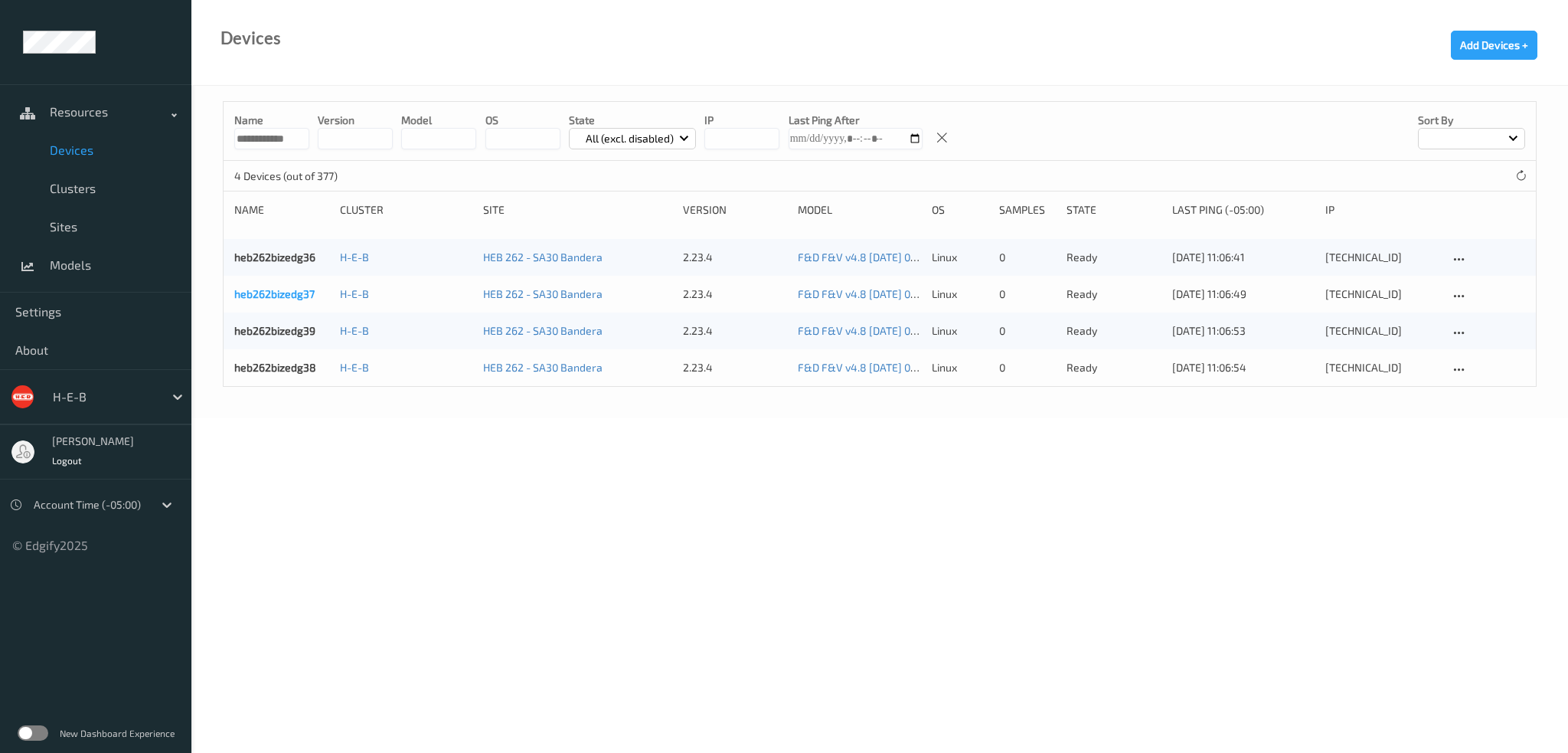
click at [281, 288] on link "heb262bizedg37" at bounding box center [274, 293] width 81 height 13
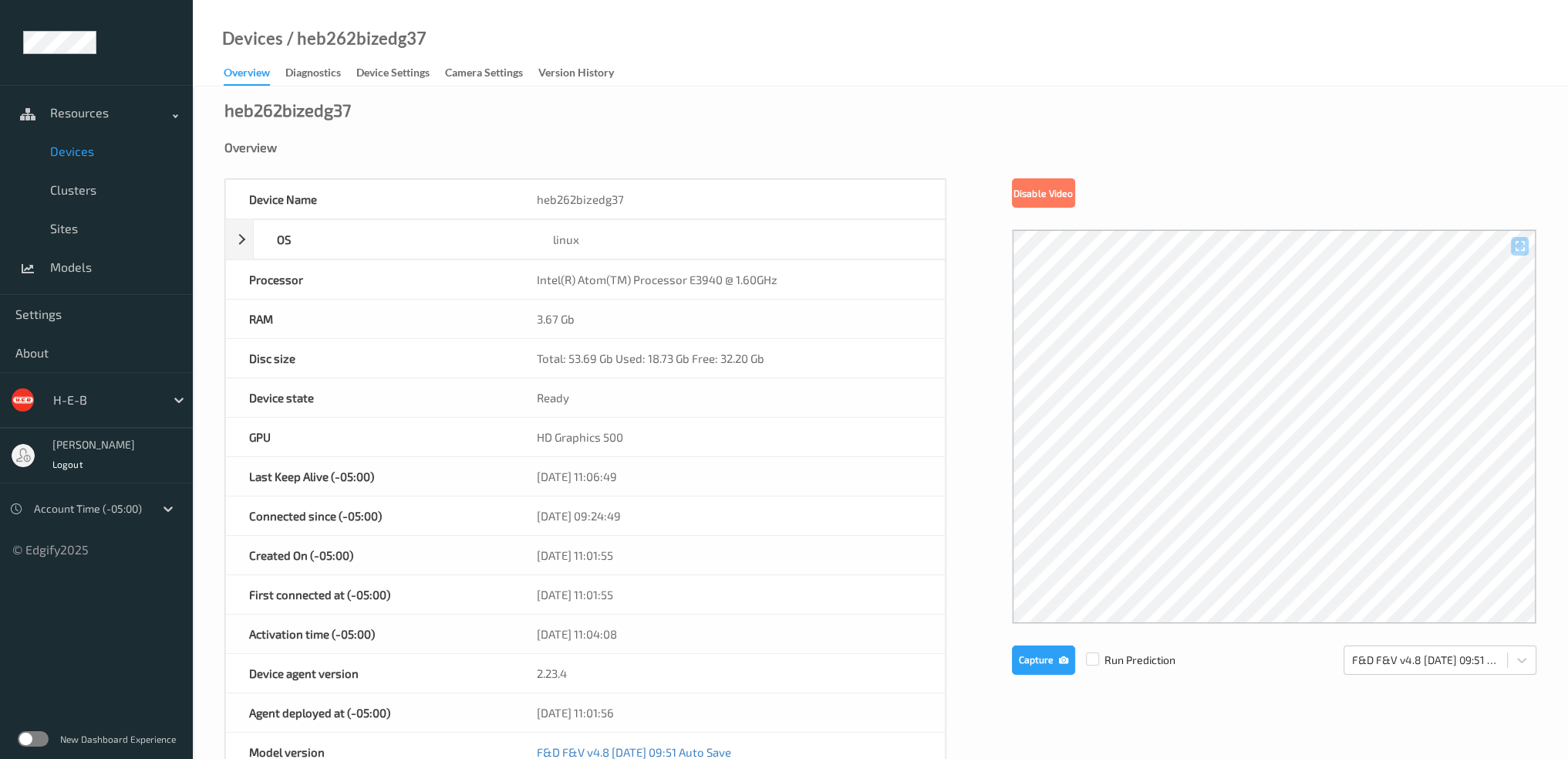
click at [101, 153] on span "Devices" at bounding box center [114, 151] width 127 height 15
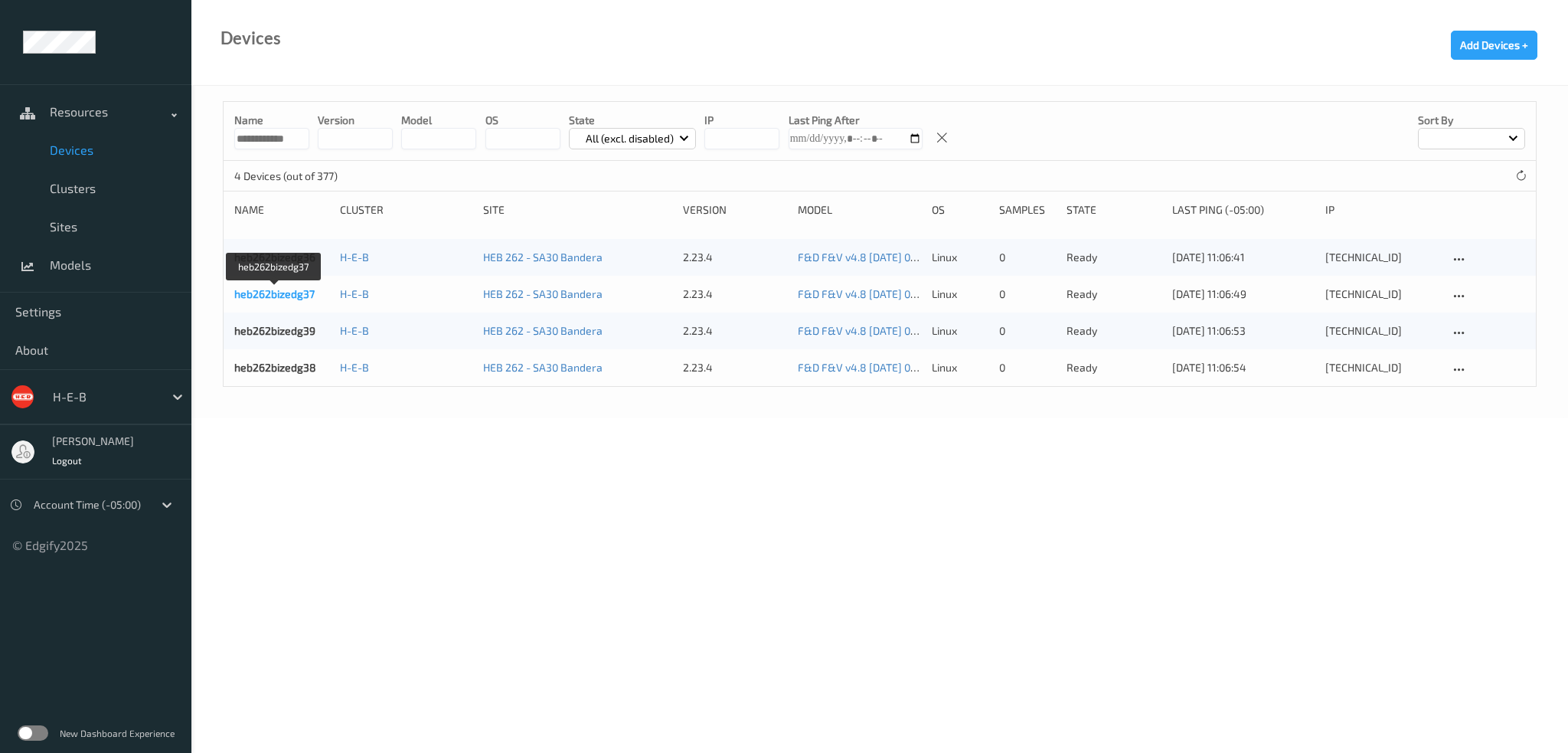
click at [296, 297] on link "heb262bizedg37" at bounding box center [274, 293] width 81 height 13
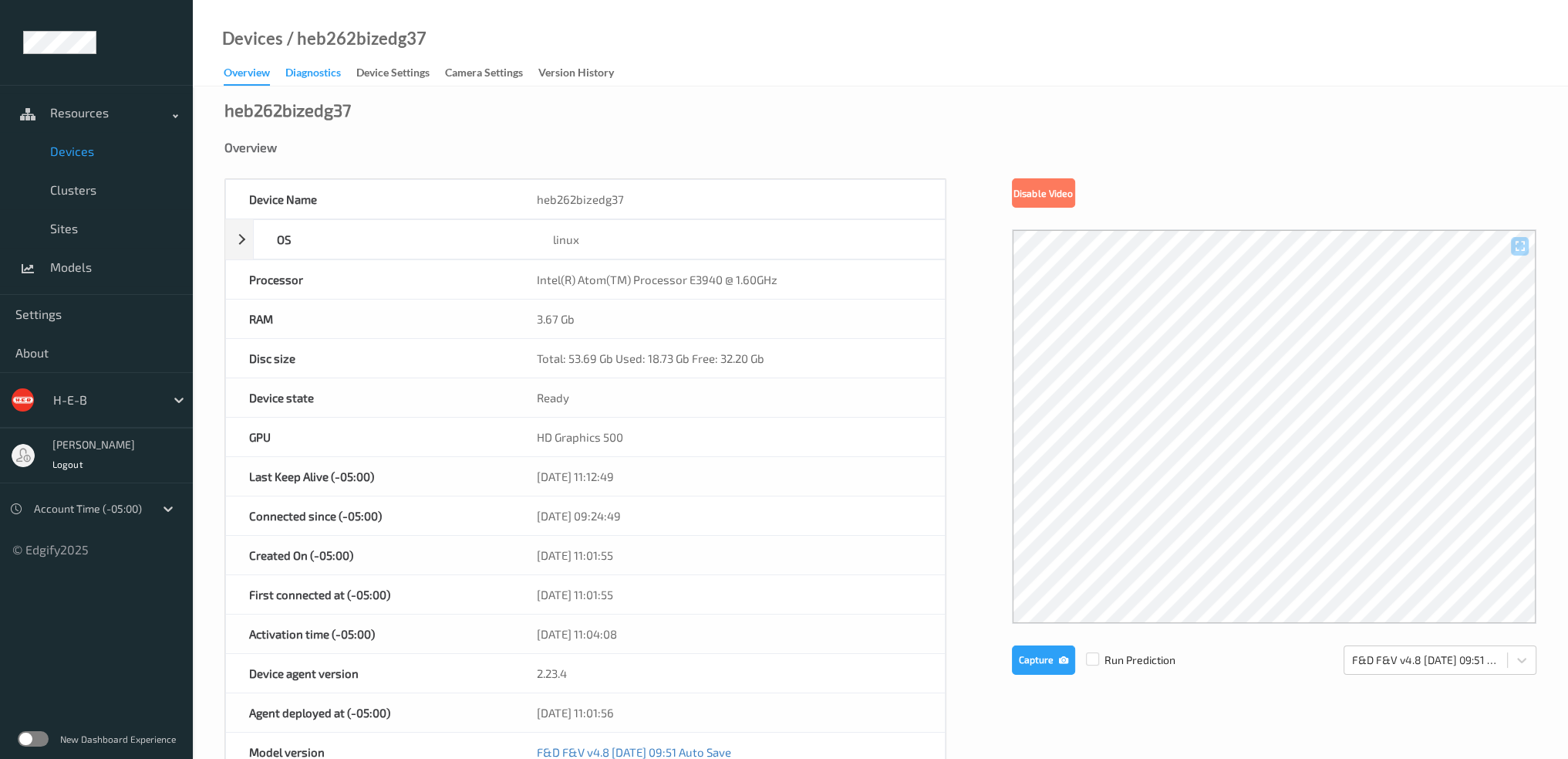
click at [320, 74] on div "Diagnostics" at bounding box center [312, 74] width 55 height 20
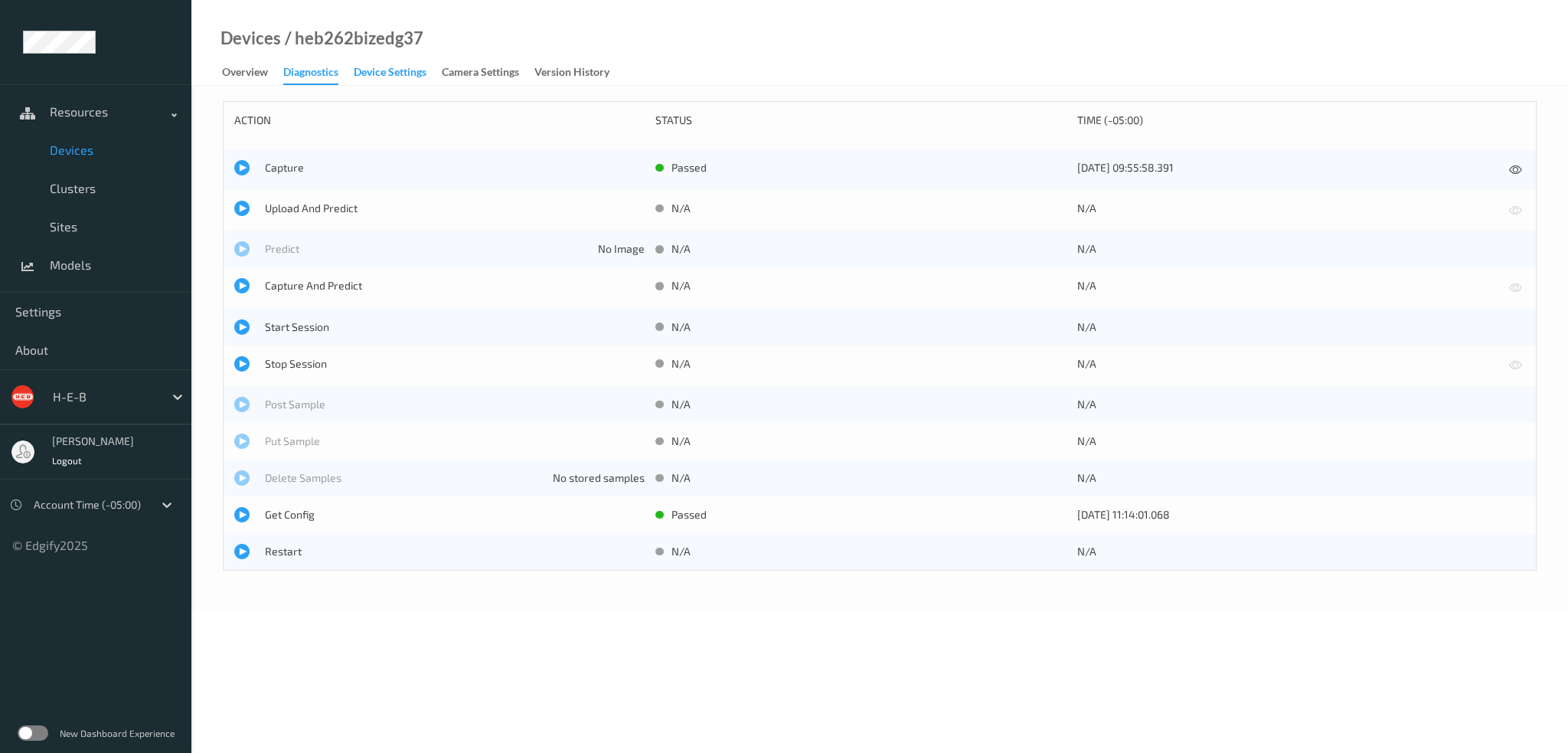
click at [425, 75] on div "Device Settings" at bounding box center [390, 73] width 72 height 19
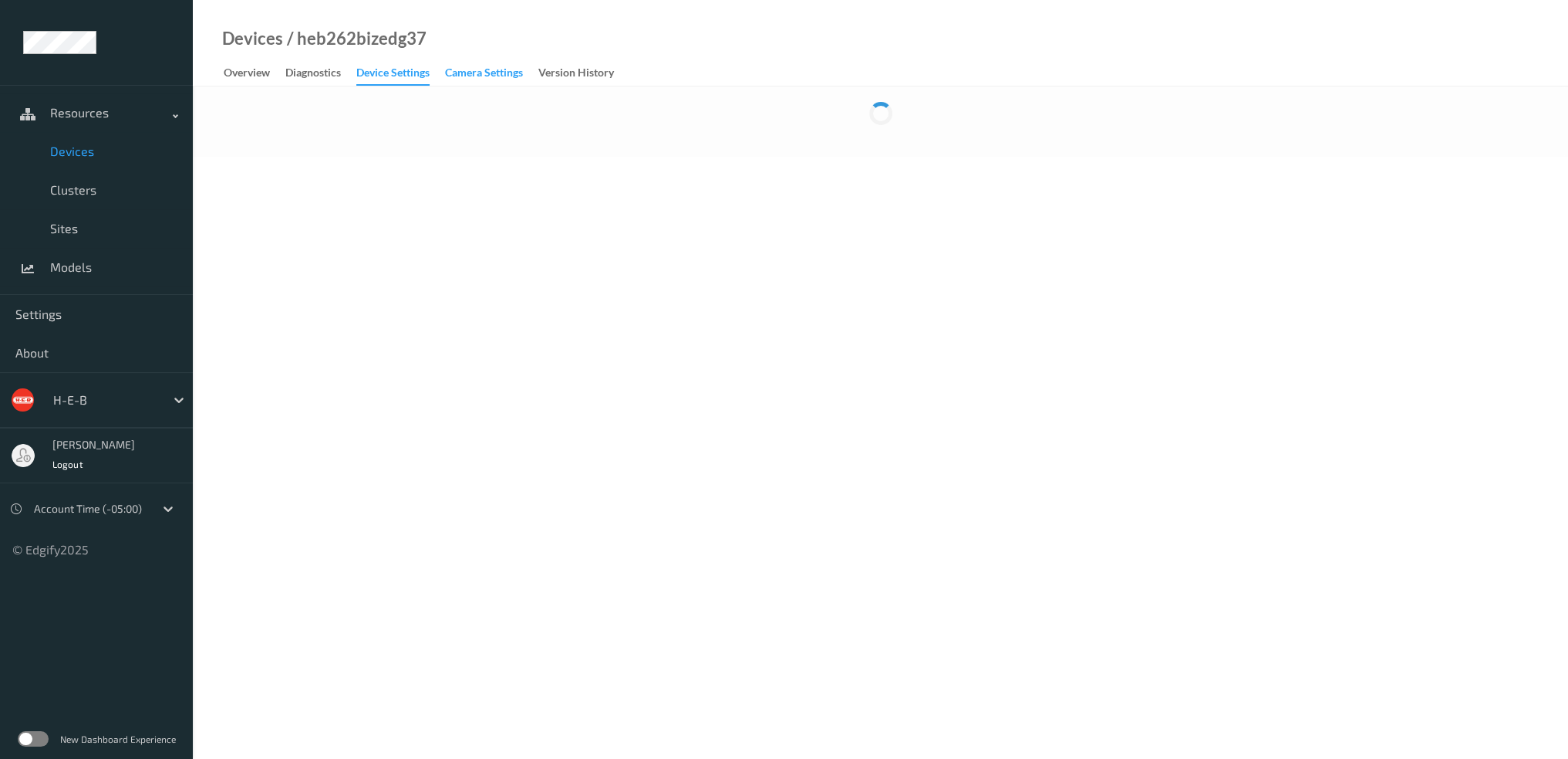
click at [490, 74] on div "Camera Settings" at bounding box center [484, 74] width 78 height 20
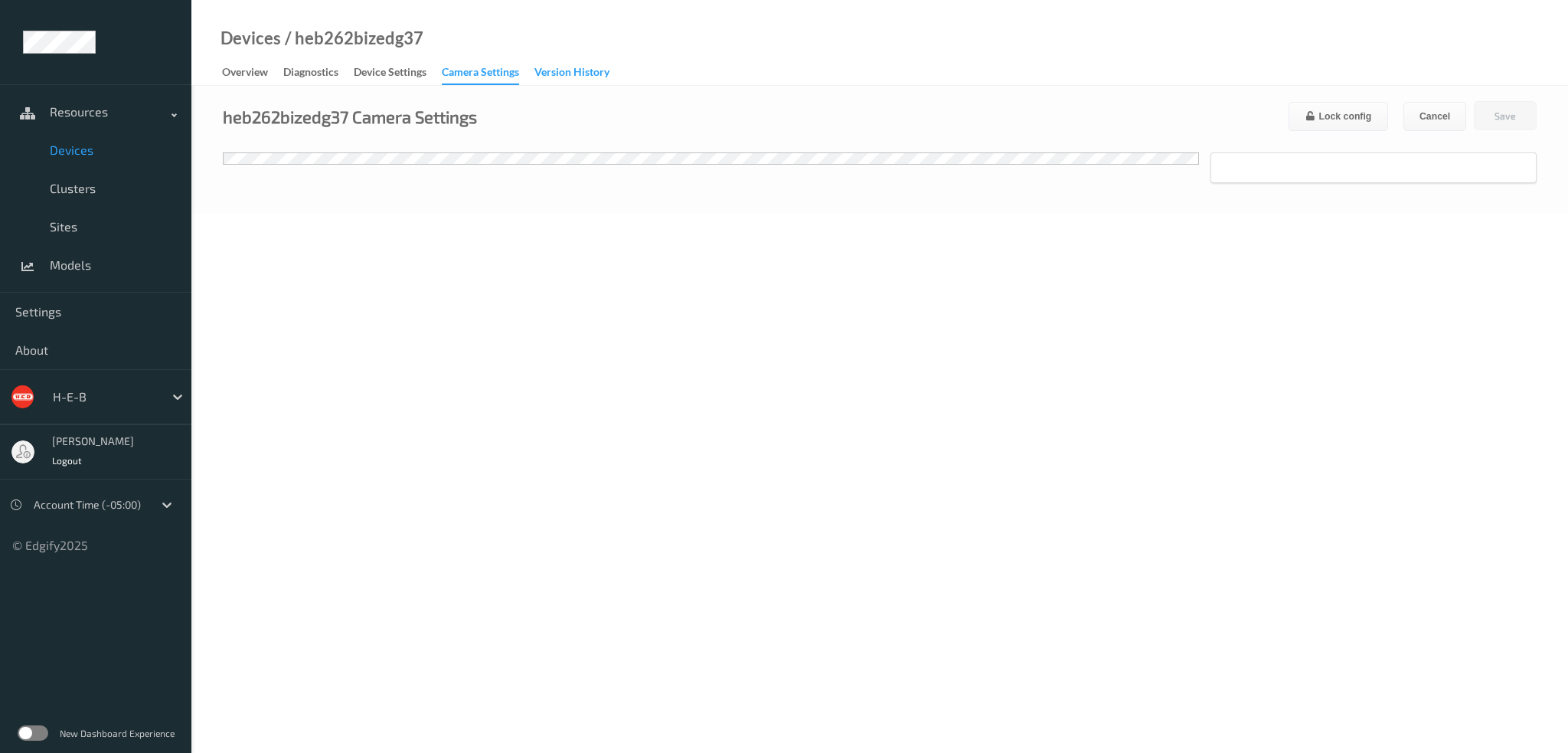
click at [605, 77] on div "Version History" at bounding box center [572, 73] width 75 height 19
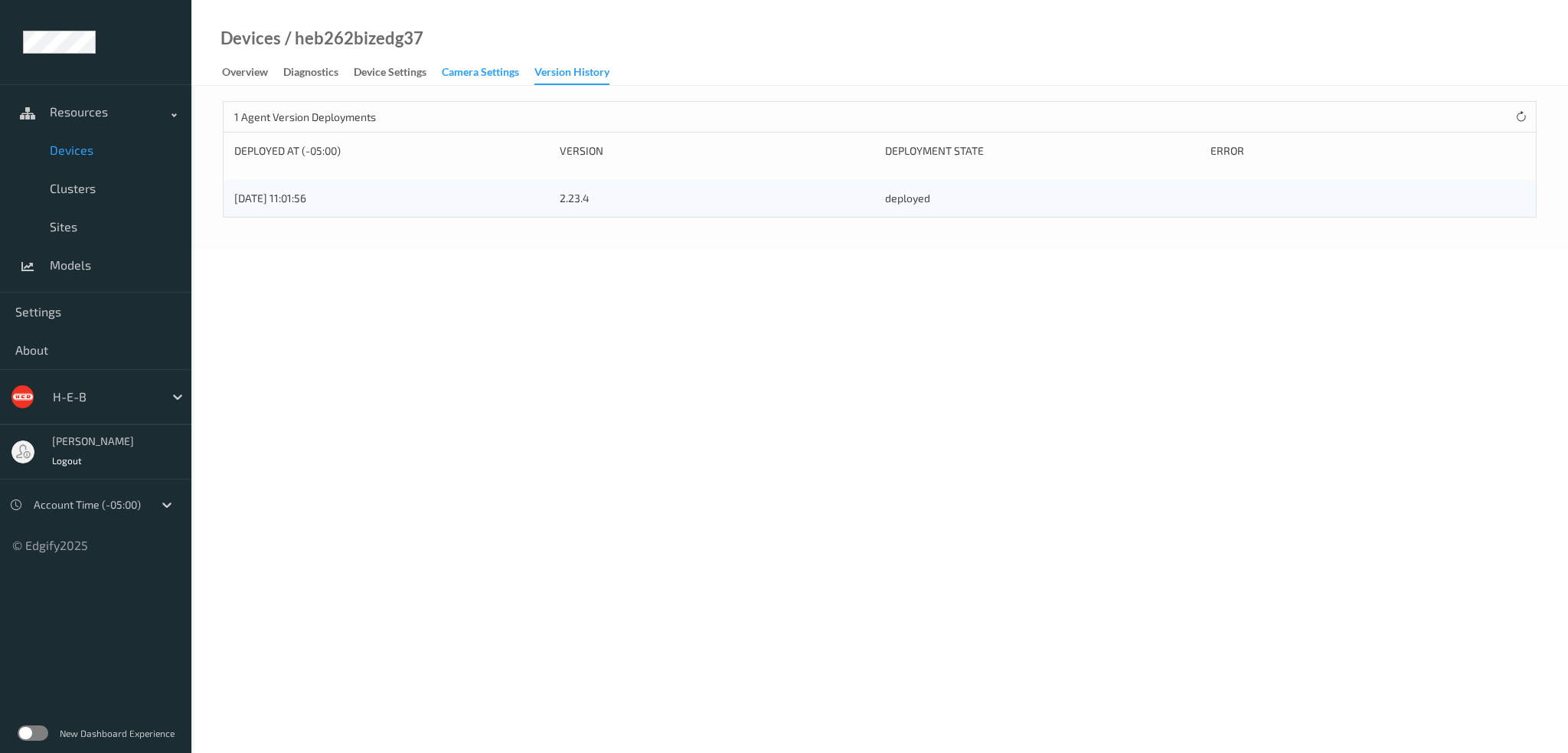
click at [502, 64] on div "Camera Settings" at bounding box center [480, 73] width 77 height 19
